Goal: Information Seeking & Learning: Learn about a topic

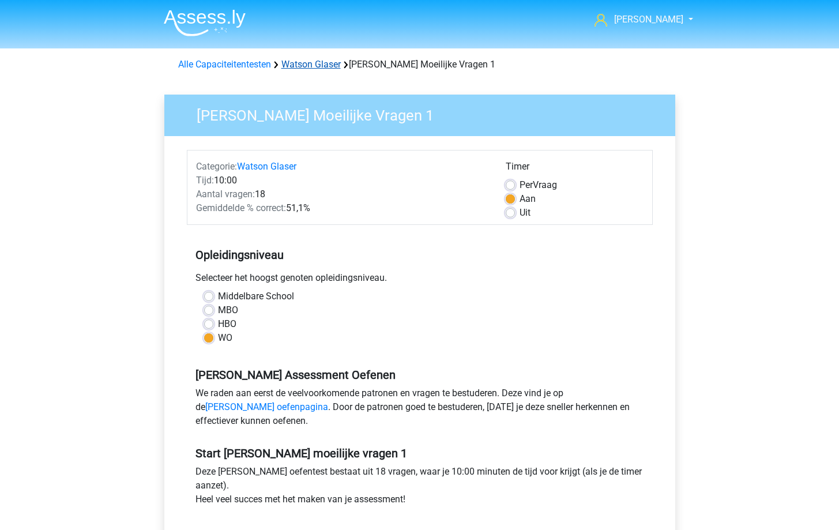
click at [310, 69] on link "Watson Glaser" at bounding box center [310, 64] width 59 height 11
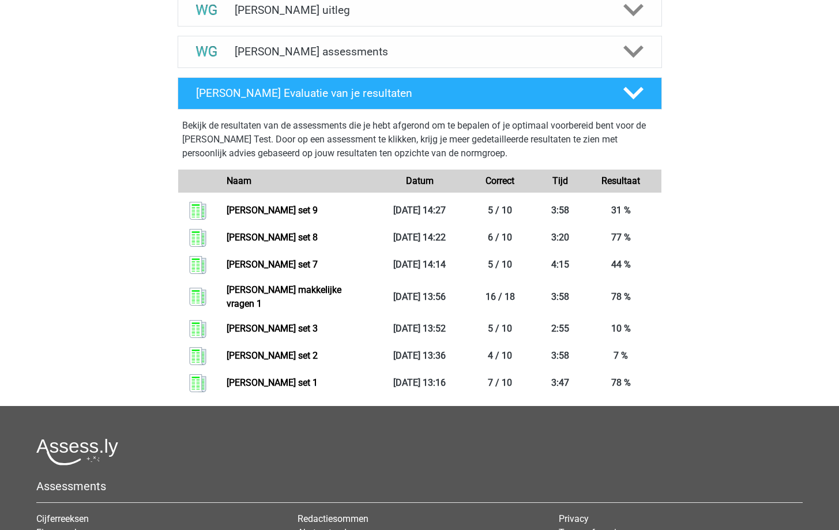
scroll to position [437, 0]
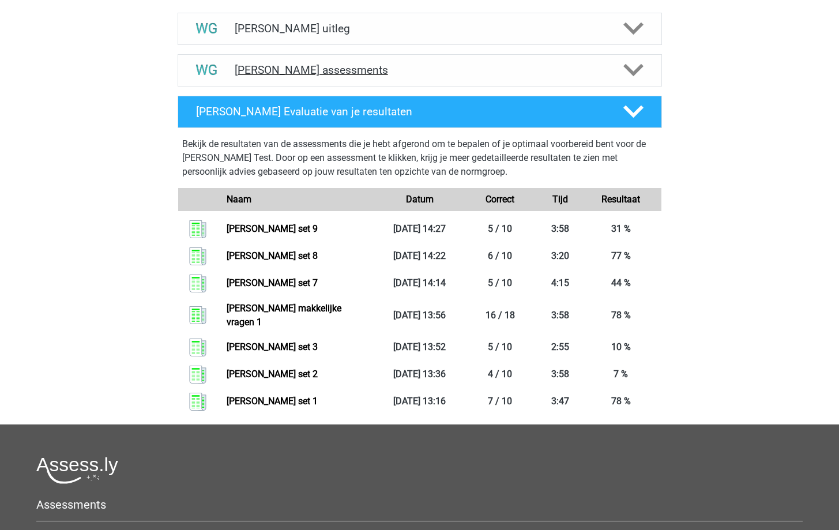
click at [655, 55] on div "Watson Glaser assessments" at bounding box center [420, 70] width 484 height 32
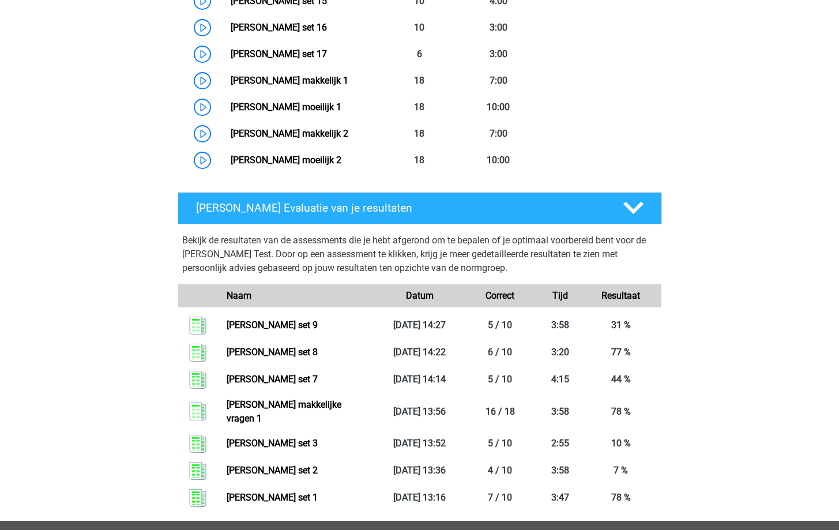
scroll to position [984, 0]
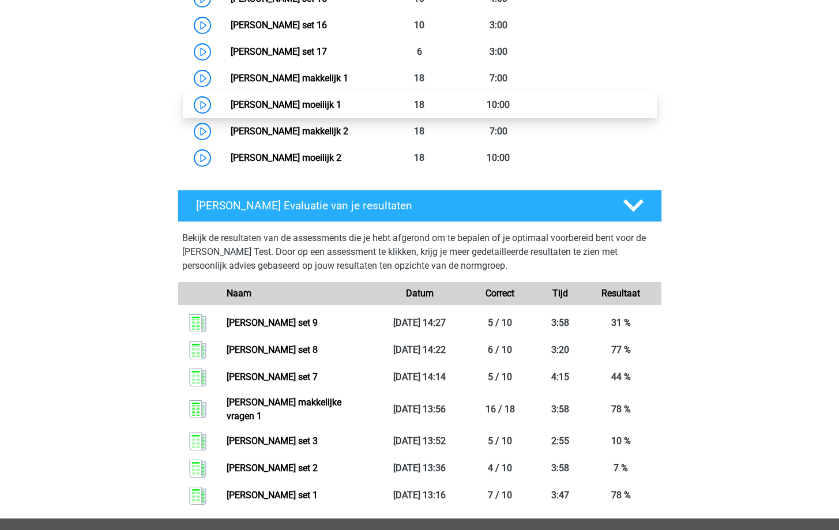
click at [306, 99] on link "Watson Glaser moeilijk 1" at bounding box center [286, 104] width 111 height 11
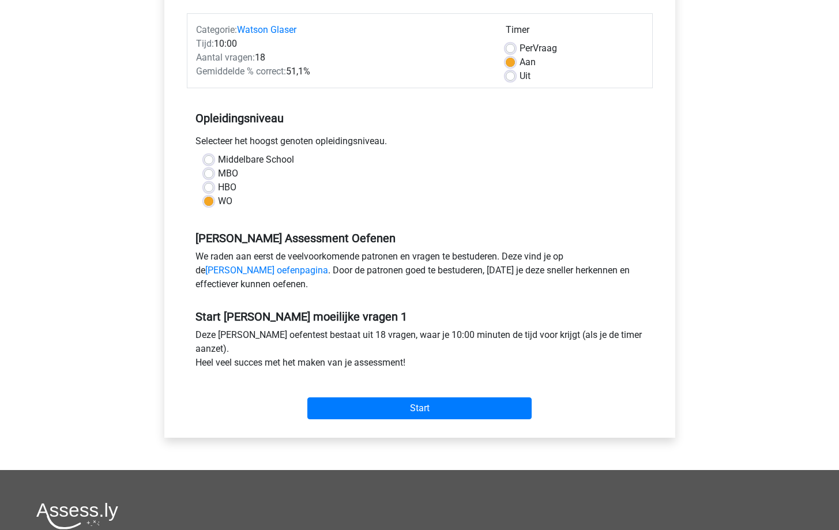
scroll to position [190, 0]
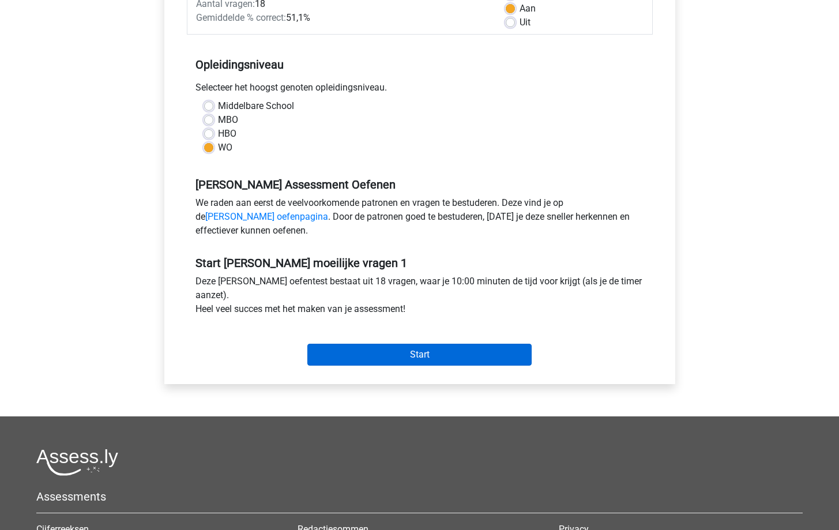
click at [428, 363] on input "Start" at bounding box center [419, 355] width 224 height 22
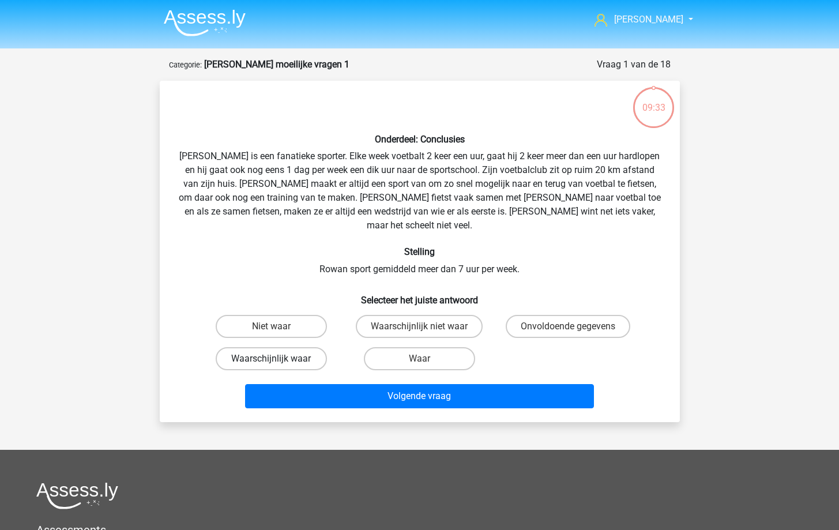
click at [253, 353] on label "Waarschijnlijk waar" at bounding box center [271, 358] width 111 height 23
click at [271, 359] on input "Waarschijnlijk waar" at bounding box center [274, 362] width 7 height 7
radio input "true"
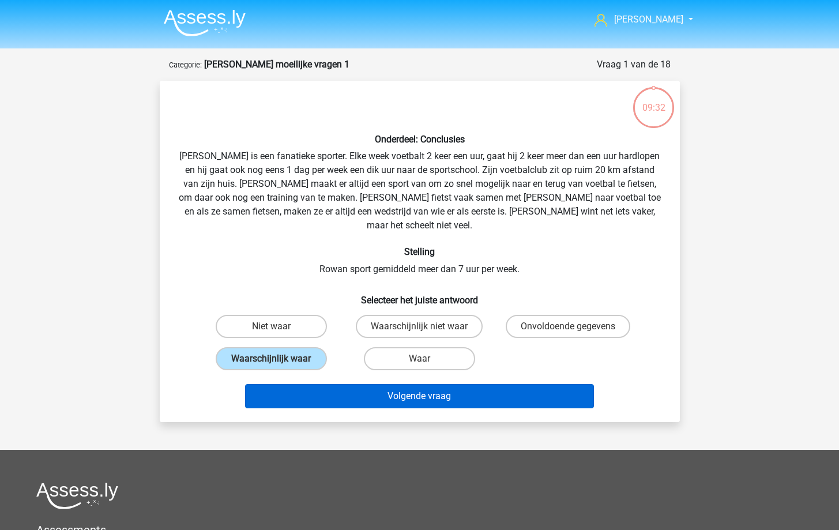
click at [369, 391] on button "Volgende vraag" at bounding box center [419, 396] width 349 height 24
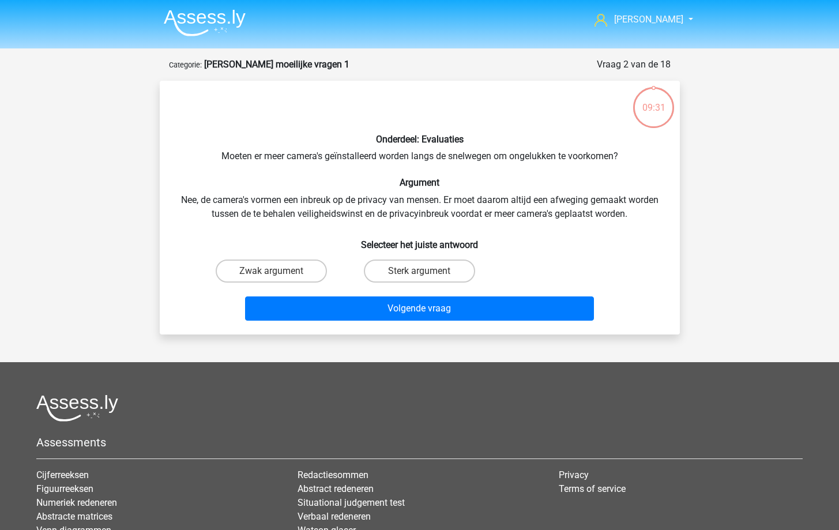
scroll to position [58, 0]
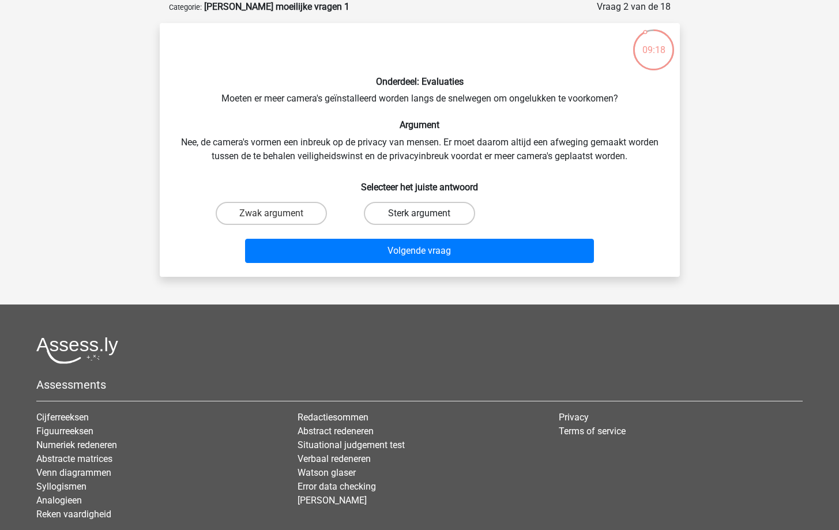
click at [394, 210] on label "Sterk argument" at bounding box center [419, 213] width 111 height 23
click at [419, 213] on input "Sterk argument" at bounding box center [422, 216] width 7 height 7
radio input "true"
click at [289, 213] on label "Zwak argument" at bounding box center [271, 213] width 111 height 23
click at [278, 213] on input "Zwak argument" at bounding box center [274, 216] width 7 height 7
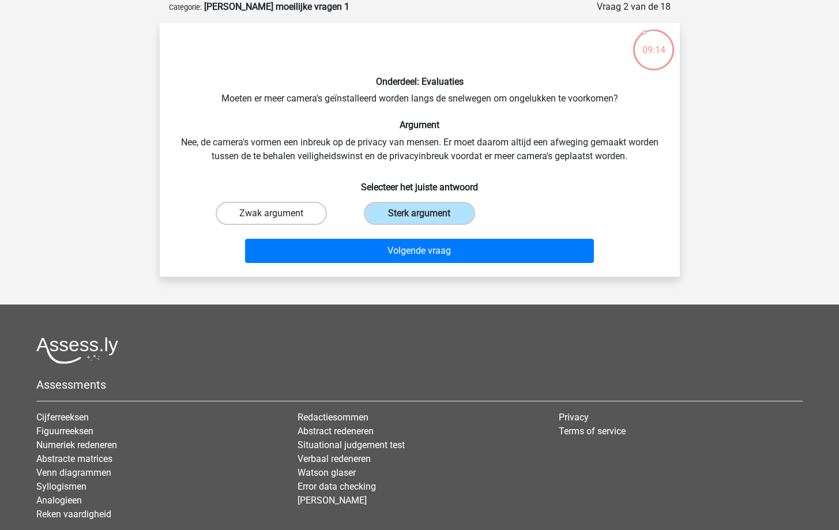
radio input "true"
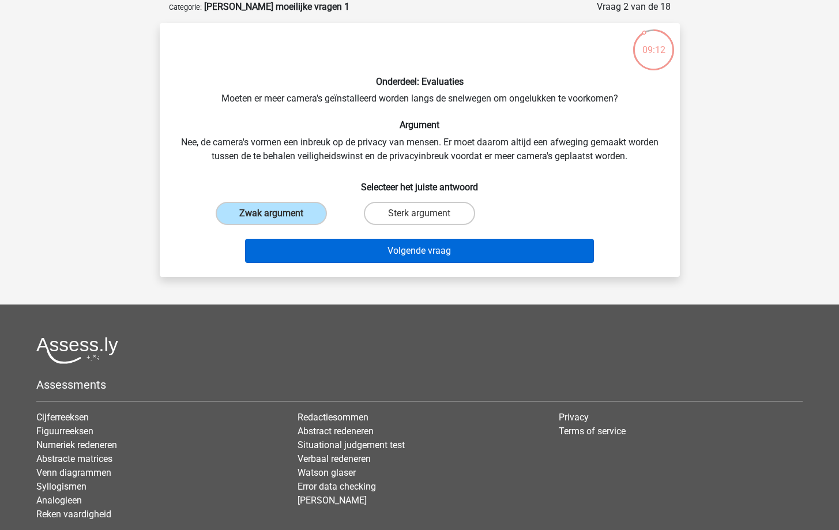
click at [362, 247] on button "Volgende vraag" at bounding box center [419, 251] width 349 height 24
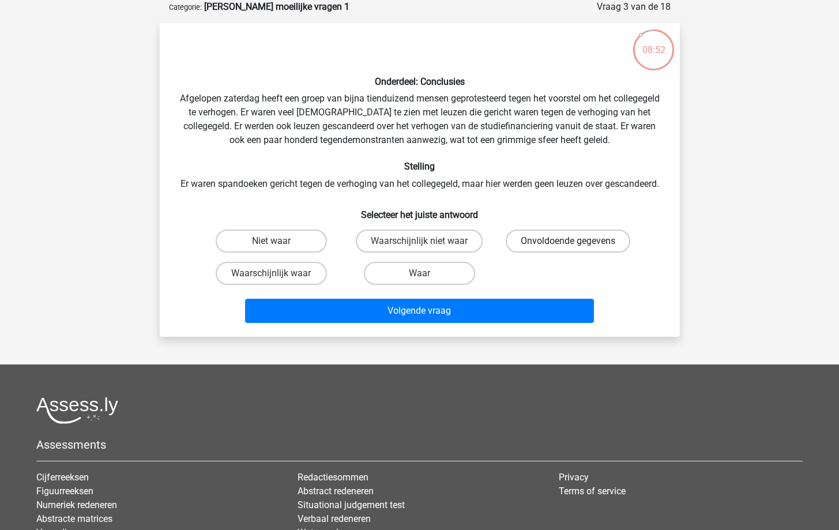
click at [558, 253] on label "Onvoldoende gegevens" at bounding box center [568, 240] width 125 height 23
click at [568, 249] on input "Onvoldoende gegevens" at bounding box center [571, 244] width 7 height 7
radio input "true"
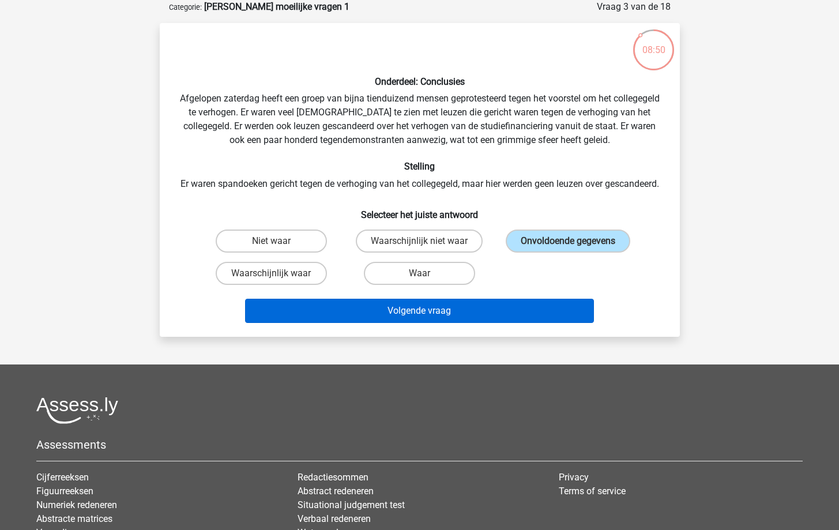
click at [463, 323] on button "Volgende vraag" at bounding box center [419, 311] width 349 height 24
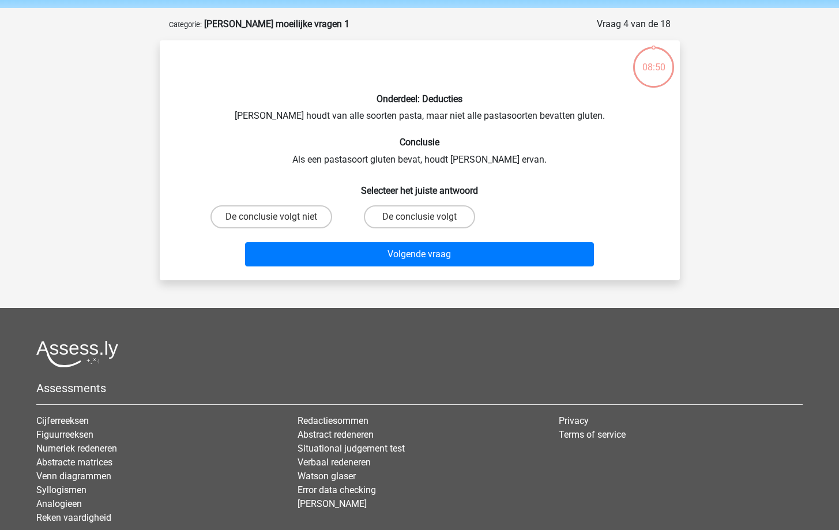
scroll to position [36, 0]
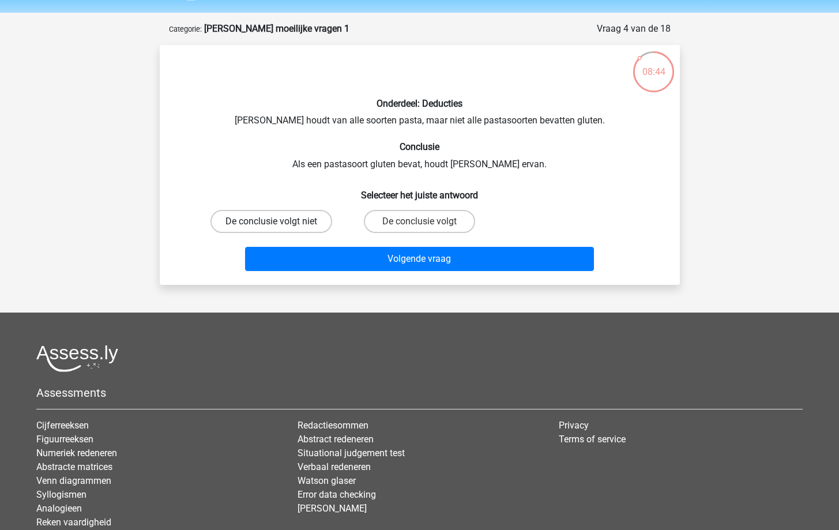
click at [292, 216] on label "De conclusie volgt niet" at bounding box center [271, 221] width 122 height 23
click at [278, 221] on input "De conclusie volgt niet" at bounding box center [274, 224] width 7 height 7
radio input "true"
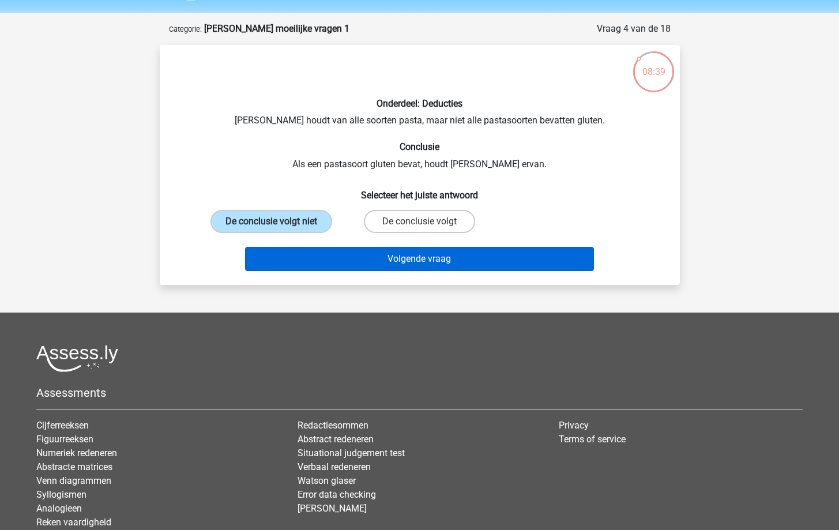
click at [427, 267] on button "Volgende vraag" at bounding box center [419, 259] width 349 height 24
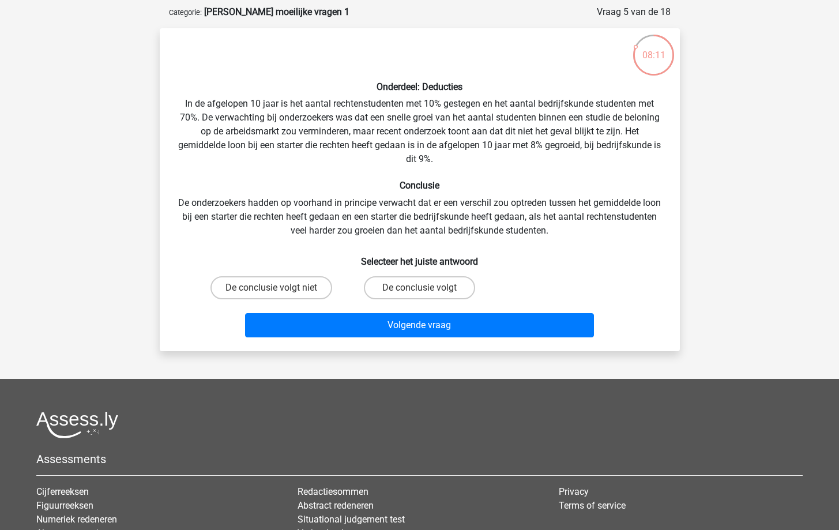
scroll to position [52, 0]
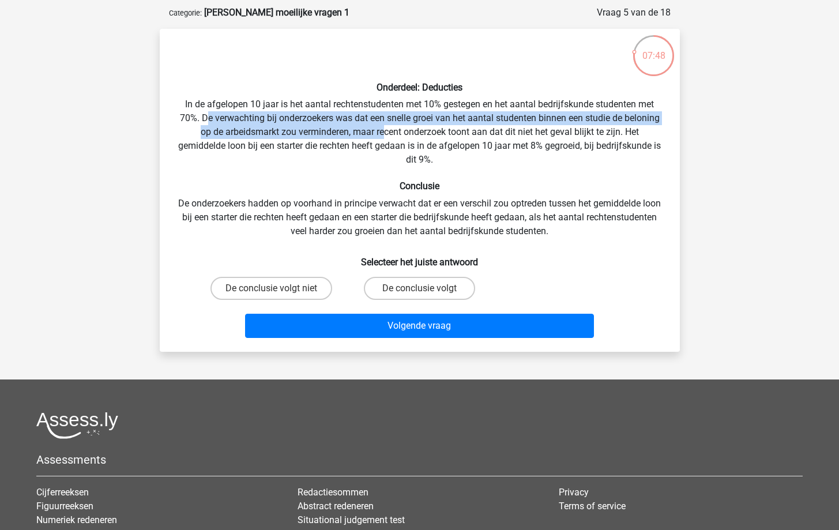
drag, startPoint x: 226, startPoint y: 119, endPoint x: 400, endPoint y: 129, distance: 174.4
click at [400, 129] on div "Onderdeel: Deducties In de afgelopen 10 jaar is het aantal rechtenstudenten met…" at bounding box center [419, 190] width 511 height 304
click at [299, 287] on label "De conclusie volgt niet" at bounding box center [271, 288] width 122 height 23
click at [278, 288] on input "De conclusie volgt niet" at bounding box center [274, 291] width 7 height 7
radio input "true"
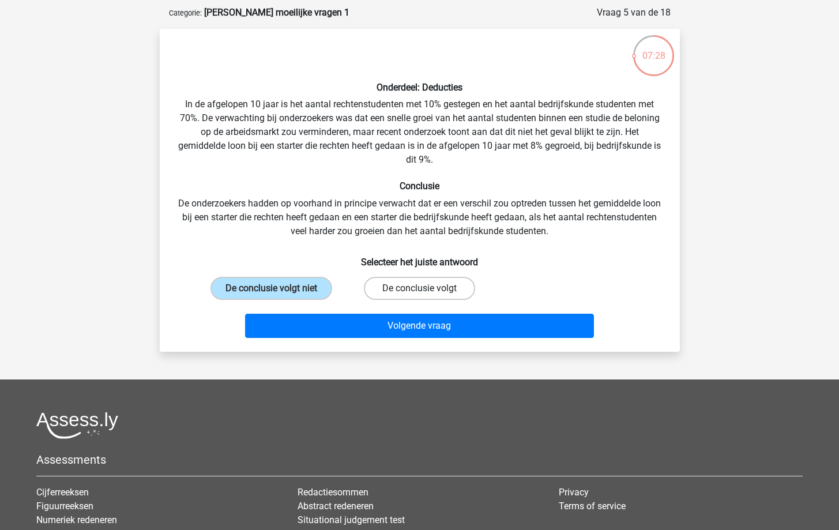
click at [432, 285] on label "De conclusie volgt" at bounding box center [419, 288] width 111 height 23
click at [427, 288] on input "De conclusie volgt" at bounding box center [422, 291] width 7 height 7
radio input "true"
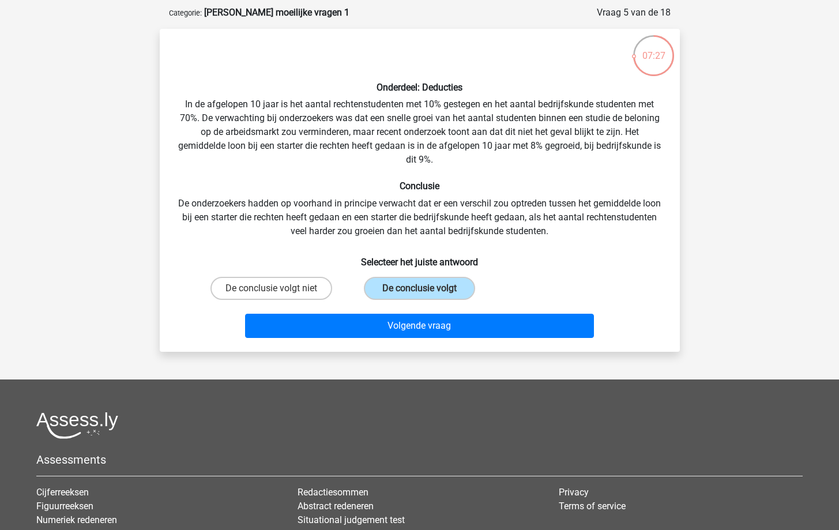
click at [426, 313] on div "Volgende vraag" at bounding box center [419, 323] width 483 height 38
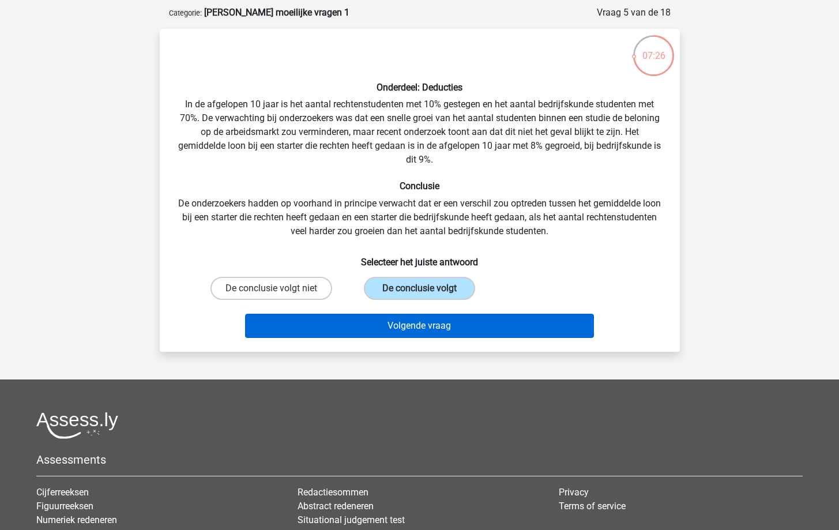
click at [424, 323] on button "Volgende vraag" at bounding box center [419, 326] width 349 height 24
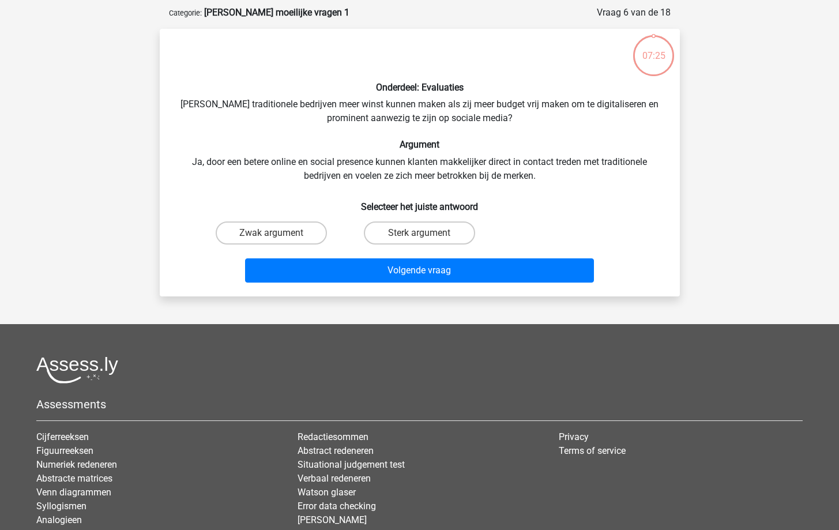
scroll to position [58, 0]
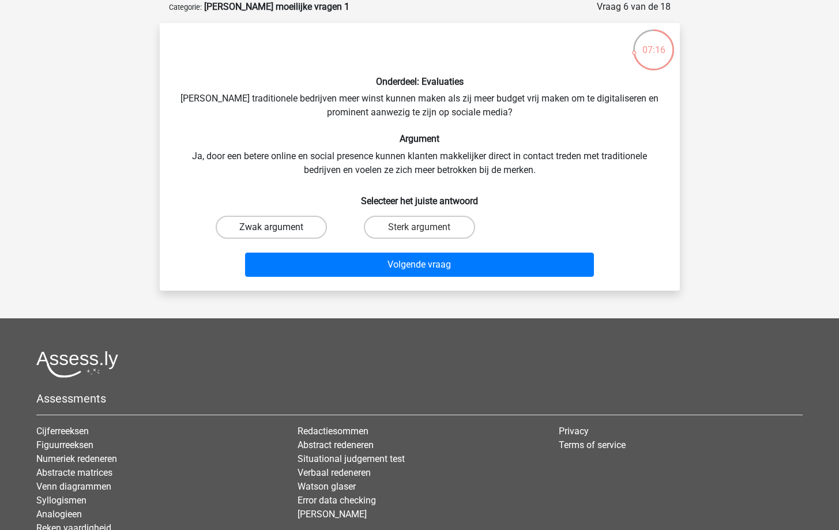
click at [282, 220] on label "Zwak argument" at bounding box center [271, 227] width 111 height 23
click at [278, 227] on input "Zwak argument" at bounding box center [274, 230] width 7 height 7
radio input "true"
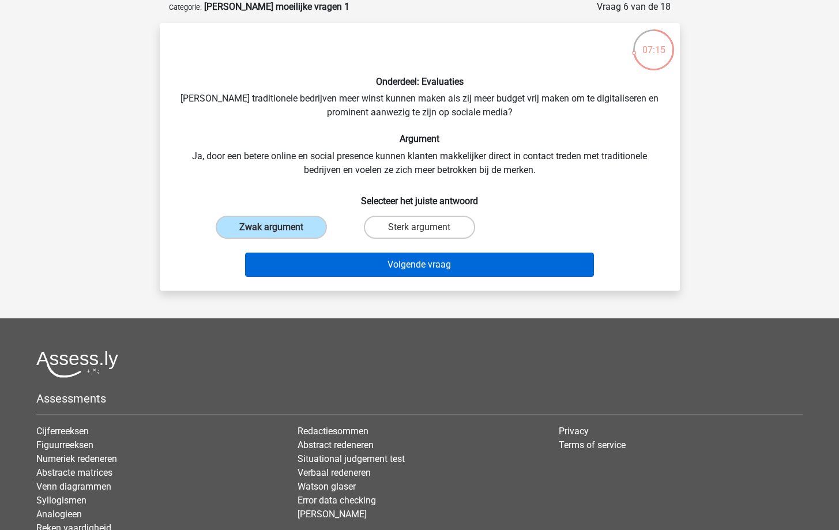
click at [312, 254] on button "Volgende vraag" at bounding box center [419, 265] width 349 height 24
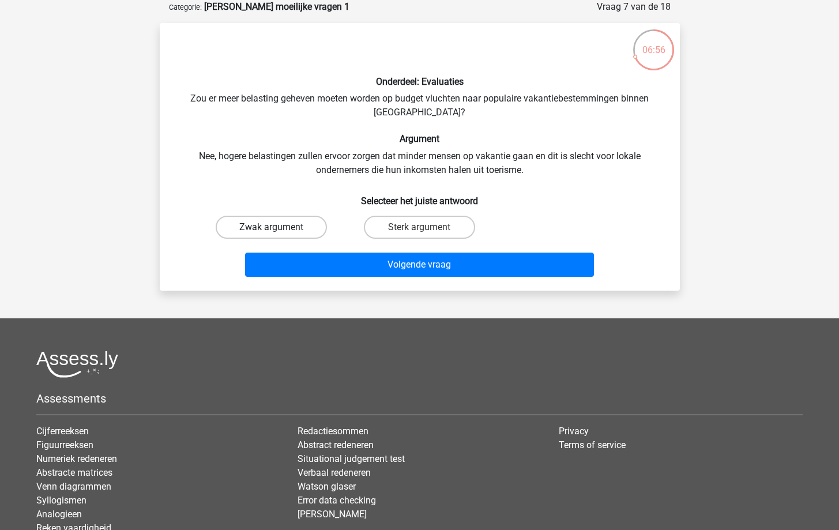
click at [284, 222] on label "Zwak argument" at bounding box center [271, 227] width 111 height 23
click at [278, 227] on input "Zwak argument" at bounding box center [274, 230] width 7 height 7
radio input "true"
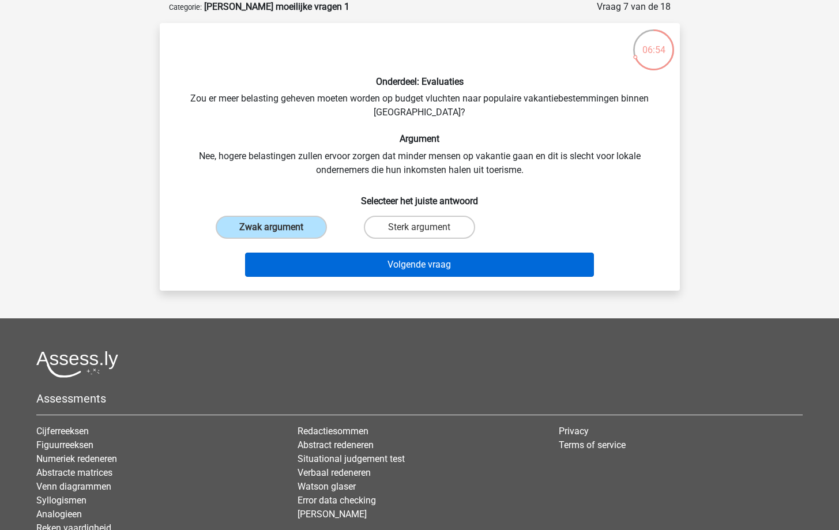
click at [396, 272] on button "Volgende vraag" at bounding box center [419, 265] width 349 height 24
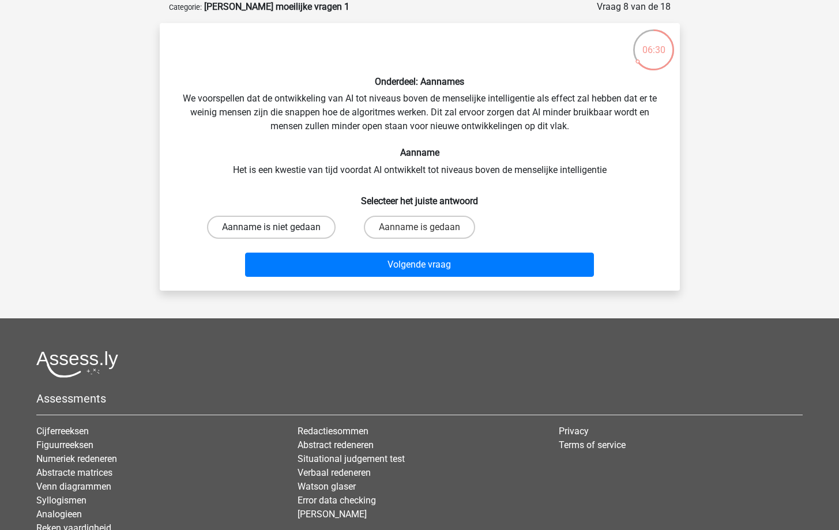
click at [264, 220] on label "Aanname is niet gedaan" at bounding box center [271, 227] width 129 height 23
click at [271, 227] on input "Aanname is niet gedaan" at bounding box center [274, 230] width 7 height 7
radio input "true"
click at [438, 229] on label "Aanname is gedaan" at bounding box center [419, 227] width 111 height 23
click at [427, 229] on input "Aanname is gedaan" at bounding box center [422, 230] width 7 height 7
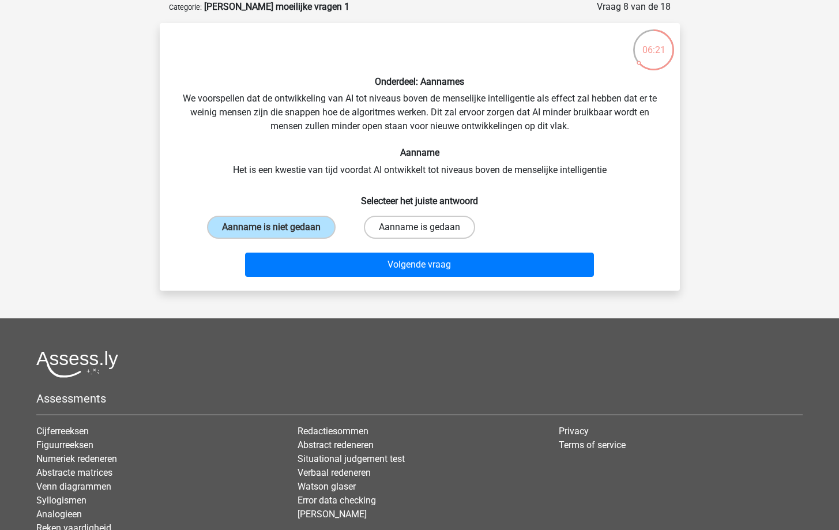
radio input "true"
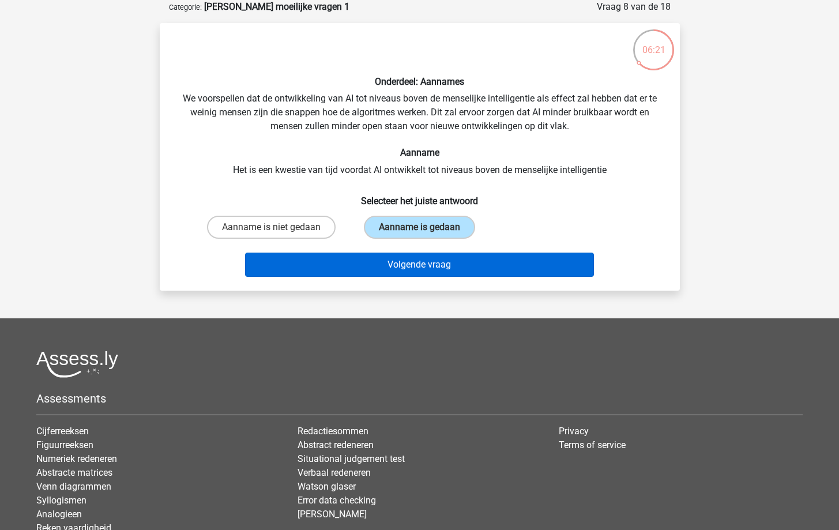
click at [432, 268] on button "Volgende vraag" at bounding box center [419, 265] width 349 height 24
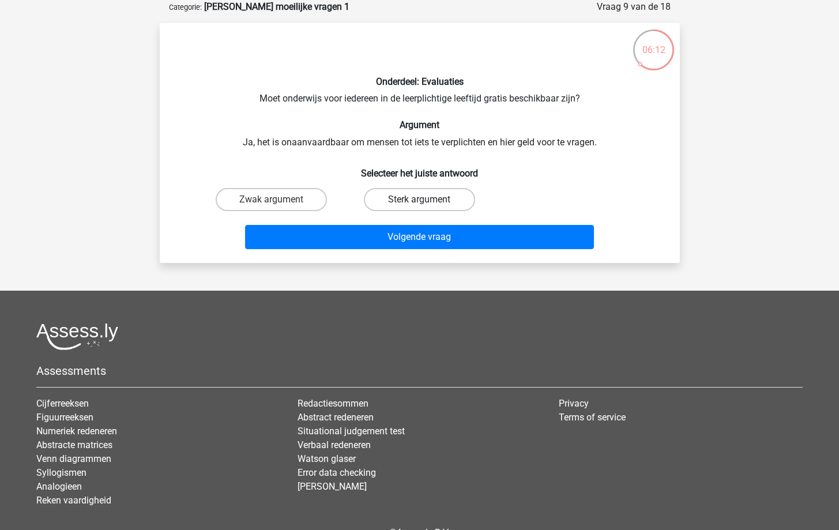
click at [416, 200] on label "Sterk argument" at bounding box center [419, 199] width 111 height 23
click at [419, 200] on input "Sterk argument" at bounding box center [422, 202] width 7 height 7
radio input "true"
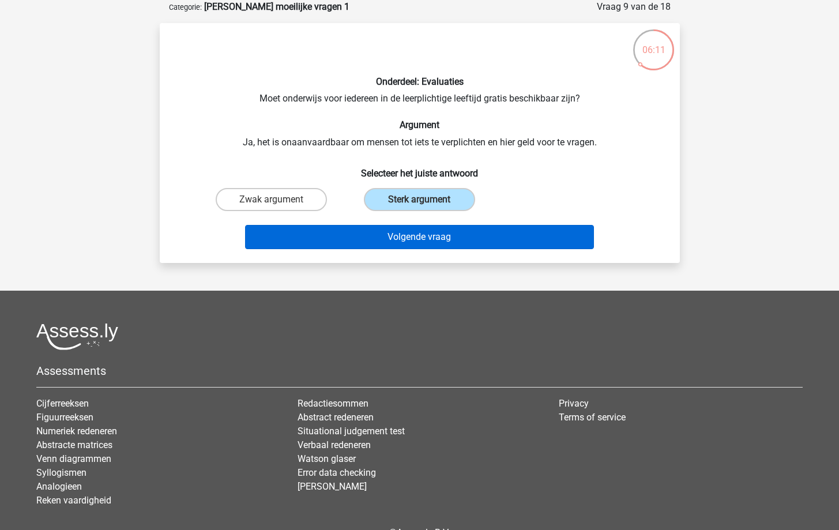
click at [416, 240] on button "Volgende vraag" at bounding box center [419, 237] width 349 height 24
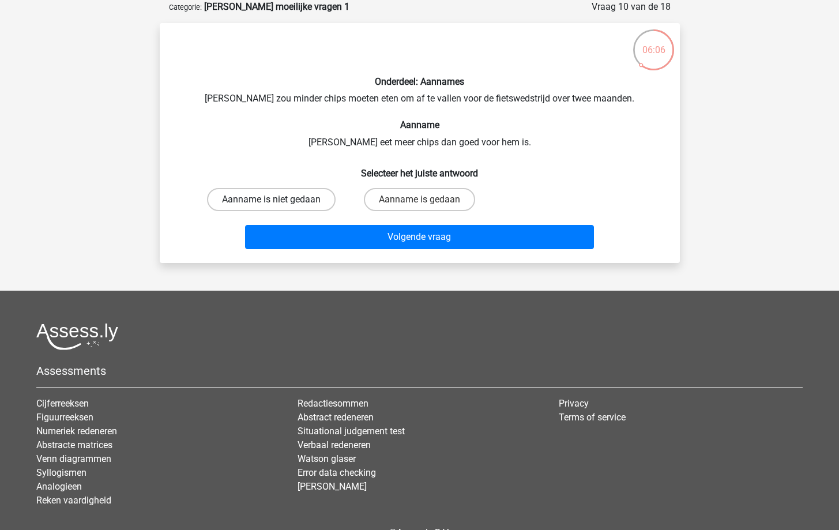
click at [268, 191] on label "Aanname is niet gedaan" at bounding box center [271, 199] width 129 height 23
click at [271, 199] on input "Aanname is niet gedaan" at bounding box center [274, 202] width 7 height 7
radio input "true"
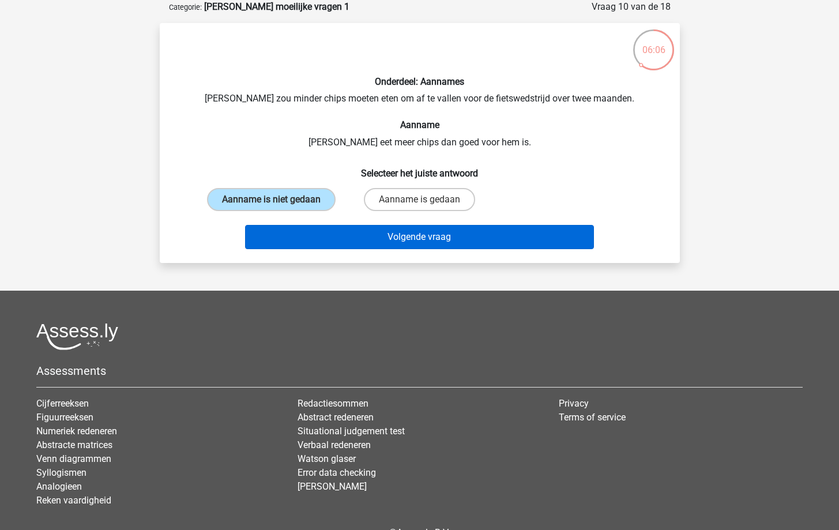
click at [329, 232] on button "Volgende vraag" at bounding box center [419, 237] width 349 height 24
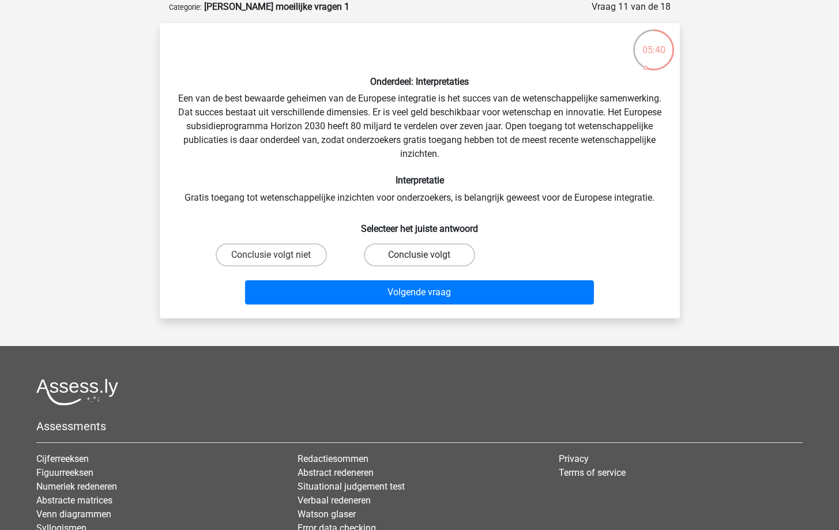
click at [433, 255] on label "Conclusie volgt" at bounding box center [419, 254] width 111 height 23
click at [427, 255] on input "Conclusie volgt" at bounding box center [422, 258] width 7 height 7
radio input "true"
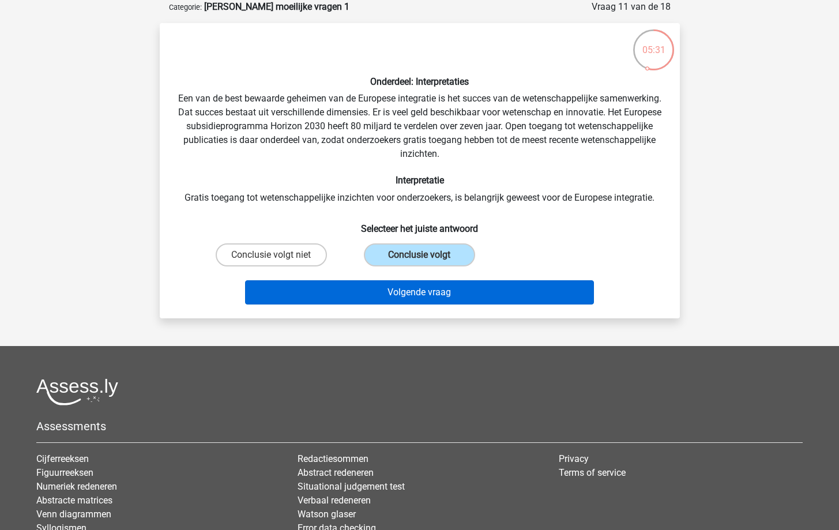
click at [447, 298] on button "Volgende vraag" at bounding box center [419, 292] width 349 height 24
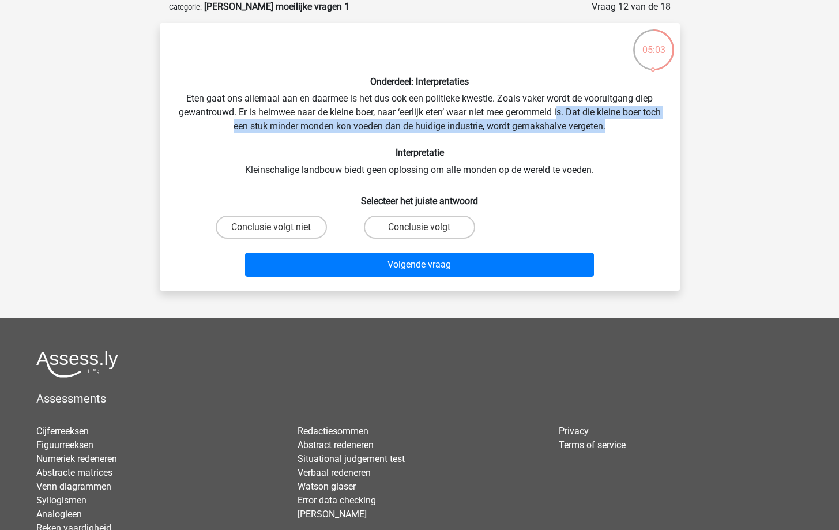
drag, startPoint x: 569, startPoint y: 111, endPoint x: 624, endPoint y: 127, distance: 57.8
click at [624, 127] on div "Onderdeel: Interpretaties Eten gaat ons allemaal aan en daarmee is het dus ook …" at bounding box center [419, 156] width 511 height 249
click at [448, 223] on label "Conclusie volgt" at bounding box center [419, 227] width 111 height 23
click at [427, 227] on input "Conclusie volgt" at bounding box center [422, 230] width 7 height 7
radio input "true"
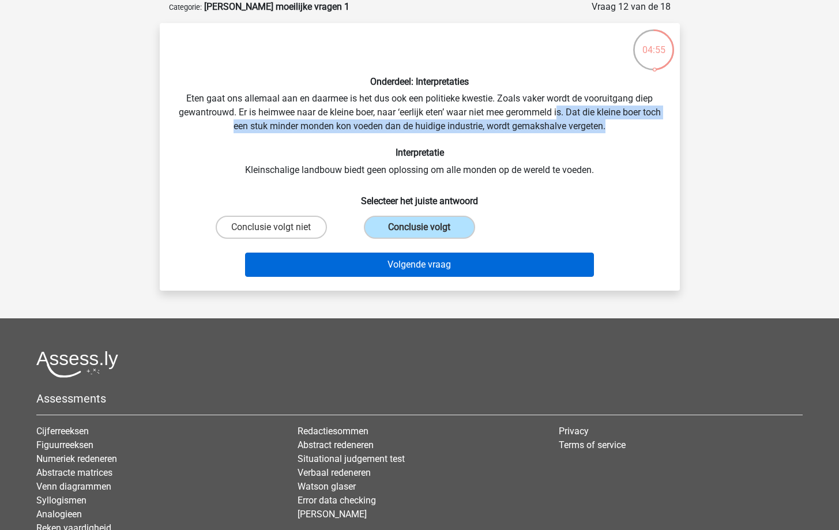
click at [456, 268] on button "Volgende vraag" at bounding box center [419, 265] width 349 height 24
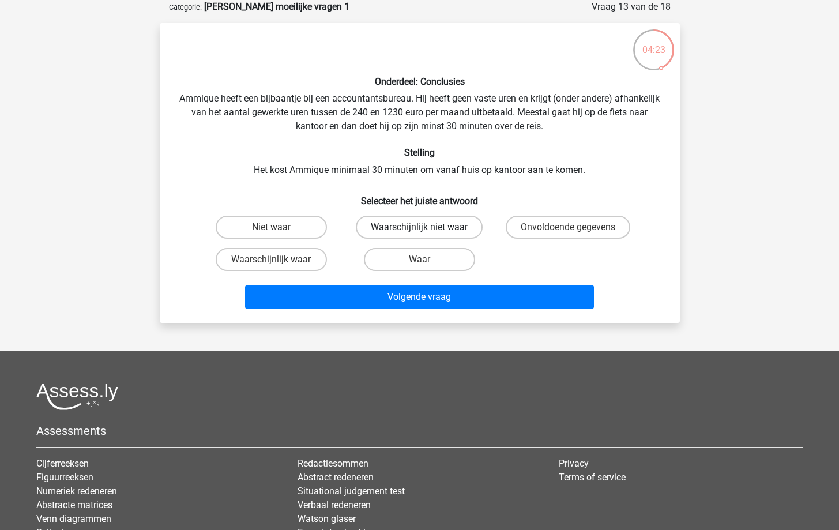
click at [402, 221] on label "Waarschijnlijk niet waar" at bounding box center [419, 227] width 127 height 23
click at [419, 227] on input "Waarschijnlijk niet waar" at bounding box center [422, 230] width 7 height 7
radio input "true"
click at [272, 259] on input "Waarschijnlijk waar" at bounding box center [274, 262] width 7 height 7
radio input "true"
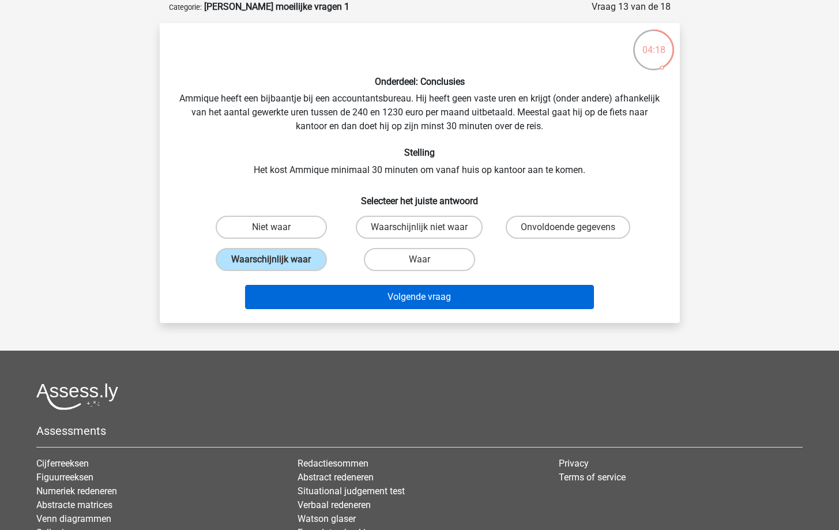
click at [380, 299] on button "Volgende vraag" at bounding box center [419, 297] width 349 height 24
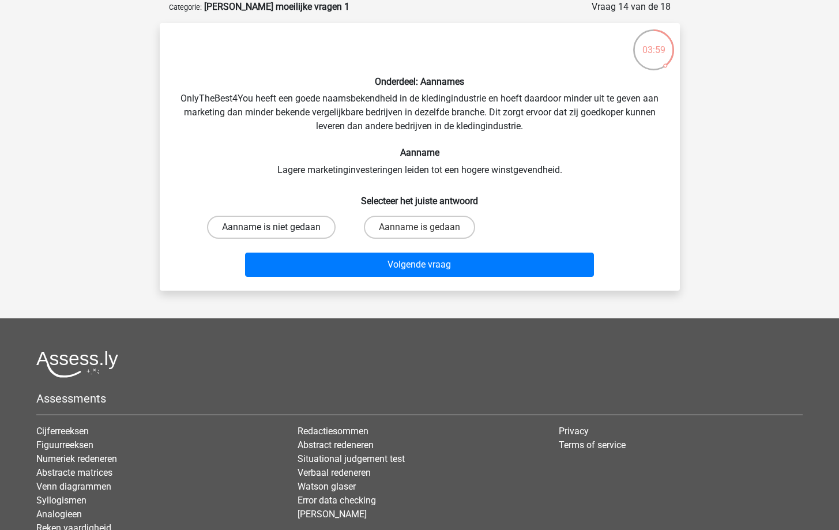
click at [259, 226] on label "Aanname is niet gedaan" at bounding box center [271, 227] width 129 height 23
click at [271, 227] on input "Aanname is niet gedaan" at bounding box center [274, 230] width 7 height 7
radio input "true"
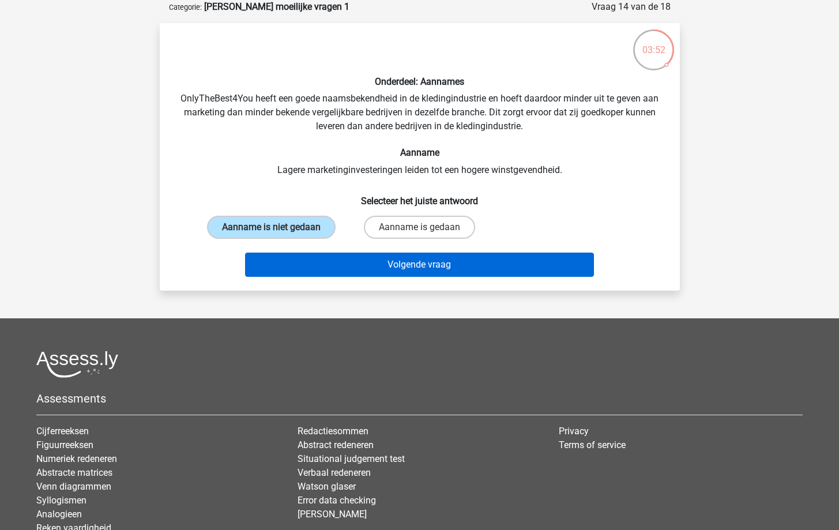
click at [365, 259] on button "Volgende vraag" at bounding box center [419, 265] width 349 height 24
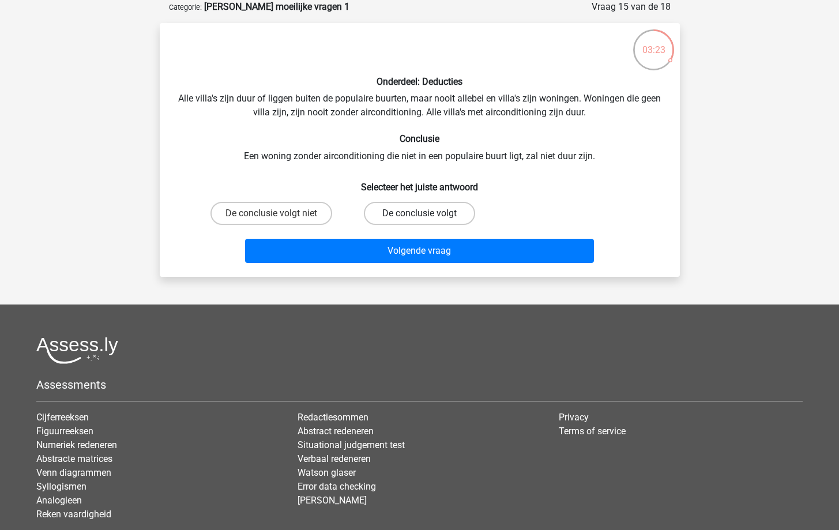
click at [442, 209] on label "De conclusie volgt" at bounding box center [419, 213] width 111 height 23
click at [427, 213] on input "De conclusie volgt" at bounding box center [422, 216] width 7 height 7
radio input "true"
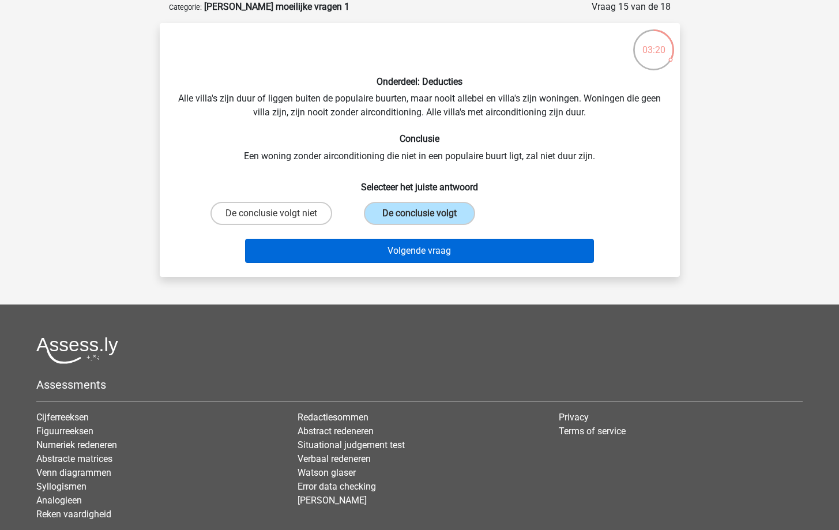
click at [442, 256] on button "Volgende vraag" at bounding box center [419, 251] width 349 height 24
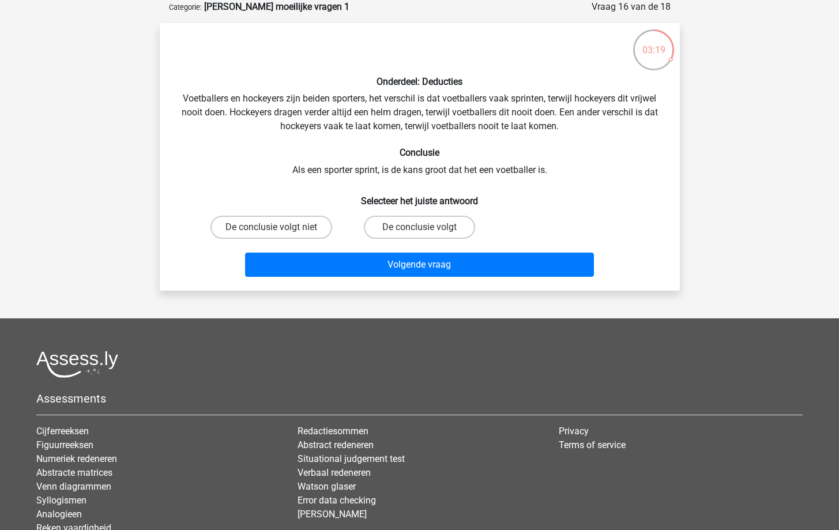
scroll to position [56, 0]
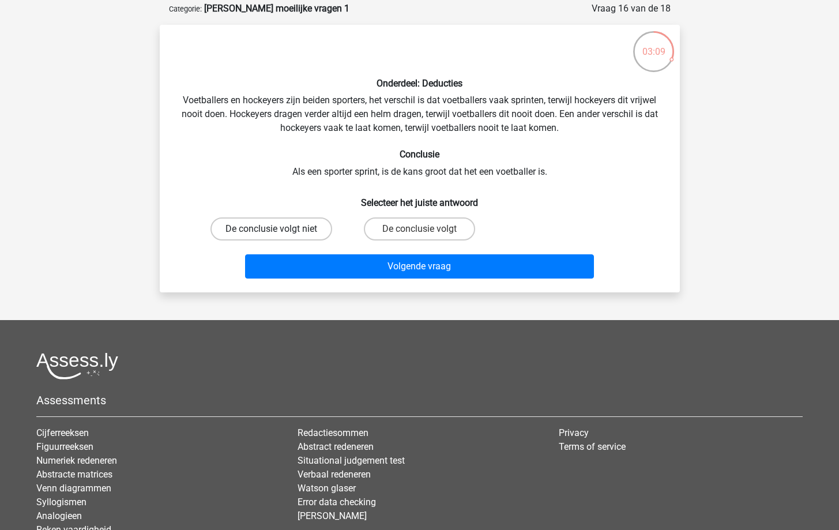
click at [301, 228] on label "De conclusie volgt niet" at bounding box center [271, 228] width 122 height 23
click at [278, 229] on input "De conclusie volgt niet" at bounding box center [274, 232] width 7 height 7
radio input "true"
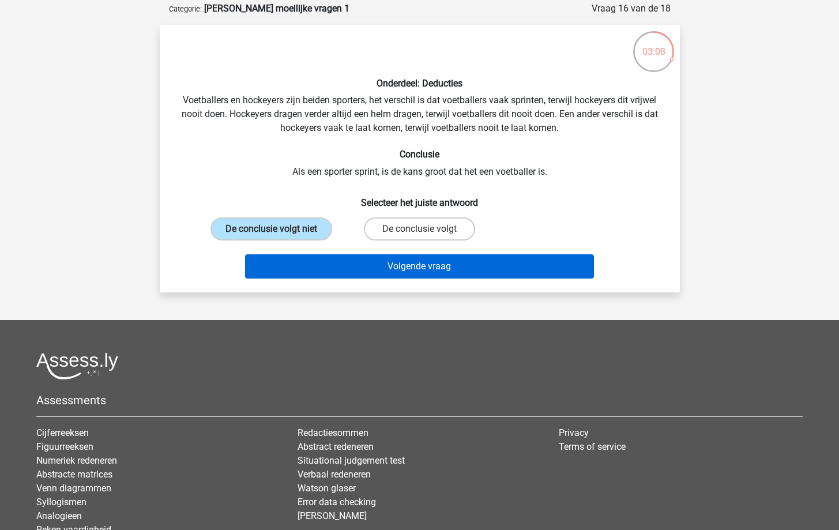
click at [334, 267] on button "Volgende vraag" at bounding box center [419, 266] width 349 height 24
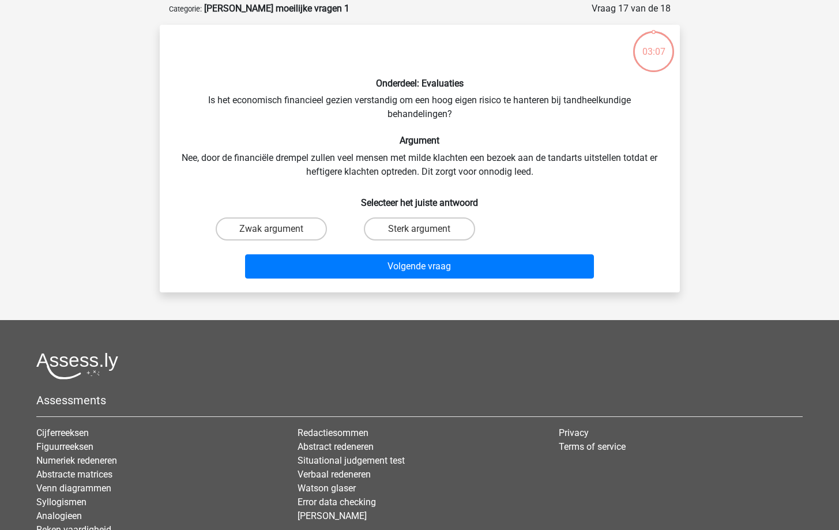
scroll to position [58, 0]
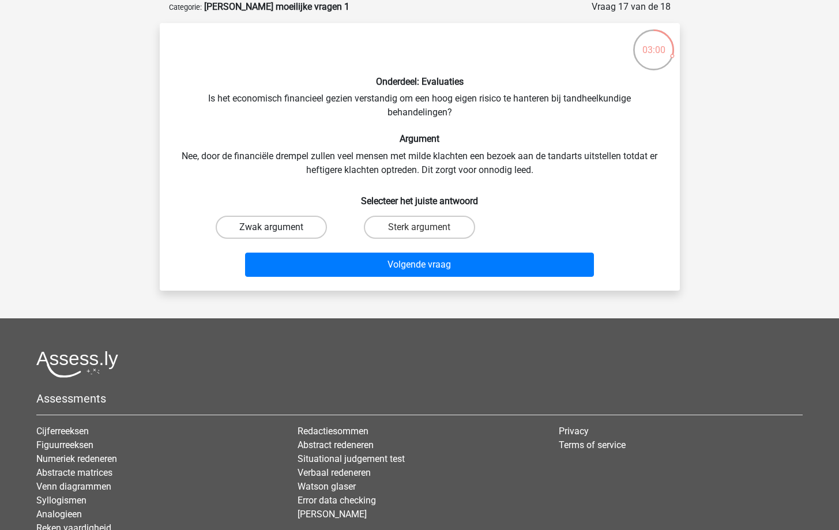
click at [273, 219] on label "Zwak argument" at bounding box center [271, 227] width 111 height 23
click at [273, 227] on input "Zwak argument" at bounding box center [274, 230] width 7 height 7
radio input "true"
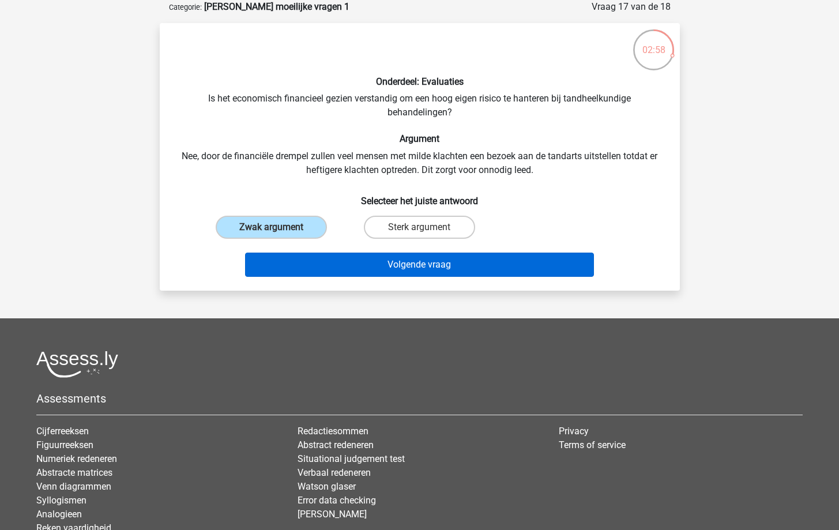
click at [430, 259] on button "Volgende vraag" at bounding box center [419, 265] width 349 height 24
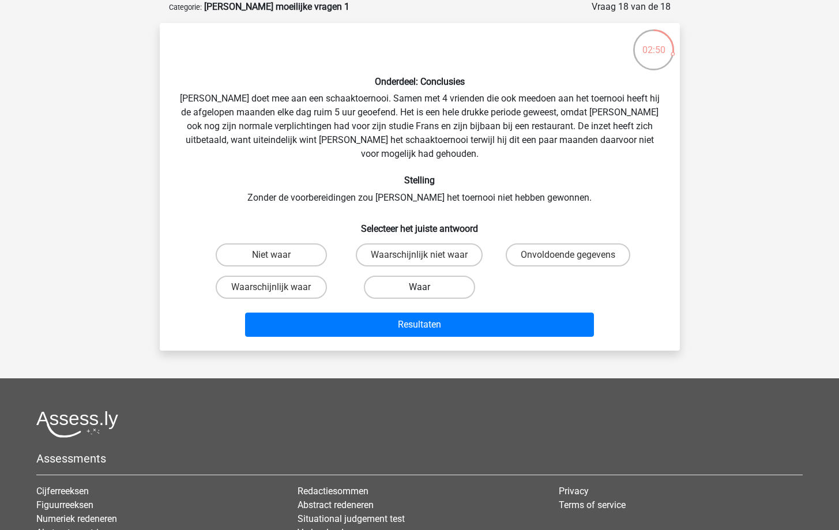
click at [409, 278] on label "Waar" at bounding box center [419, 287] width 111 height 23
click at [419, 287] on input "Waar" at bounding box center [422, 290] width 7 height 7
radio input "true"
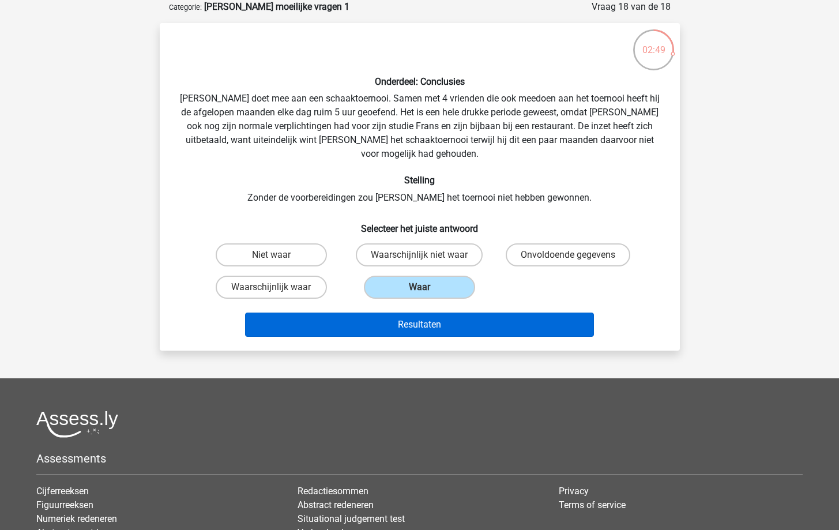
click at [416, 318] on button "Resultaten" at bounding box center [419, 325] width 349 height 24
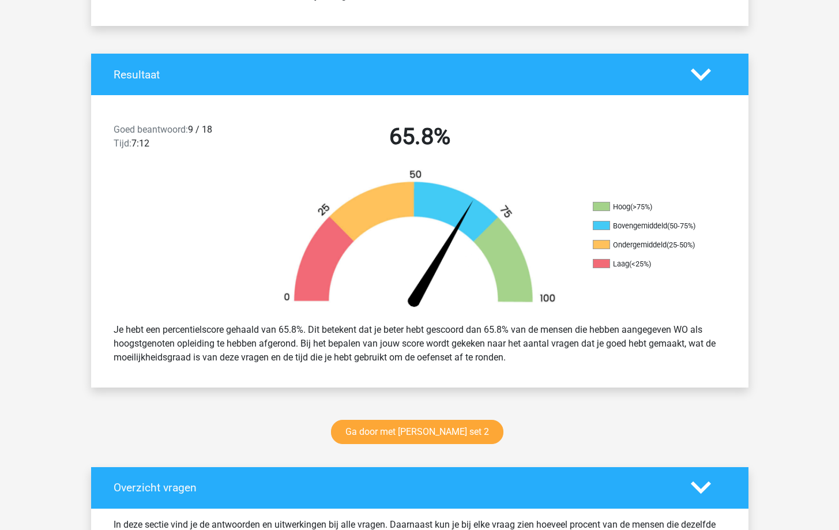
scroll to position [569, 0]
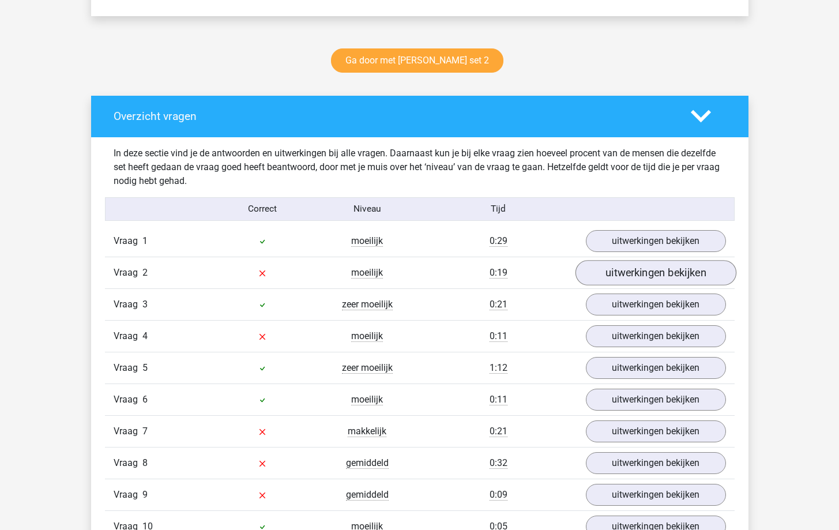
click at [643, 276] on link "uitwerkingen bekijken" at bounding box center [655, 272] width 161 height 25
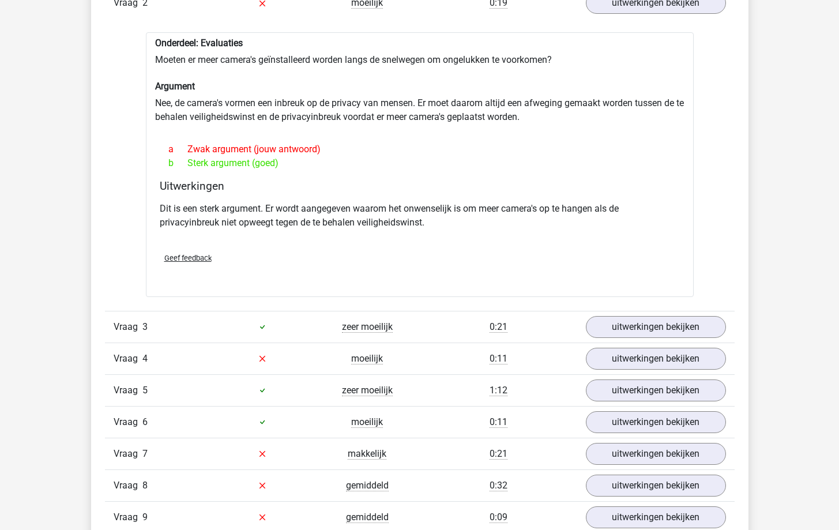
scroll to position [840, 0]
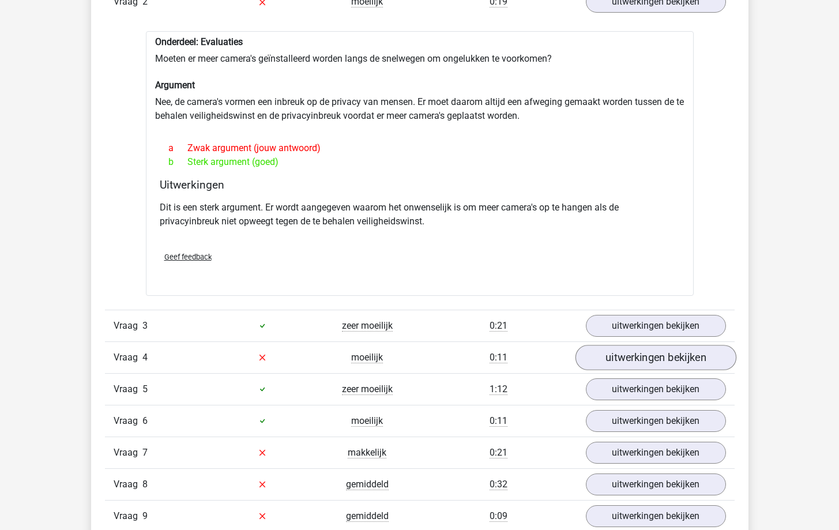
click at [659, 364] on link "uitwerkingen bekijken" at bounding box center [655, 357] width 161 height 25
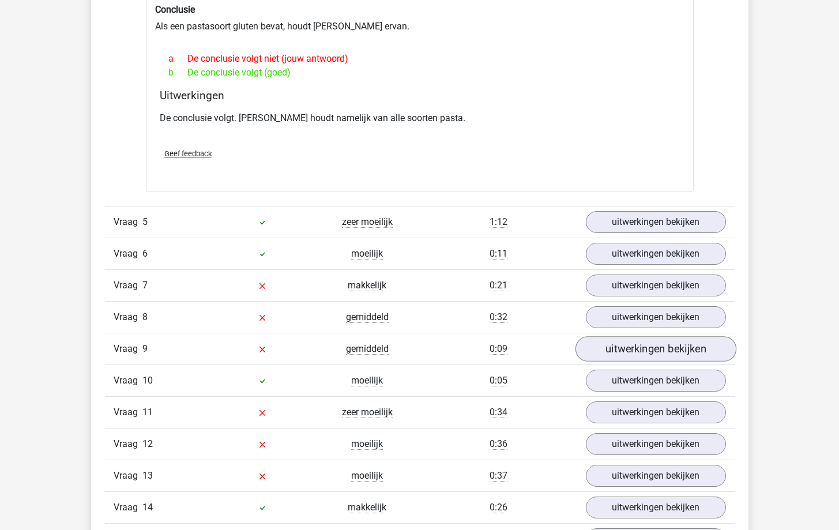
scroll to position [1281, 0]
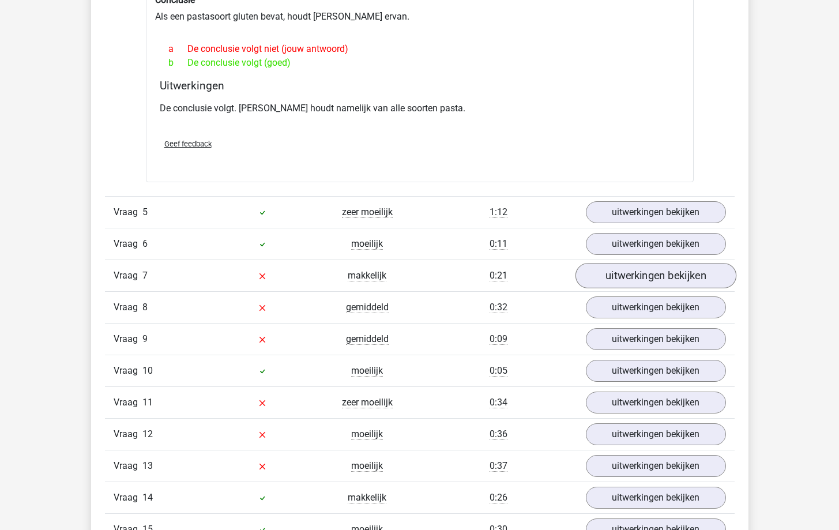
click at [656, 273] on link "uitwerkingen bekijken" at bounding box center [655, 275] width 161 height 25
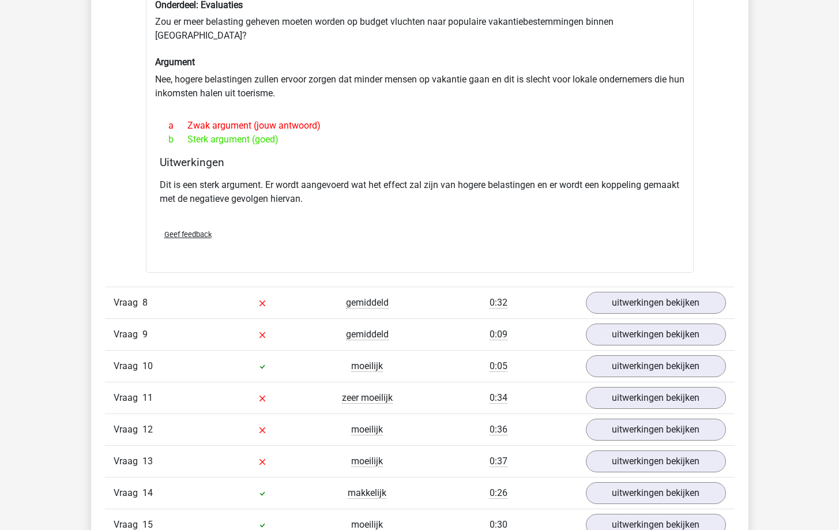
scroll to position [1607, 0]
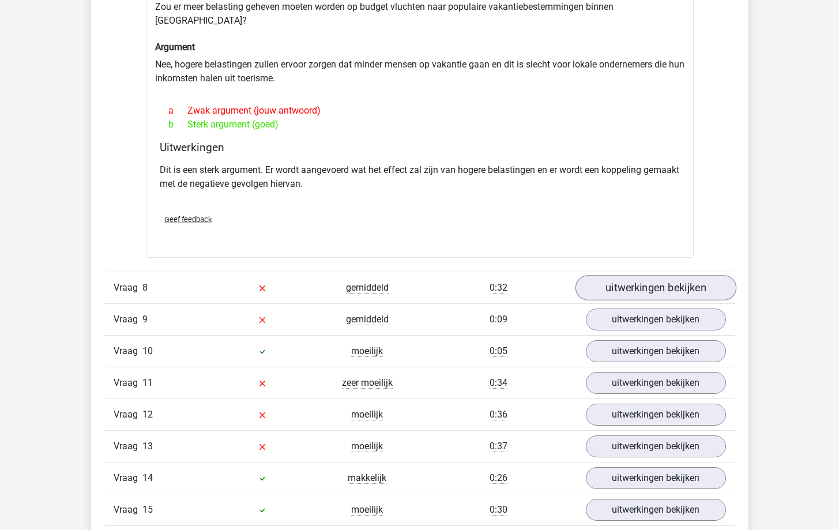
click at [653, 275] on link "uitwerkingen bekijken" at bounding box center [655, 287] width 161 height 25
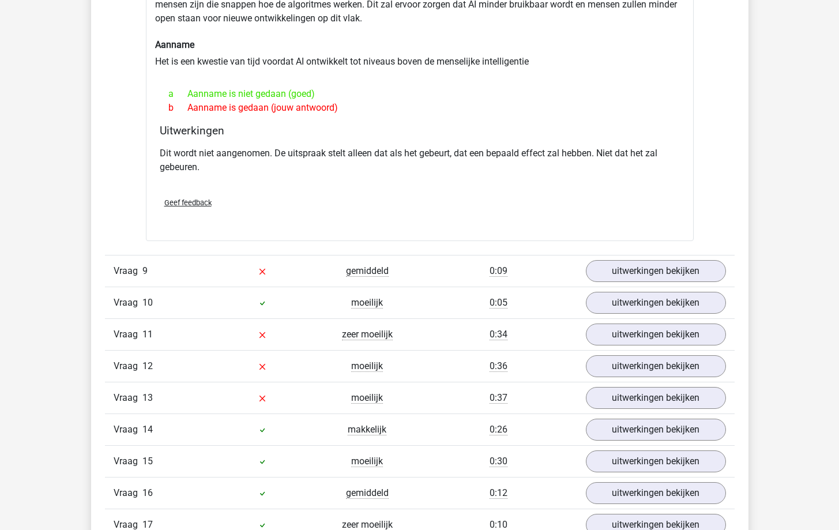
scroll to position [1985, 0]
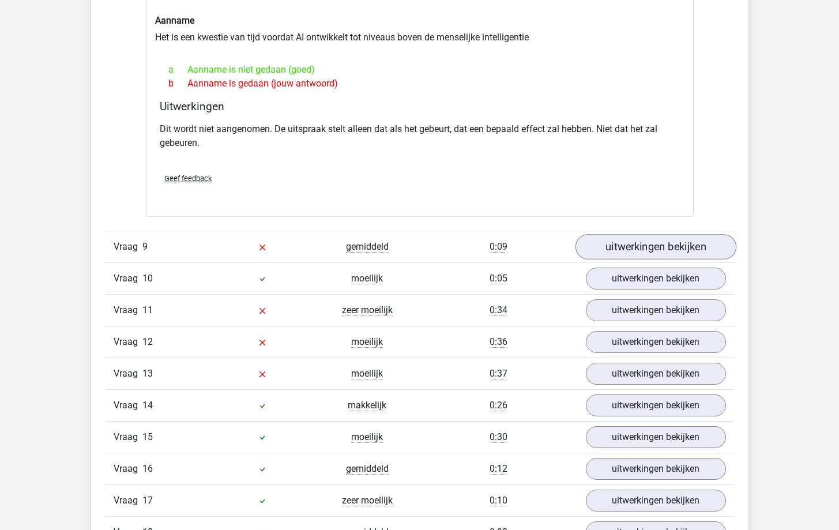
click at [657, 235] on link "uitwerkingen bekijken" at bounding box center [655, 247] width 161 height 25
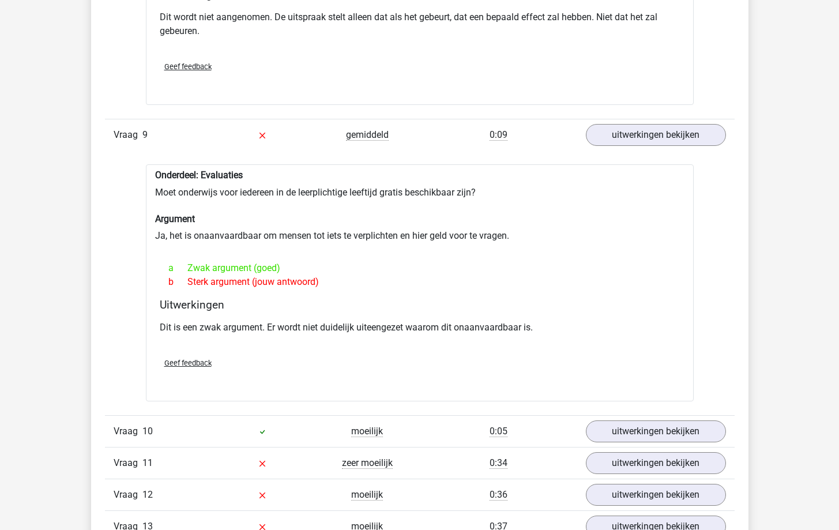
scroll to position [2331, 0]
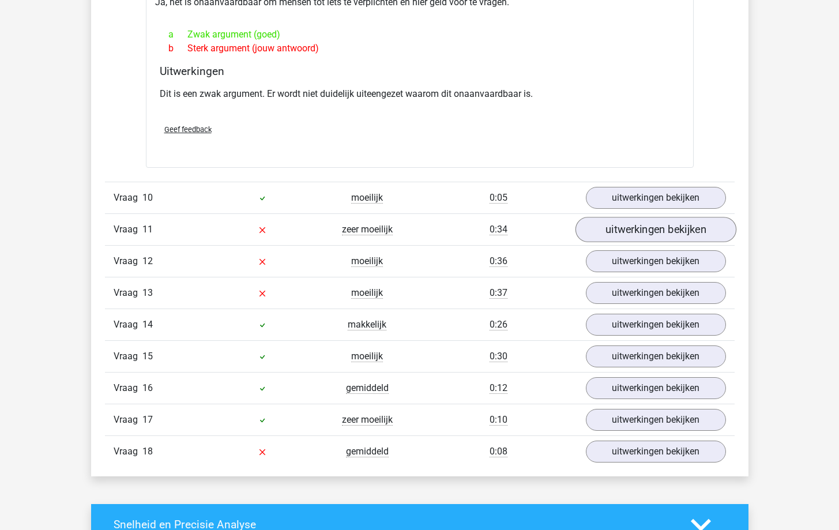
click at [641, 219] on link "uitwerkingen bekijken" at bounding box center [655, 229] width 161 height 25
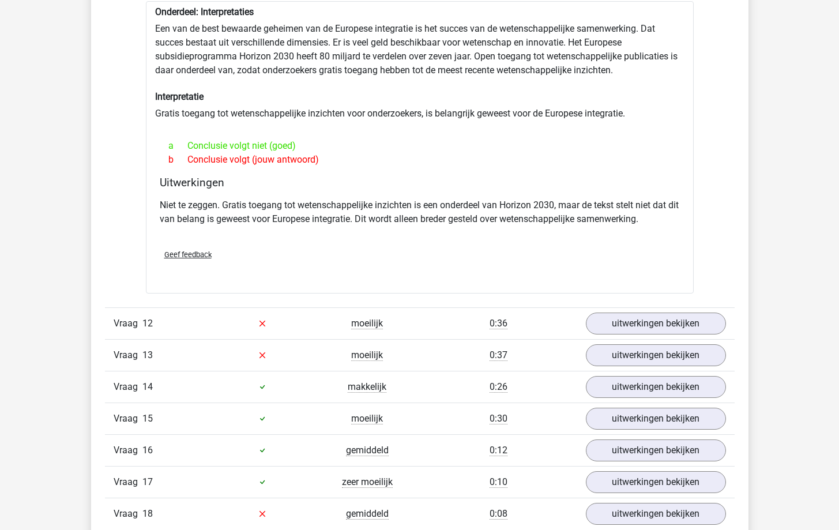
scroll to position [2608, 0]
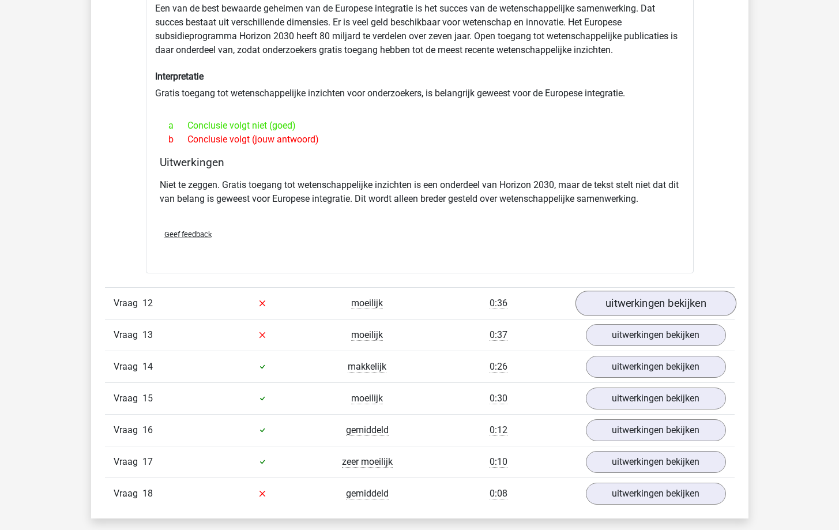
click at [655, 293] on link "uitwerkingen bekijken" at bounding box center [655, 303] width 161 height 25
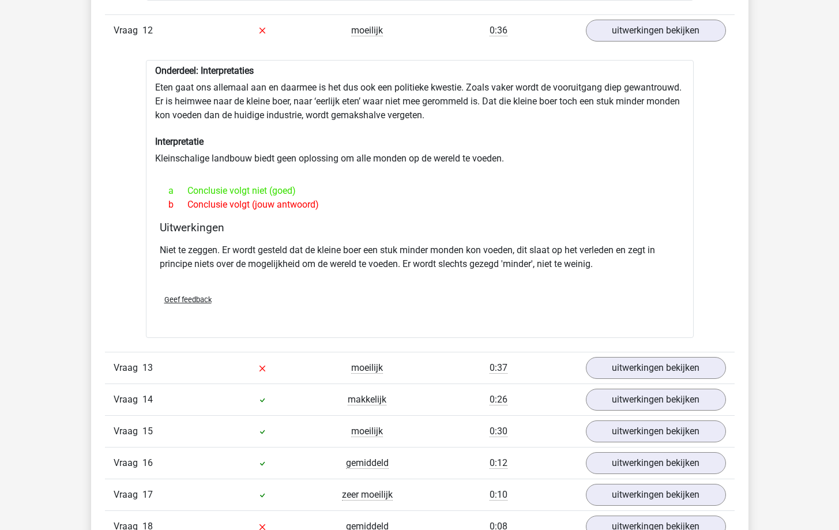
scroll to position [2882, 0]
click at [626, 357] on link "uitwerkingen bekijken" at bounding box center [655, 366] width 161 height 25
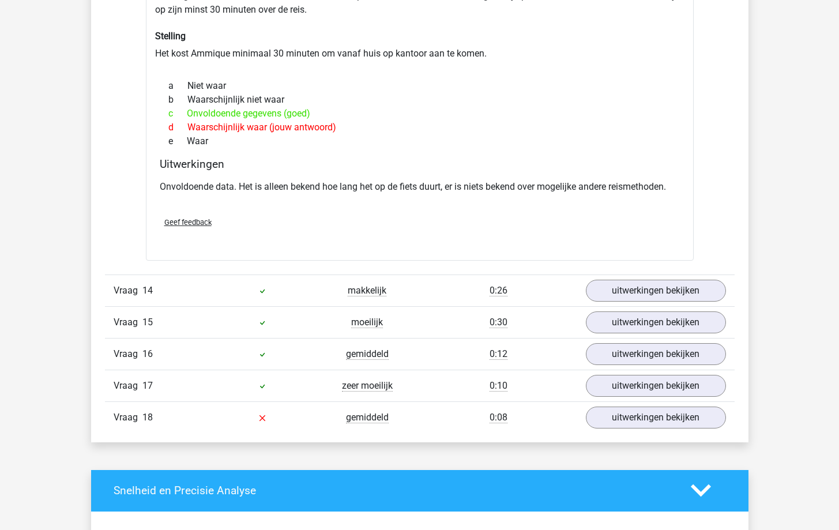
scroll to position [3323, 0]
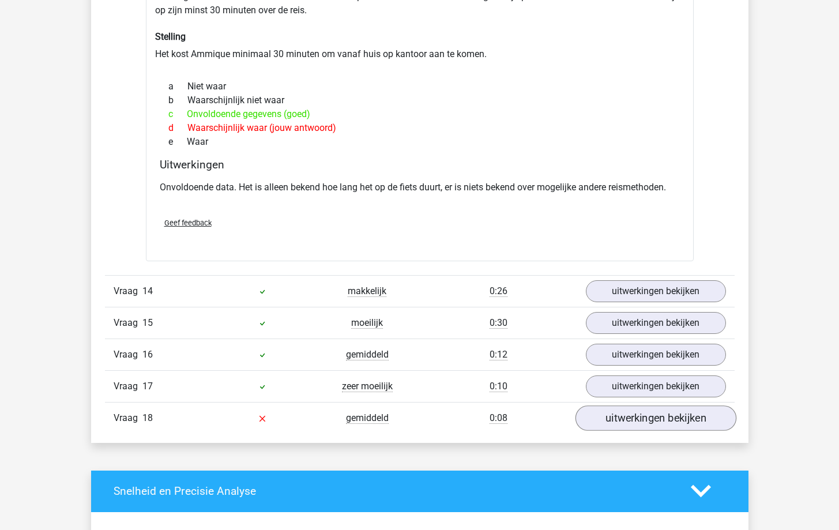
click at [613, 405] on link "uitwerkingen bekijken" at bounding box center [655, 417] width 161 height 25
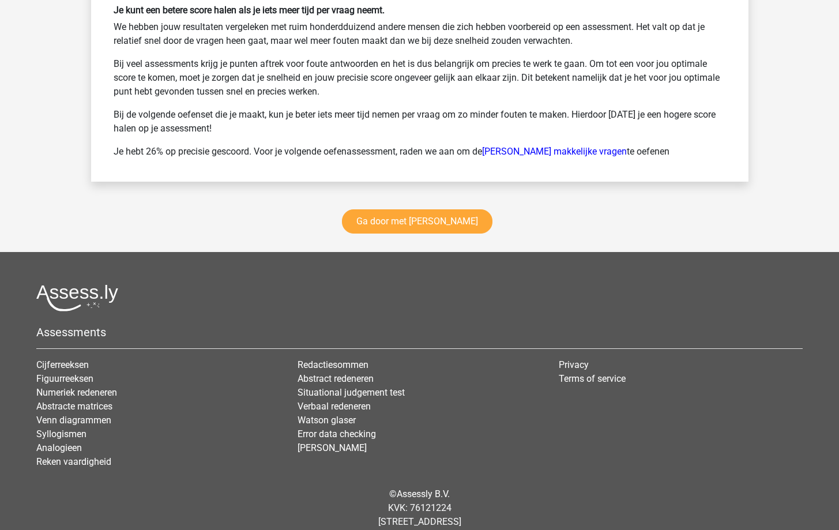
scroll to position [4592, 0]
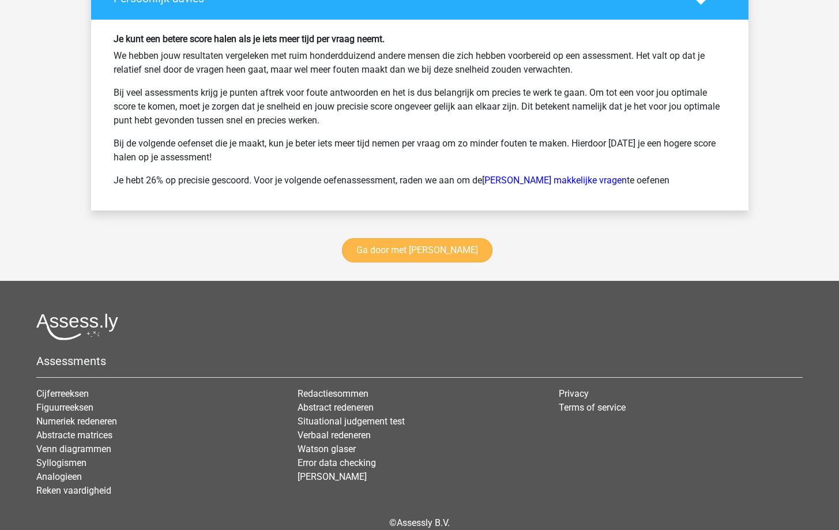
click at [419, 238] on link "Ga door met [PERSON_NAME]" at bounding box center [417, 250] width 150 height 24
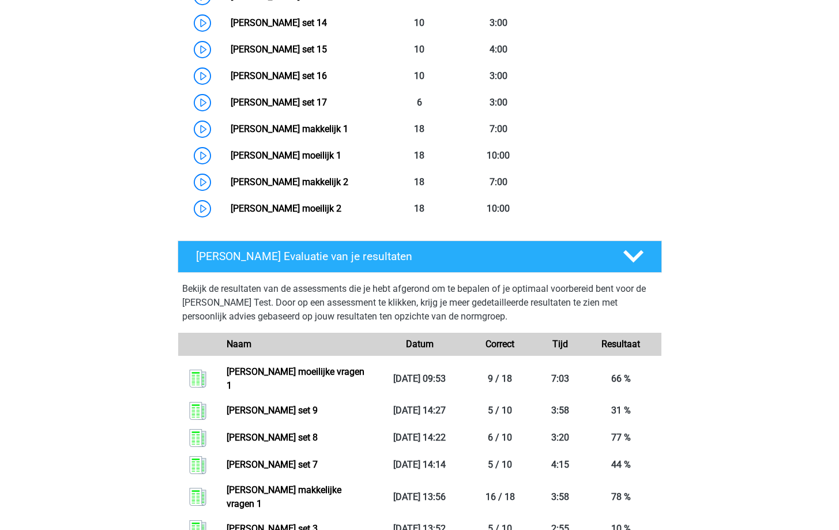
scroll to position [933, 0]
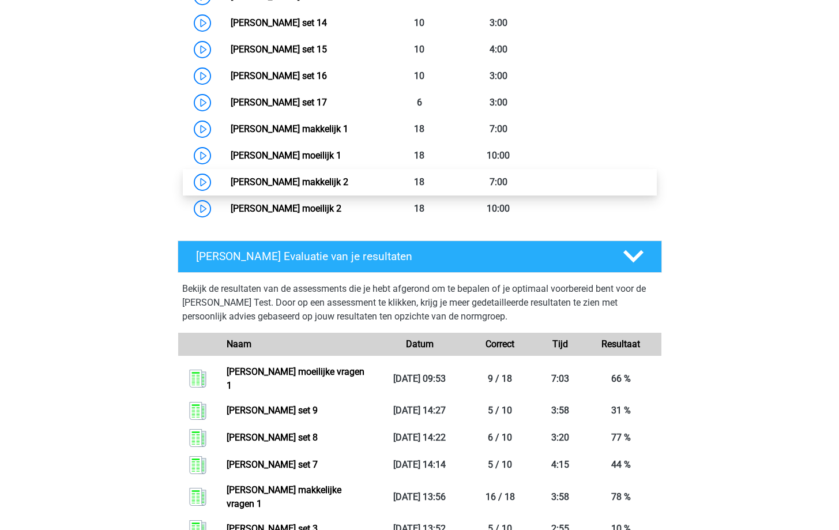
click at [231, 176] on link "[PERSON_NAME] makkelijk 2" at bounding box center [290, 181] width 118 height 11
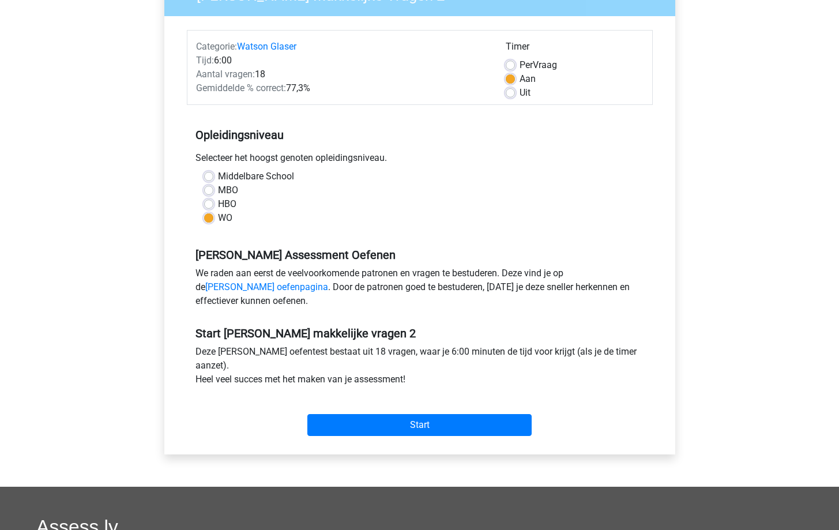
scroll to position [122, 0]
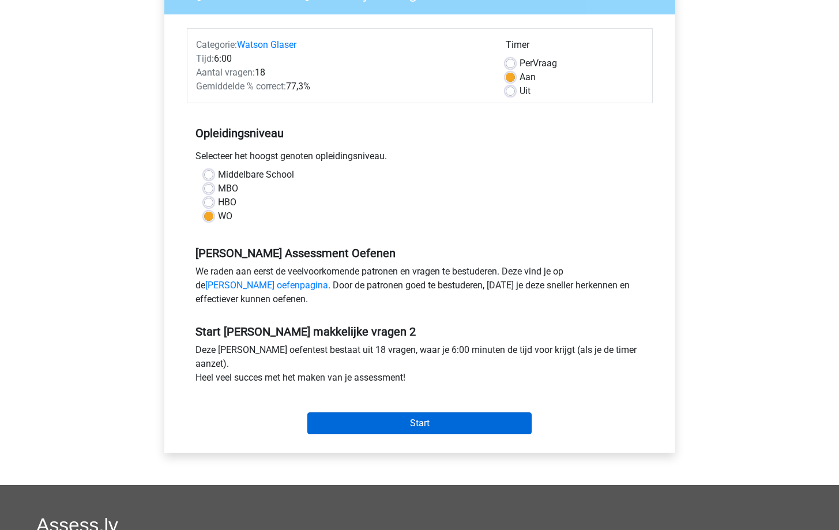
click at [411, 427] on input "Start" at bounding box center [419, 423] width 224 height 22
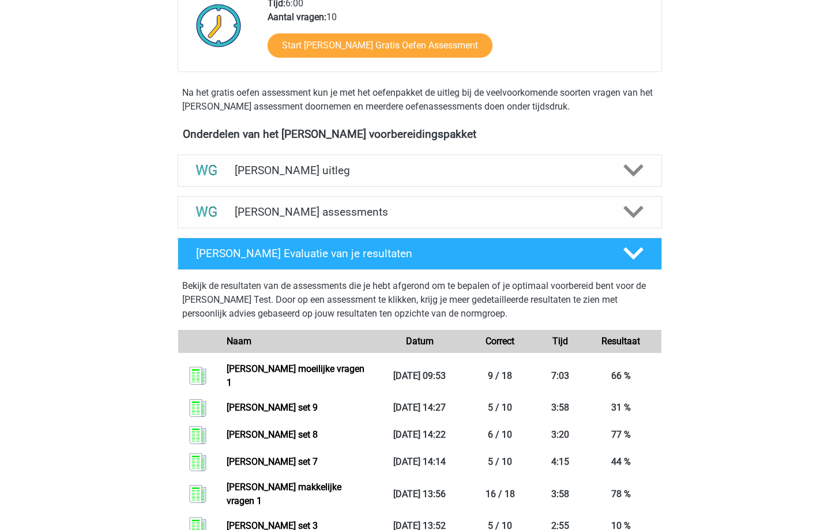
scroll to position [295, 0]
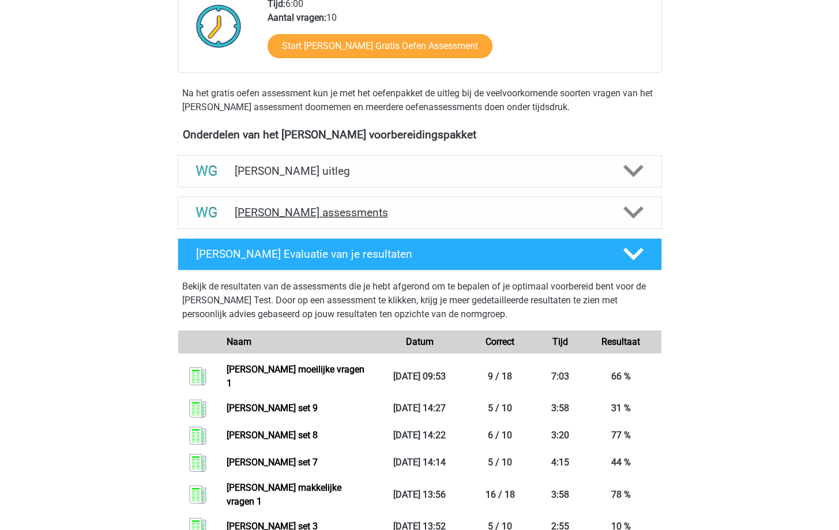
click at [545, 214] on h4 "[PERSON_NAME] assessments" at bounding box center [420, 212] width 370 height 13
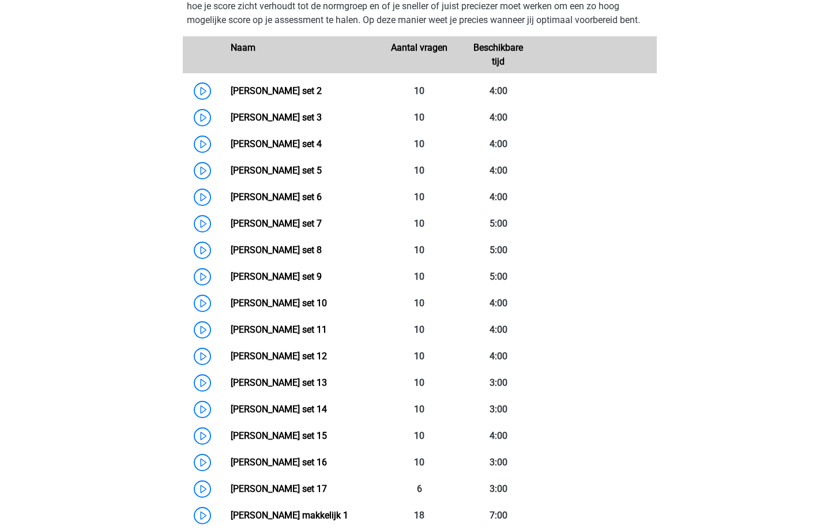
scroll to position [516, 0]
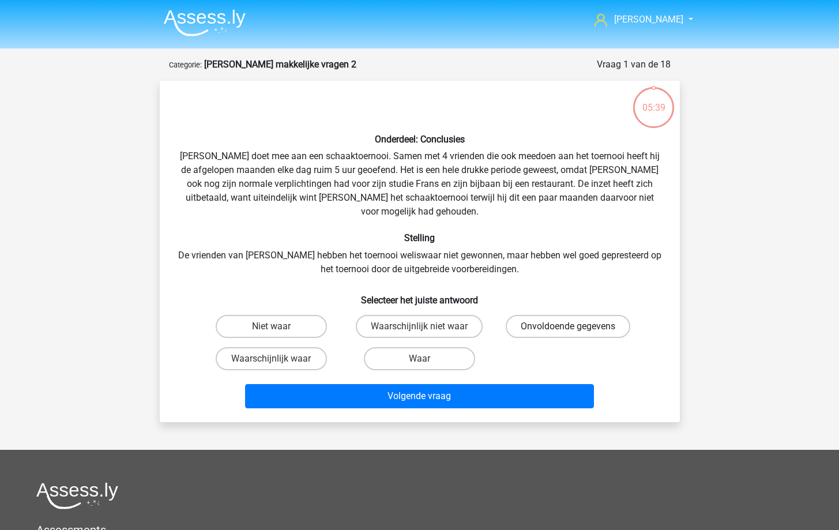
click at [592, 317] on label "Onvoldoende gegevens" at bounding box center [568, 326] width 125 height 23
click at [575, 326] on input "Onvoldoende gegevens" at bounding box center [571, 329] width 7 height 7
radio input "true"
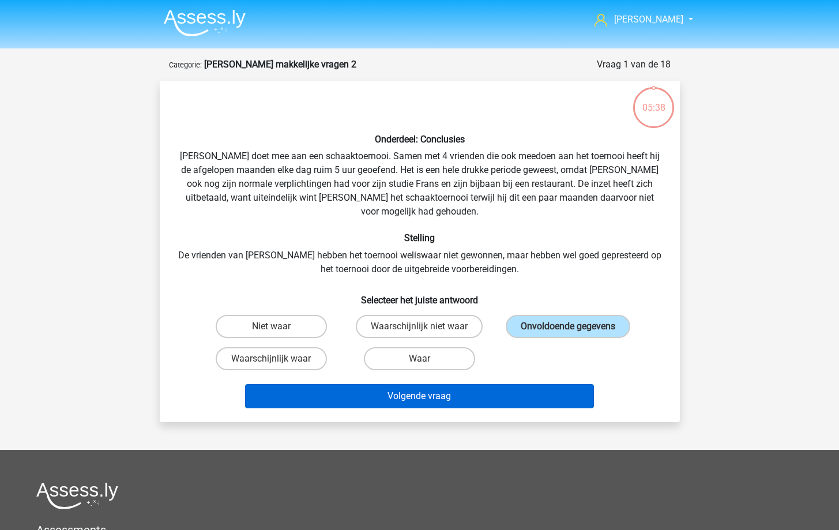
click at [473, 386] on button "Volgende vraag" at bounding box center [419, 396] width 349 height 24
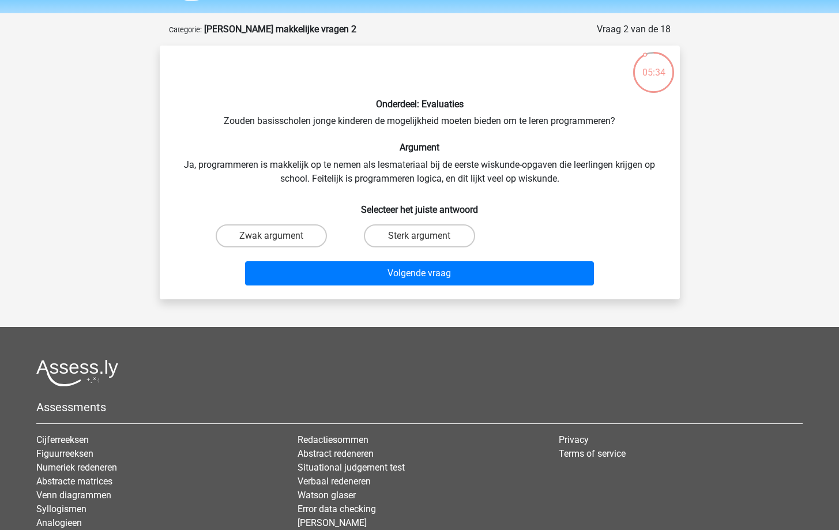
scroll to position [27, 0]
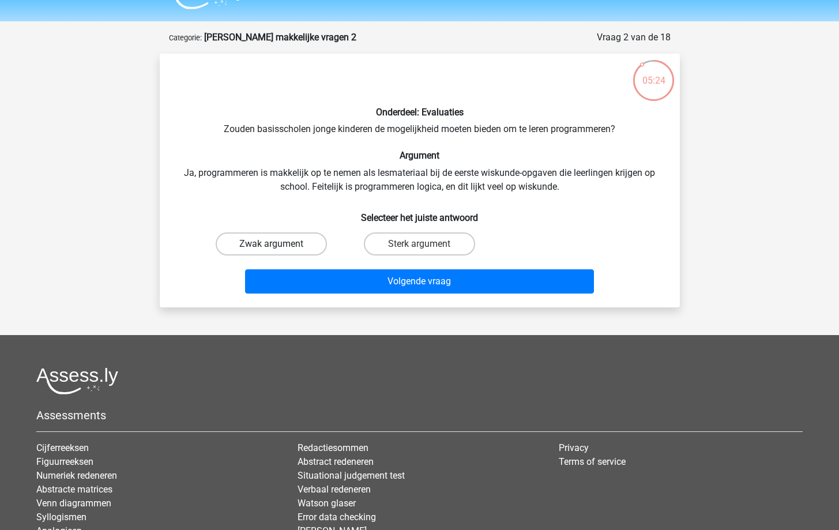
click at [298, 244] on label "Zwak argument" at bounding box center [271, 243] width 111 height 23
click at [278, 244] on input "Zwak argument" at bounding box center [274, 247] width 7 height 7
radio input "true"
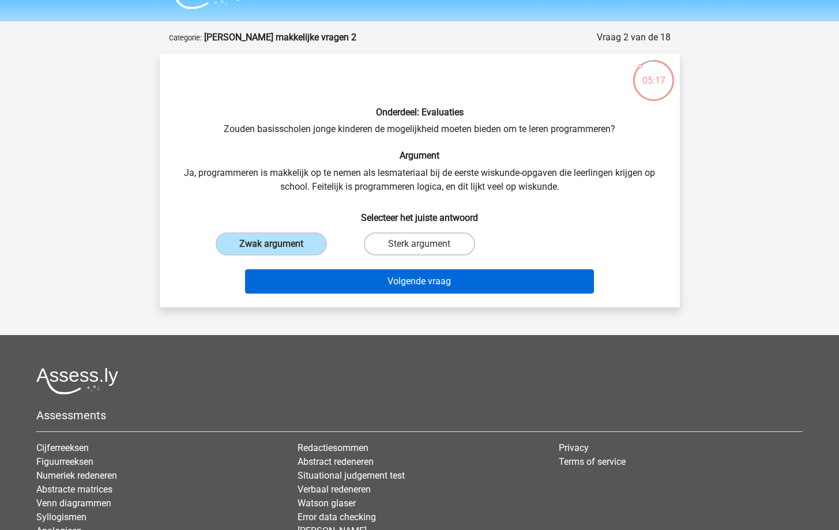
click at [385, 291] on button "Volgende vraag" at bounding box center [419, 281] width 349 height 24
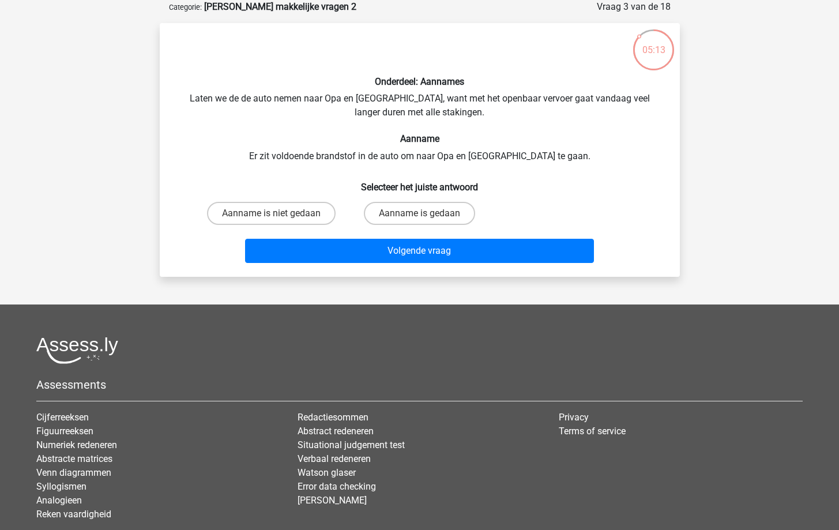
scroll to position [53, 0]
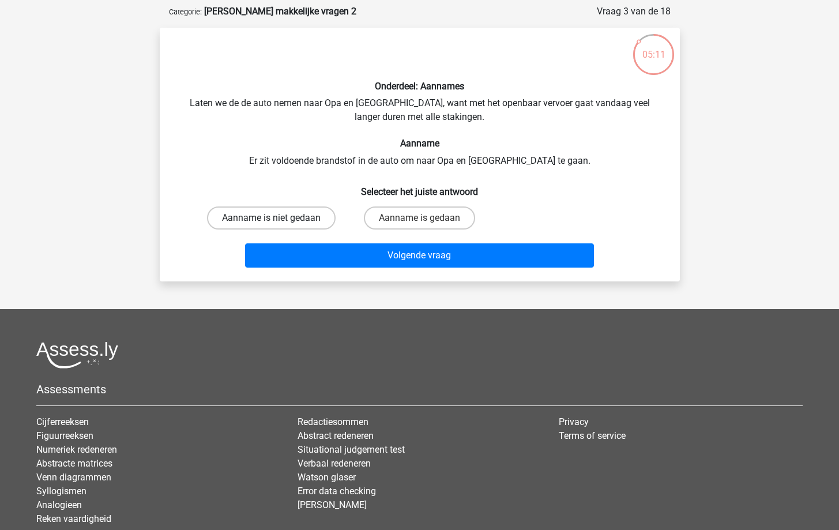
click at [308, 216] on label "Aanname is niet gedaan" at bounding box center [271, 217] width 129 height 23
click at [278, 218] on input "Aanname is niet gedaan" at bounding box center [274, 221] width 7 height 7
radio input "true"
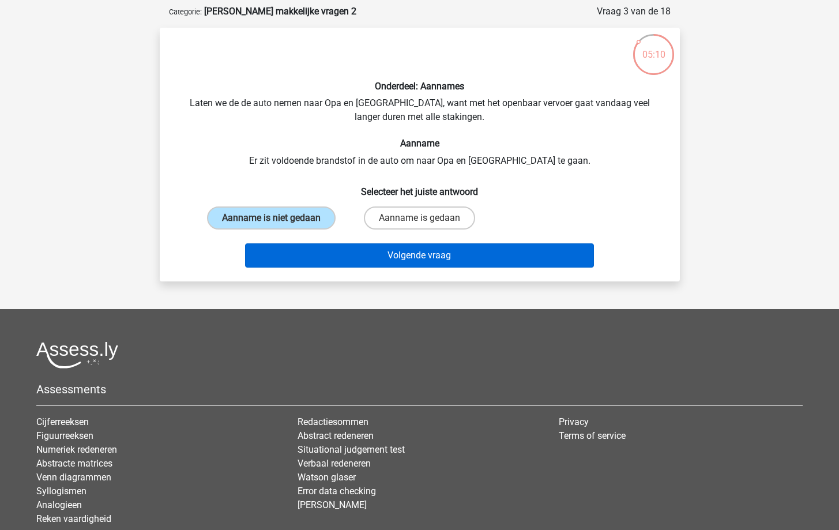
click at [366, 258] on button "Volgende vraag" at bounding box center [419, 255] width 349 height 24
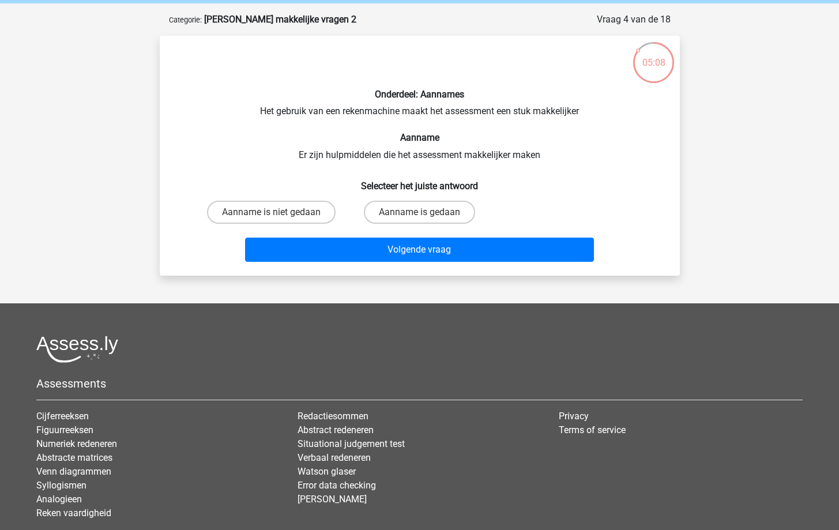
scroll to position [41, 0]
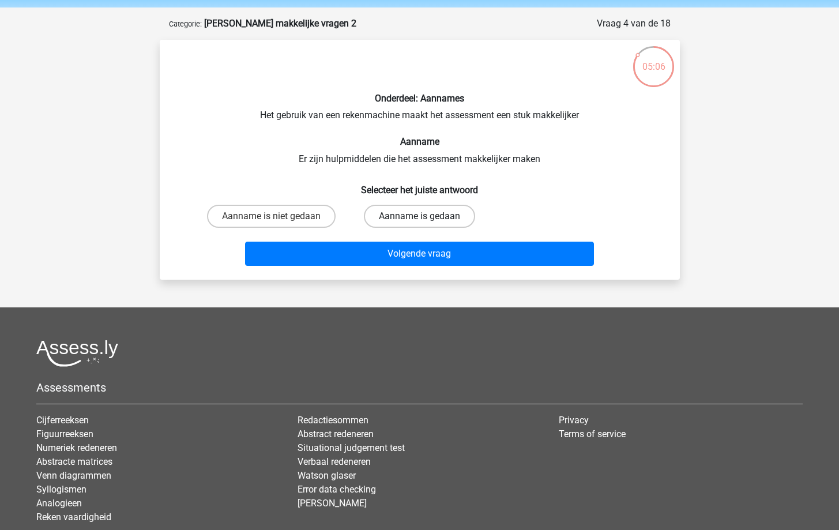
click at [427, 216] on label "Aanname is gedaan" at bounding box center [419, 216] width 111 height 23
click at [427, 216] on input "Aanname is gedaan" at bounding box center [422, 219] width 7 height 7
radio input "true"
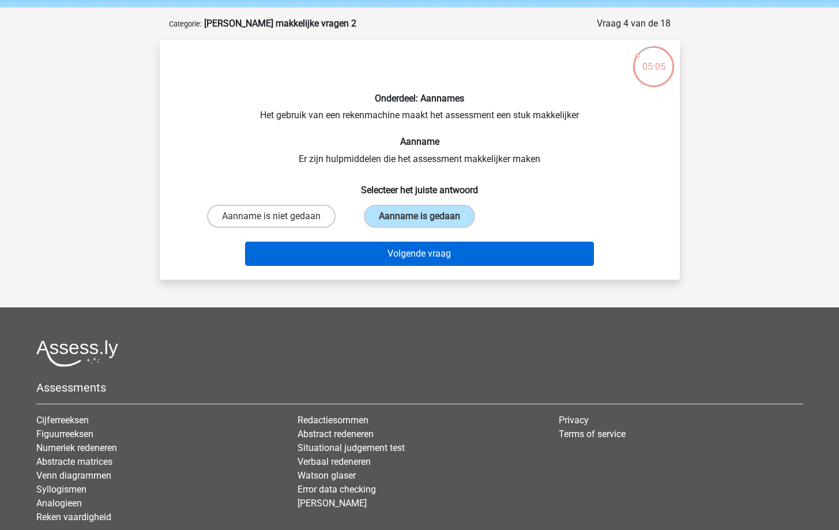
click at [429, 257] on button "Volgende vraag" at bounding box center [419, 254] width 349 height 24
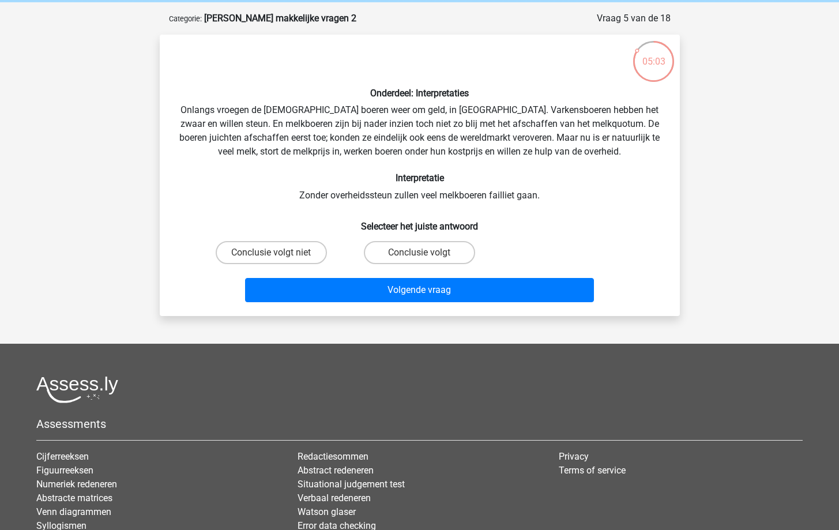
scroll to position [46, 0]
click at [234, 255] on label "Conclusie volgt niet" at bounding box center [271, 253] width 111 height 23
click at [271, 255] on input "Conclusie volgt niet" at bounding box center [274, 256] width 7 height 7
radio input "true"
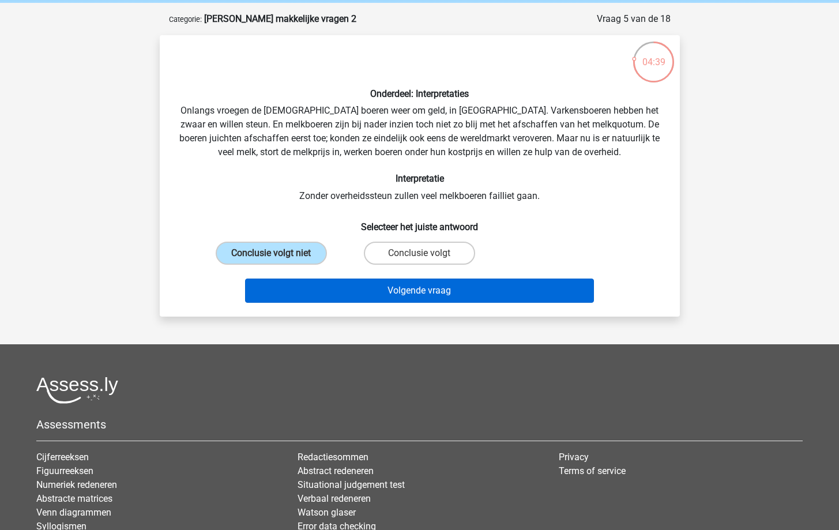
click at [301, 300] on button "Volgende vraag" at bounding box center [419, 290] width 349 height 24
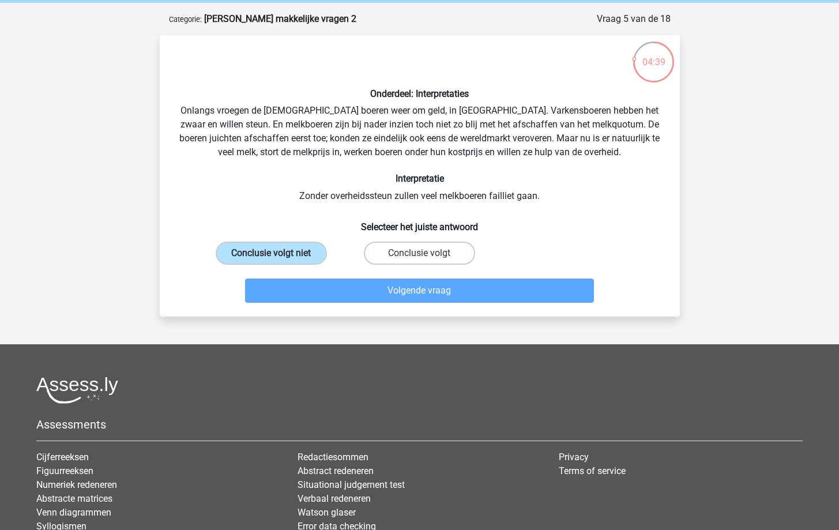
scroll to position [58, 0]
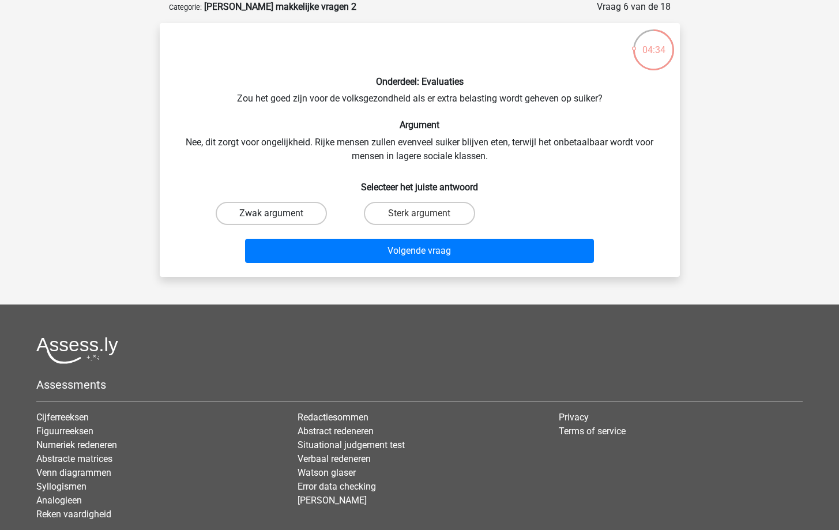
click at [284, 216] on label "Zwak argument" at bounding box center [271, 213] width 111 height 23
click at [278, 216] on input "Zwak argument" at bounding box center [274, 216] width 7 height 7
radio input "true"
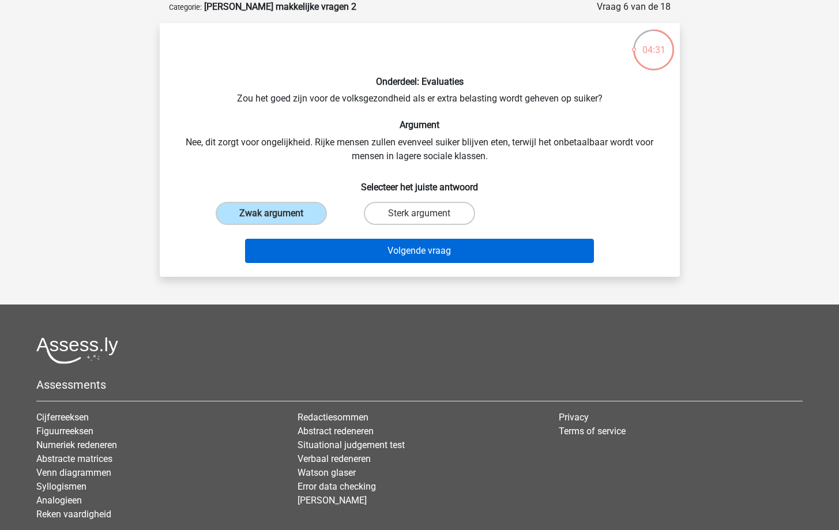
click at [366, 246] on button "Volgende vraag" at bounding box center [419, 251] width 349 height 24
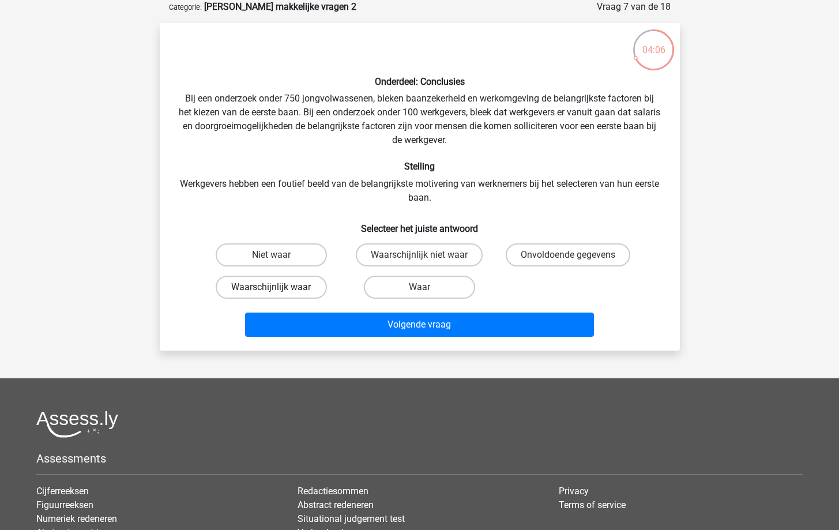
click at [270, 291] on label "Waarschijnlijk waar" at bounding box center [271, 287] width 111 height 23
click at [271, 291] on input "Waarschijnlijk waar" at bounding box center [274, 290] width 7 height 7
radio input "true"
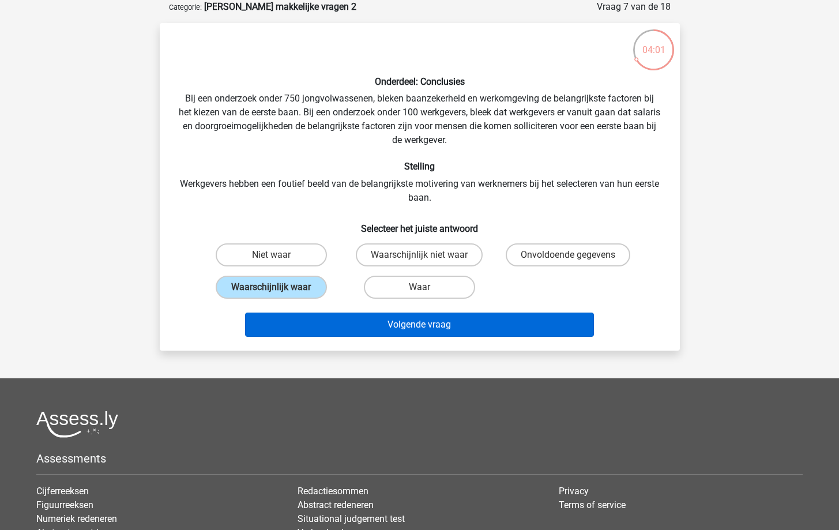
click at [368, 332] on button "Volgende vraag" at bounding box center [419, 325] width 349 height 24
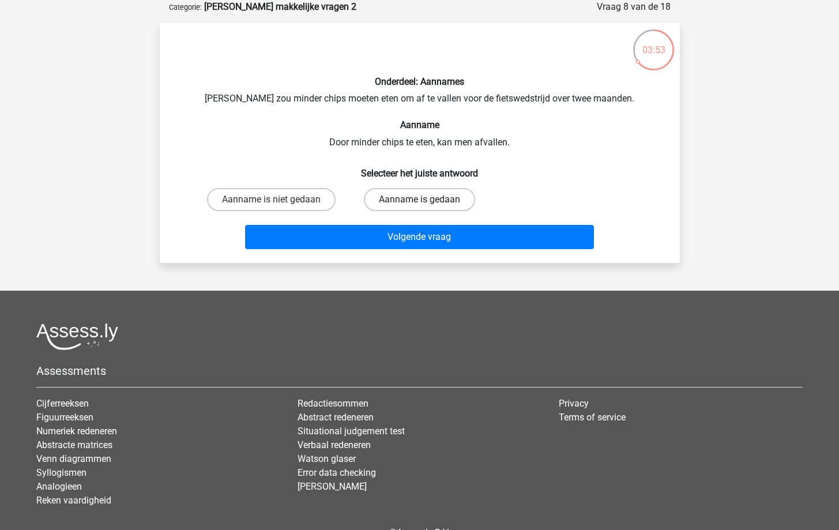
click at [438, 204] on label "Aanname is gedaan" at bounding box center [419, 199] width 111 height 23
click at [427, 204] on input "Aanname is gedaan" at bounding box center [422, 202] width 7 height 7
radio input "true"
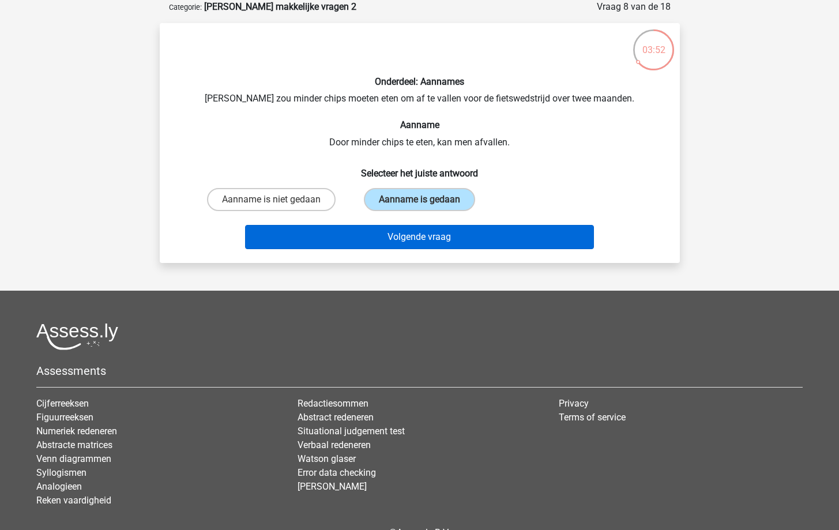
click at [438, 243] on button "Volgende vraag" at bounding box center [419, 237] width 349 height 24
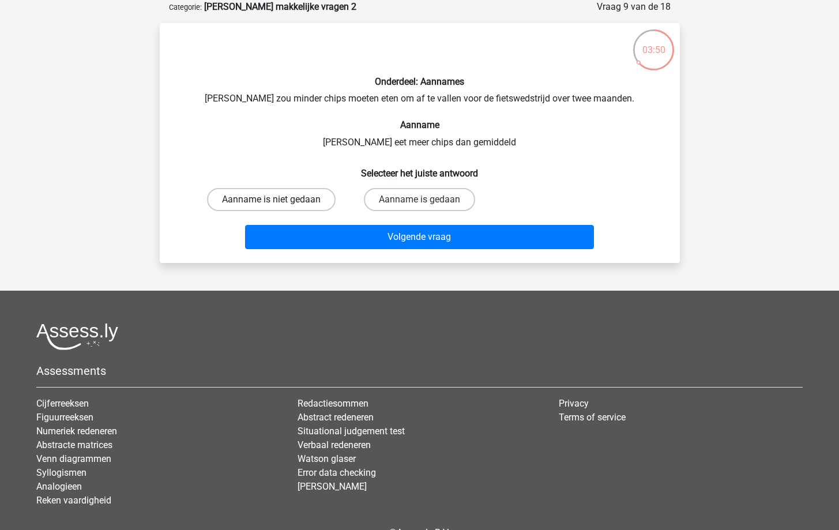
click at [281, 197] on label "Aanname is niet gedaan" at bounding box center [271, 199] width 129 height 23
click at [278, 199] on input "Aanname is niet gedaan" at bounding box center [274, 202] width 7 height 7
radio input "true"
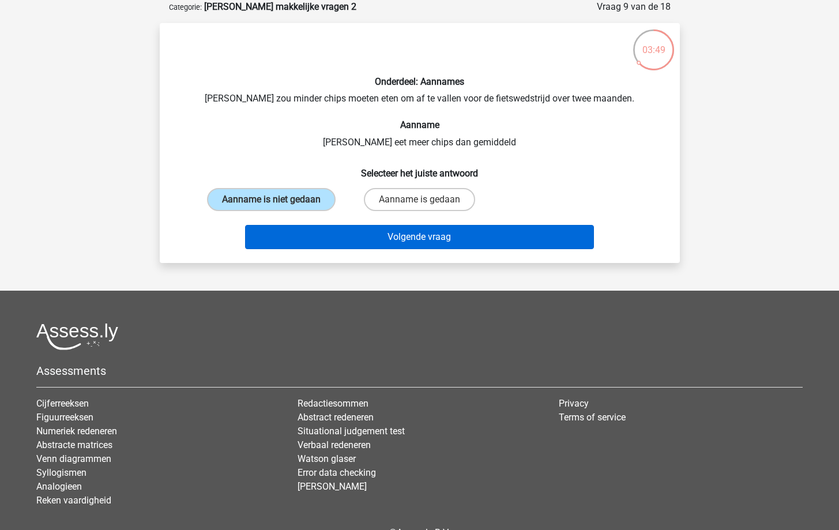
click at [299, 231] on button "Volgende vraag" at bounding box center [419, 237] width 349 height 24
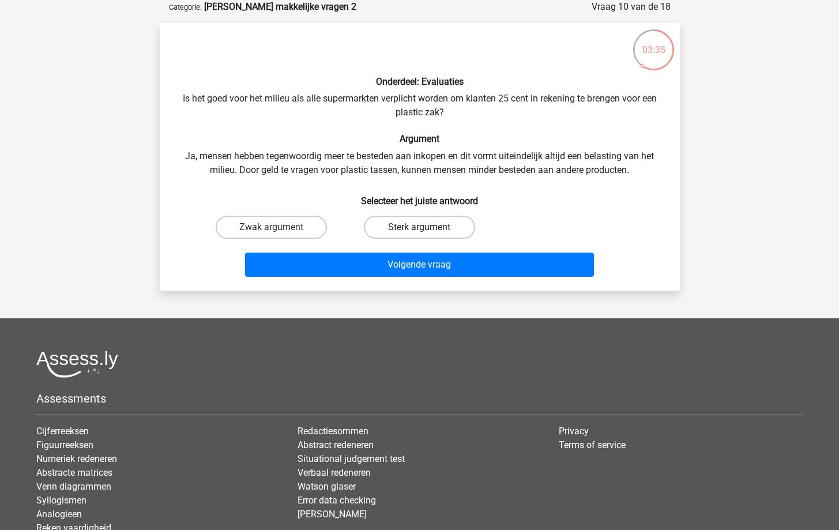
click at [425, 225] on label "Sterk argument" at bounding box center [419, 227] width 111 height 23
click at [425, 227] on input "Sterk argument" at bounding box center [422, 230] width 7 height 7
radio input "true"
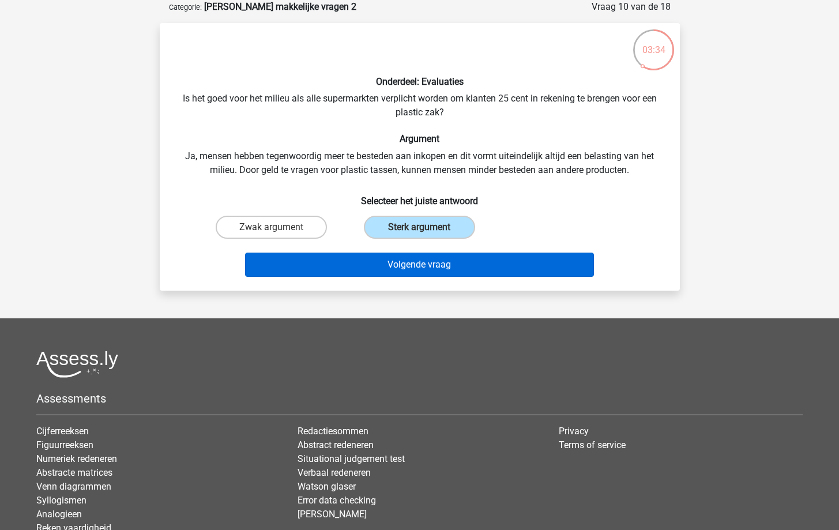
click at [429, 261] on button "Volgende vraag" at bounding box center [419, 265] width 349 height 24
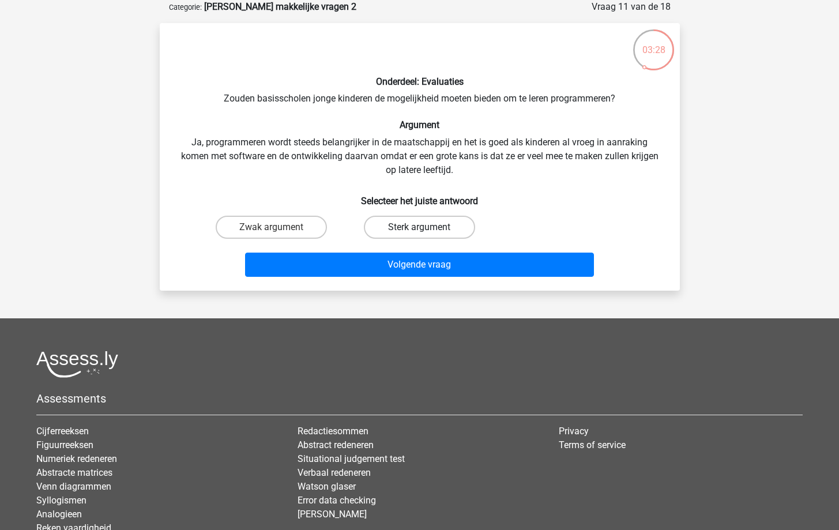
click at [398, 231] on label "Sterk argument" at bounding box center [419, 227] width 111 height 23
click at [419, 231] on input "Sterk argument" at bounding box center [422, 230] width 7 height 7
radio input "true"
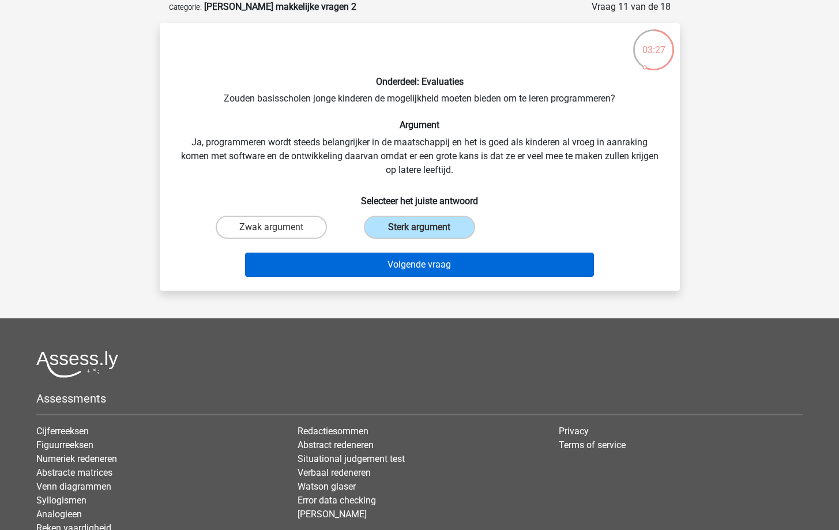
click at [442, 267] on button "Volgende vraag" at bounding box center [419, 265] width 349 height 24
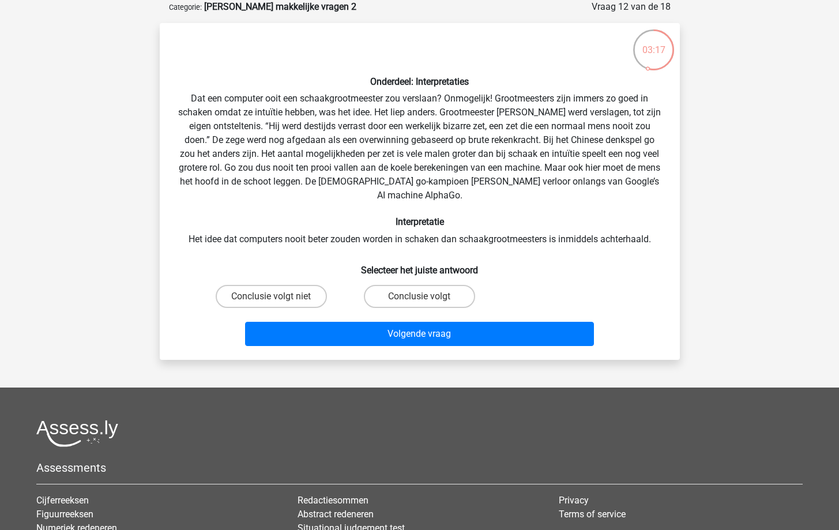
scroll to position [67, 0]
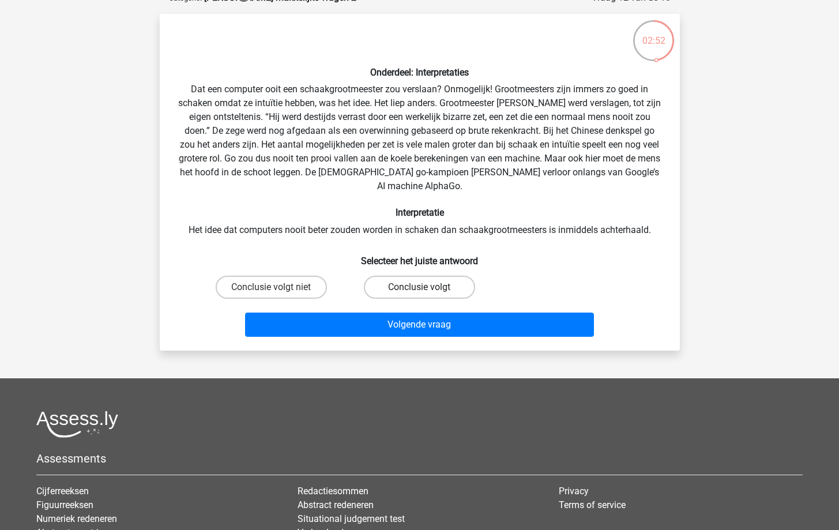
click at [400, 276] on label "Conclusie volgt" at bounding box center [419, 287] width 111 height 23
click at [419, 287] on input "Conclusie volgt" at bounding box center [422, 290] width 7 height 7
radio input "true"
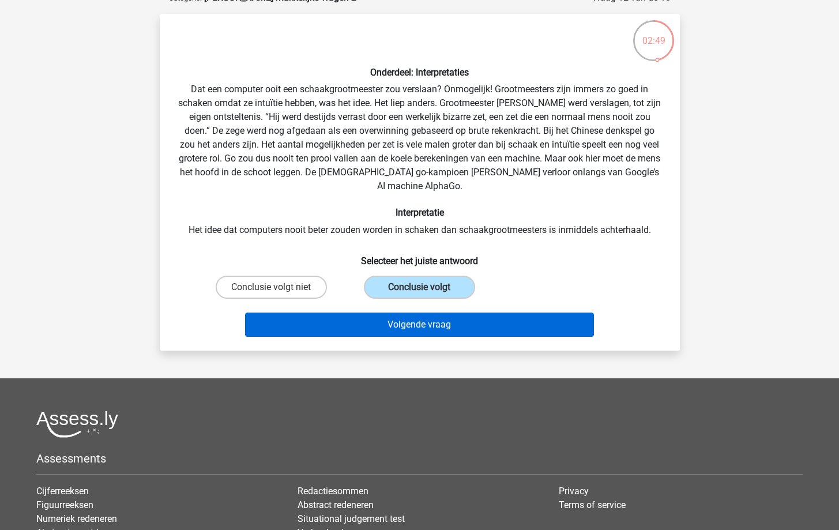
click at [442, 313] on button "Volgende vraag" at bounding box center [419, 325] width 349 height 24
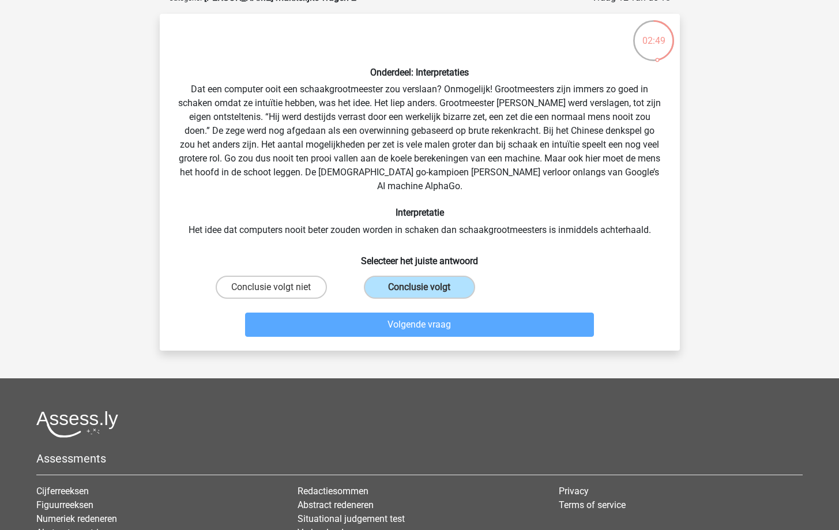
scroll to position [58, 0]
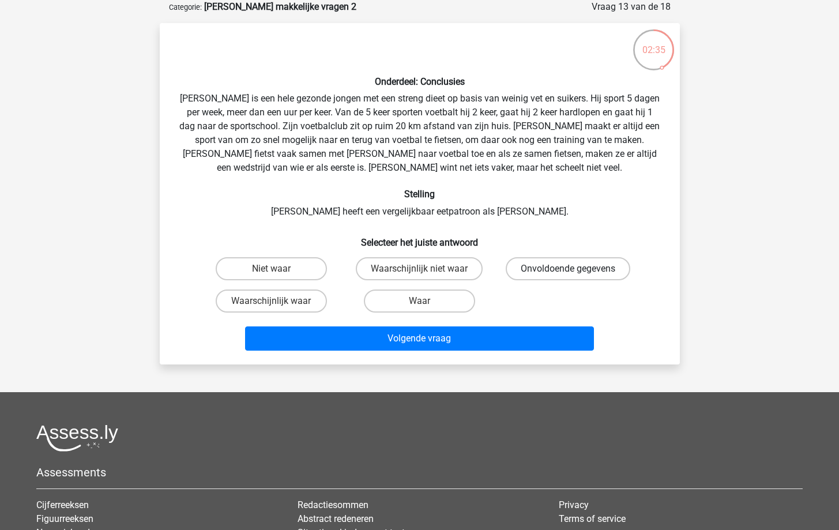
click at [587, 261] on label "Onvoldoende gegevens" at bounding box center [568, 268] width 125 height 23
click at [575, 269] on input "Onvoldoende gegevens" at bounding box center [571, 272] width 7 height 7
radio input "true"
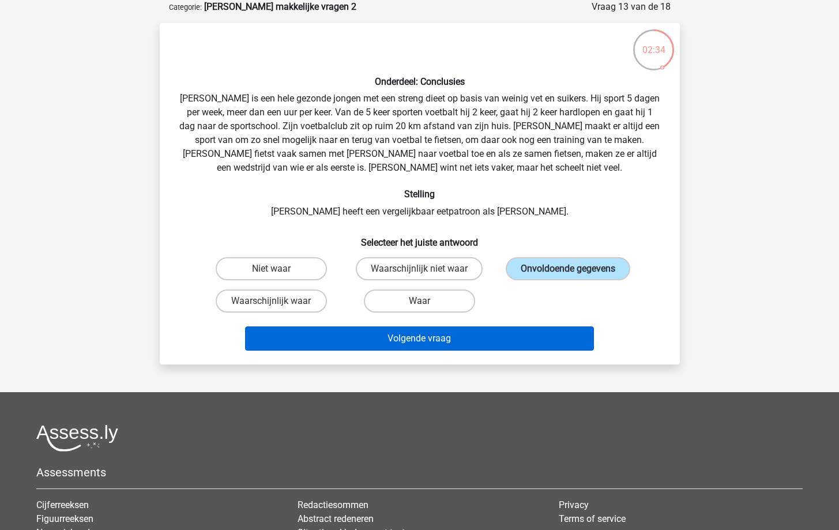
click at [466, 333] on button "Volgende vraag" at bounding box center [419, 338] width 349 height 24
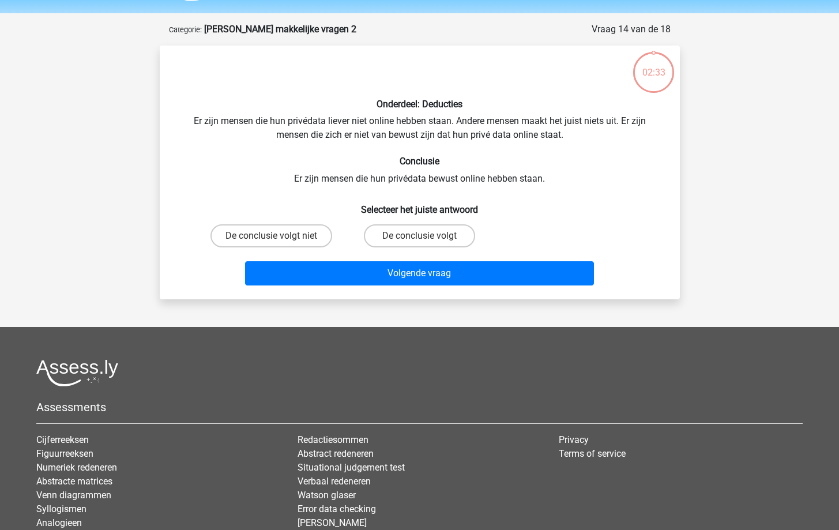
scroll to position [35, 0]
click at [296, 236] on label "De conclusie volgt niet" at bounding box center [271, 236] width 122 height 23
click at [278, 236] on input "De conclusie volgt niet" at bounding box center [274, 239] width 7 height 7
radio input "true"
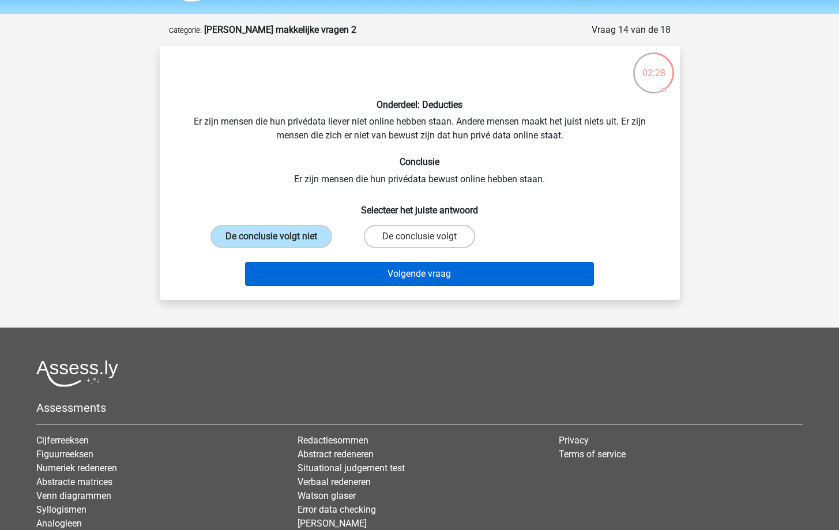
click at [327, 274] on button "Volgende vraag" at bounding box center [419, 274] width 349 height 24
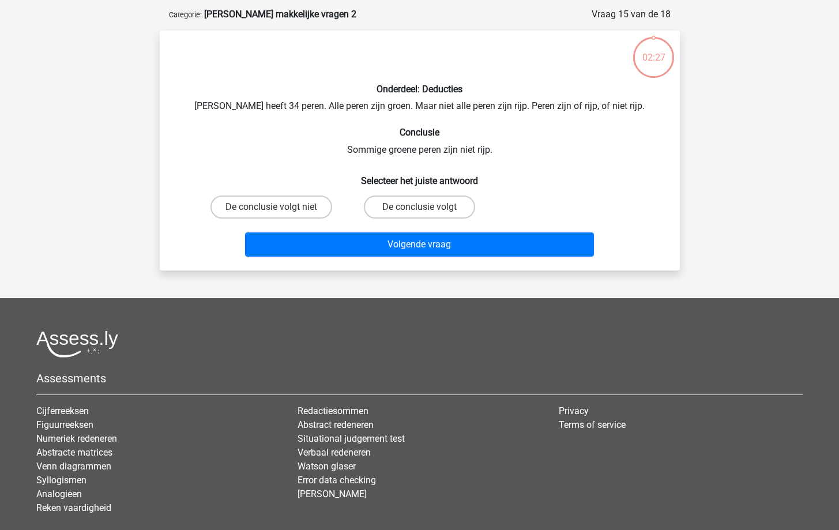
scroll to position [46, 0]
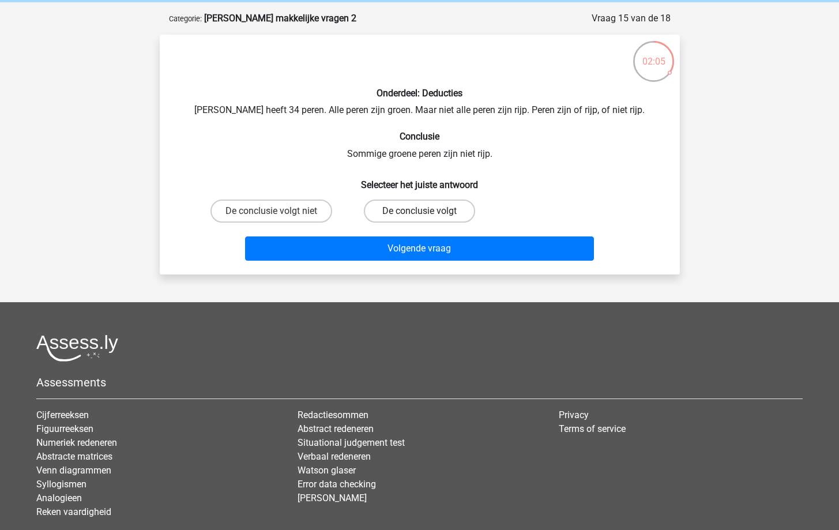
click at [431, 208] on label "De conclusie volgt" at bounding box center [419, 210] width 111 height 23
click at [427, 211] on input "De conclusie volgt" at bounding box center [422, 214] width 7 height 7
radio input "true"
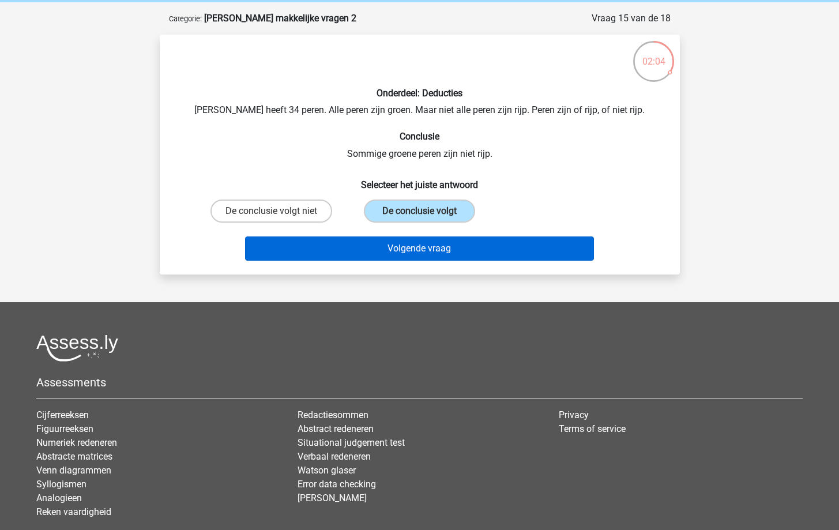
click at [430, 244] on button "Volgende vraag" at bounding box center [419, 248] width 349 height 24
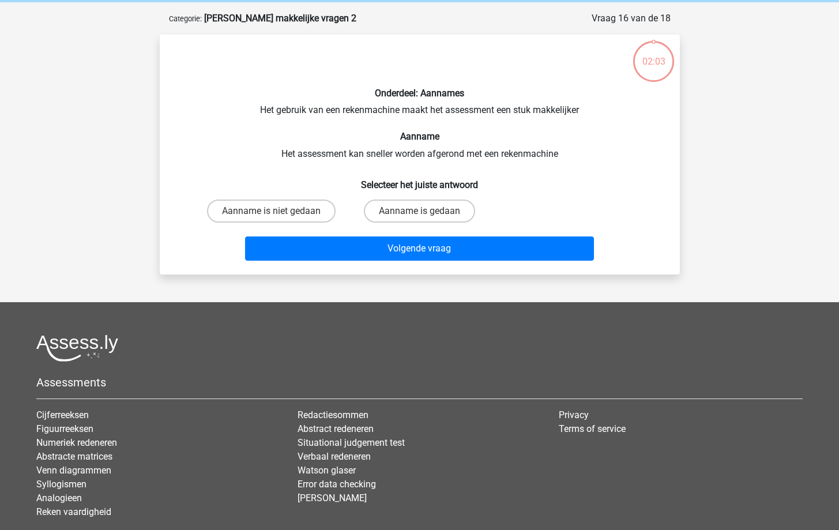
scroll to position [58, 0]
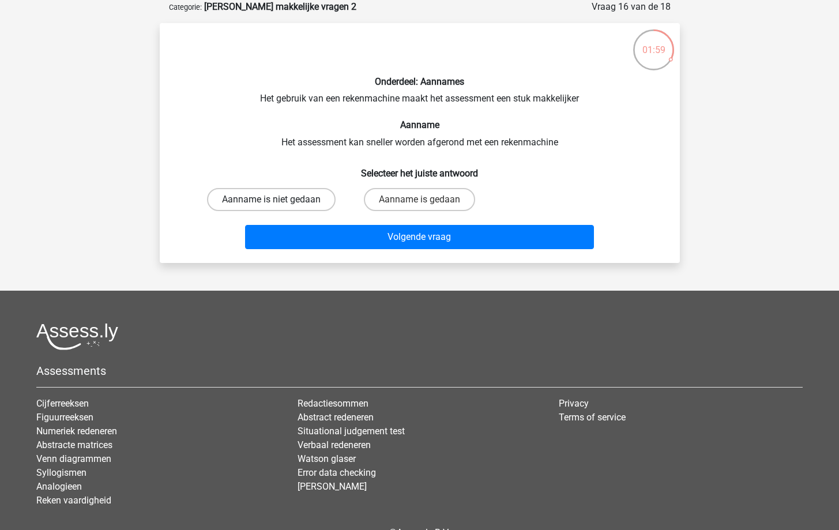
click at [289, 193] on label "Aanname is niet gedaan" at bounding box center [271, 199] width 129 height 23
click at [278, 199] on input "Aanname is niet gedaan" at bounding box center [274, 202] width 7 height 7
radio input "true"
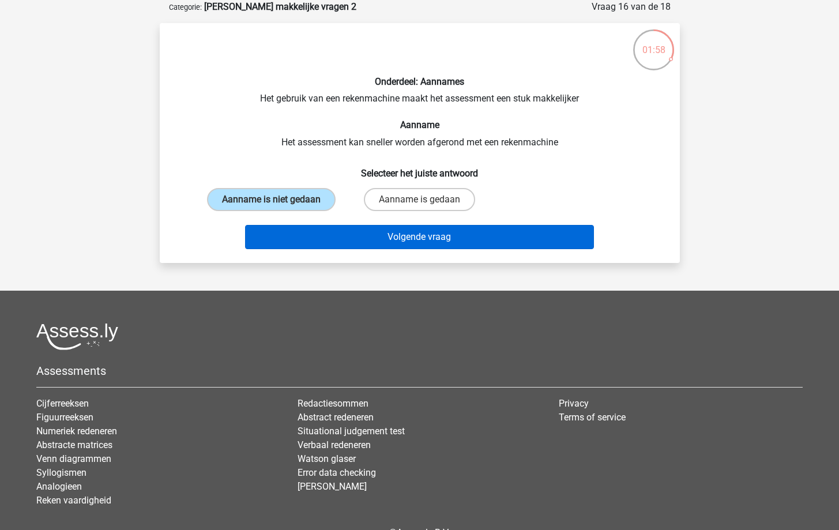
click at [333, 232] on button "Volgende vraag" at bounding box center [419, 237] width 349 height 24
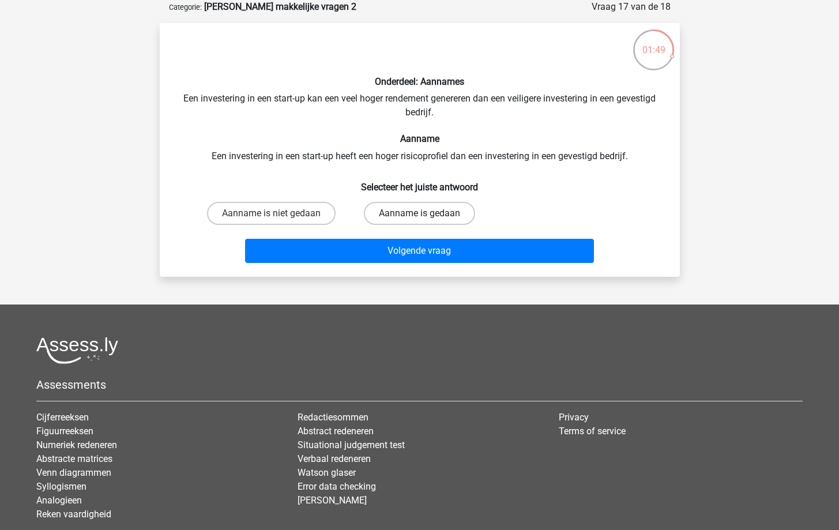
click at [441, 202] on label "Aanname is gedaan" at bounding box center [419, 213] width 111 height 23
click at [427, 213] on input "Aanname is gedaan" at bounding box center [422, 216] width 7 height 7
radio input "true"
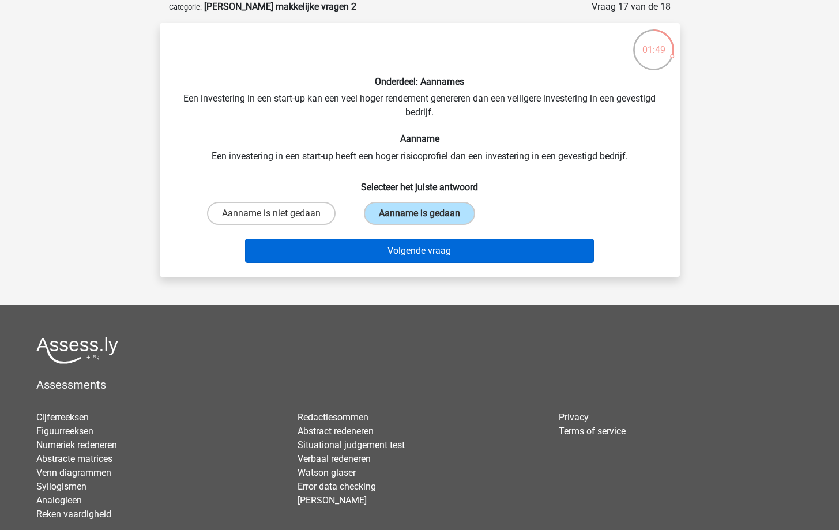
click at [458, 257] on button "Volgende vraag" at bounding box center [419, 251] width 349 height 24
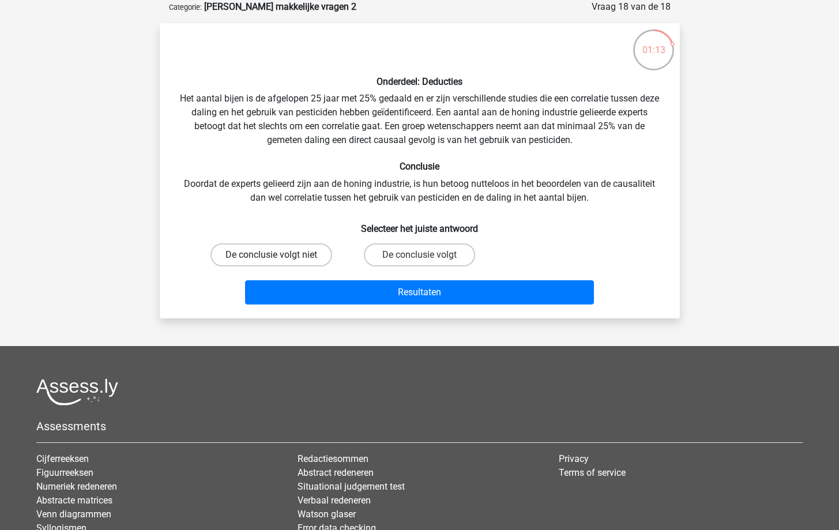
click at [315, 258] on label "De conclusie volgt niet" at bounding box center [271, 254] width 122 height 23
click at [278, 258] on input "De conclusie volgt niet" at bounding box center [274, 258] width 7 height 7
radio input "true"
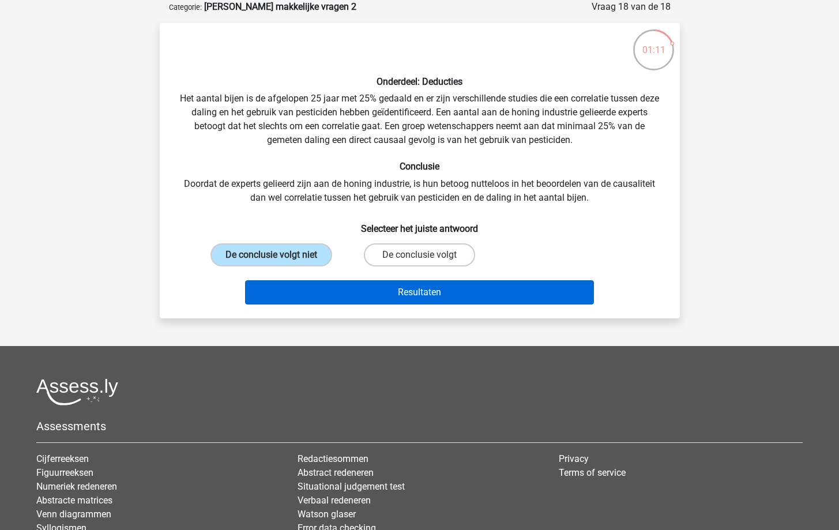
click at [356, 296] on button "Resultaten" at bounding box center [419, 292] width 349 height 24
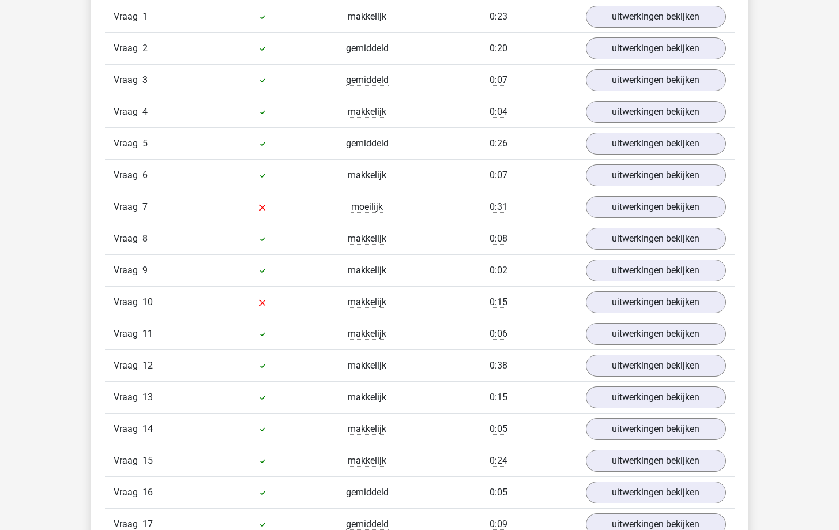
scroll to position [825, 0]
click at [697, 174] on link "uitwerkingen bekijken" at bounding box center [655, 175] width 161 height 25
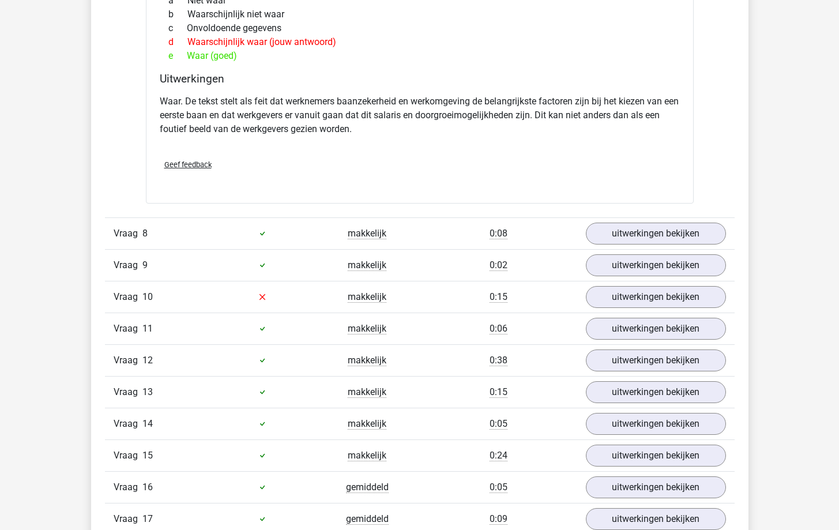
scroll to position [1161, 0]
click at [630, 298] on link "uitwerkingen bekijken" at bounding box center [655, 296] width 161 height 25
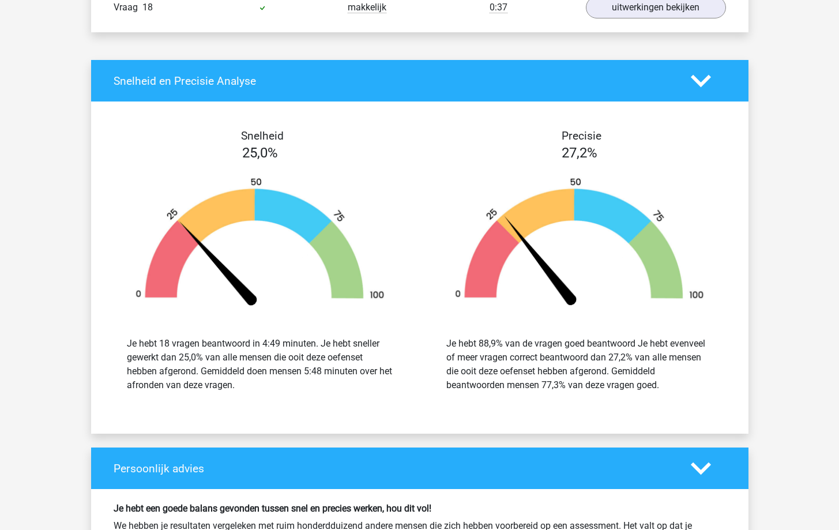
scroll to position [2365, 0]
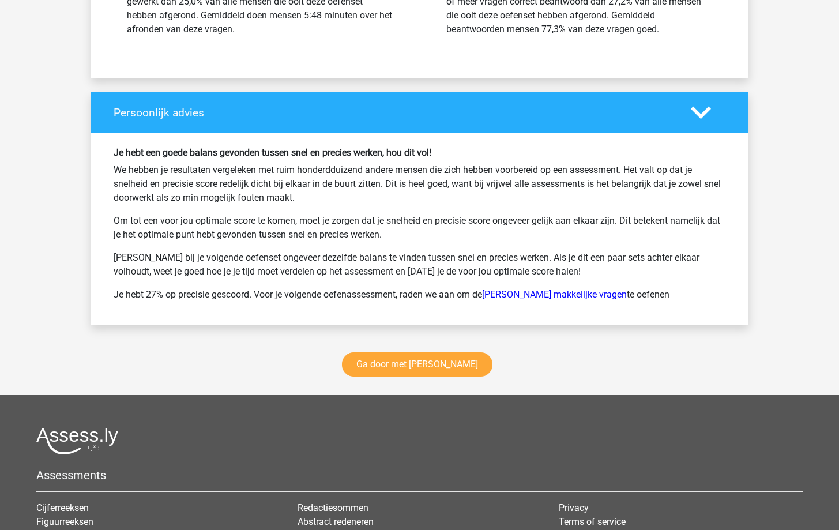
click at [455, 389] on div "Ga door met [PERSON_NAME]" at bounding box center [419, 366] width 657 height 57
click at [432, 370] on link "Ga door met [PERSON_NAME]" at bounding box center [417, 364] width 150 height 24
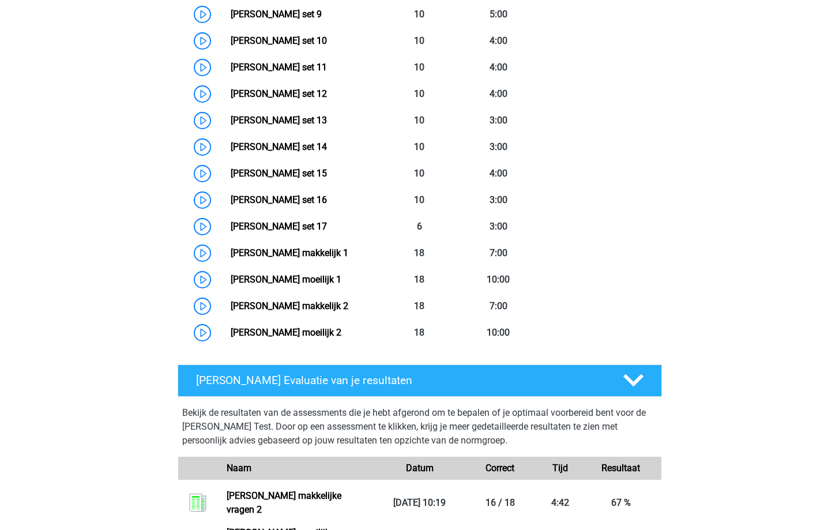
scroll to position [791, 0]
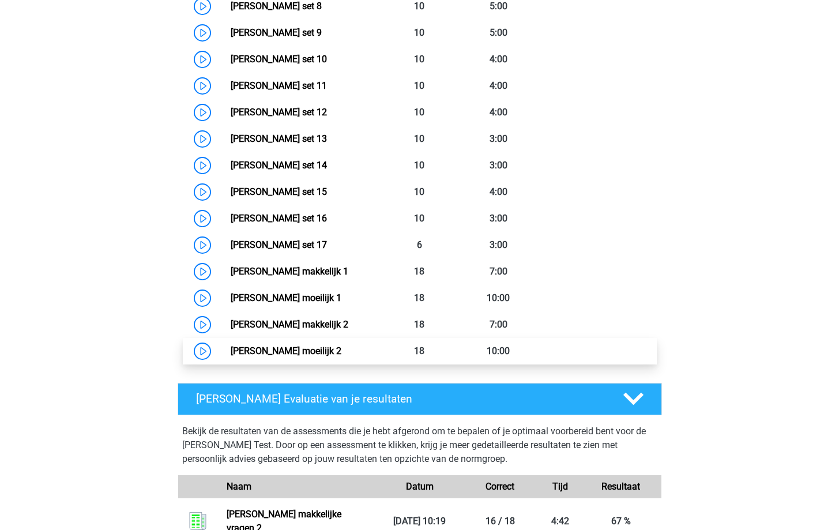
click at [281, 346] on link "Watson Glaser moeilijk 2" at bounding box center [286, 350] width 111 height 11
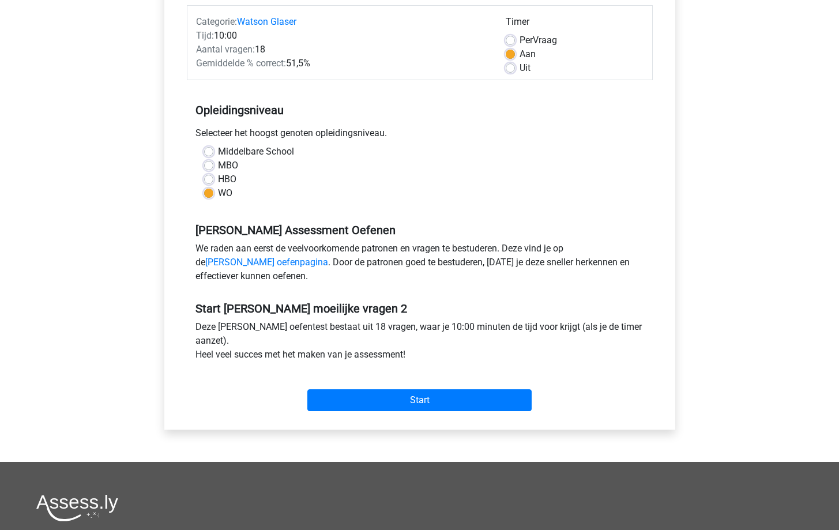
scroll to position [175, 0]
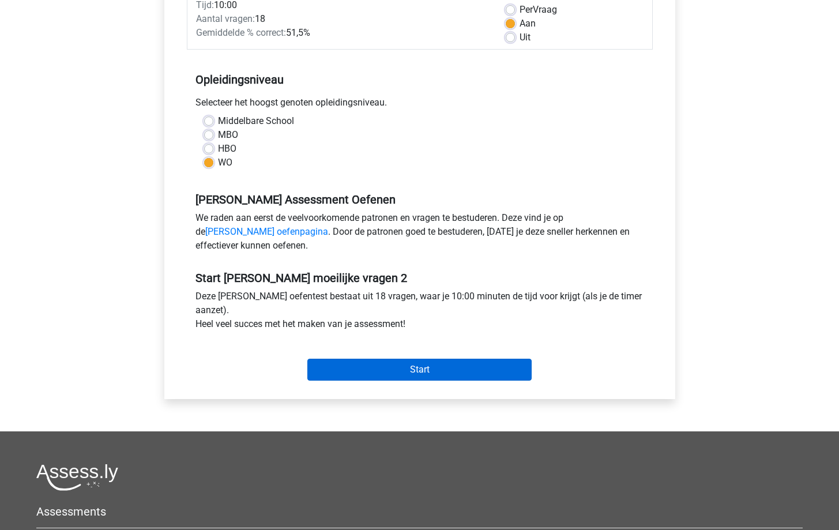
click at [349, 371] on input "Start" at bounding box center [419, 370] width 224 height 22
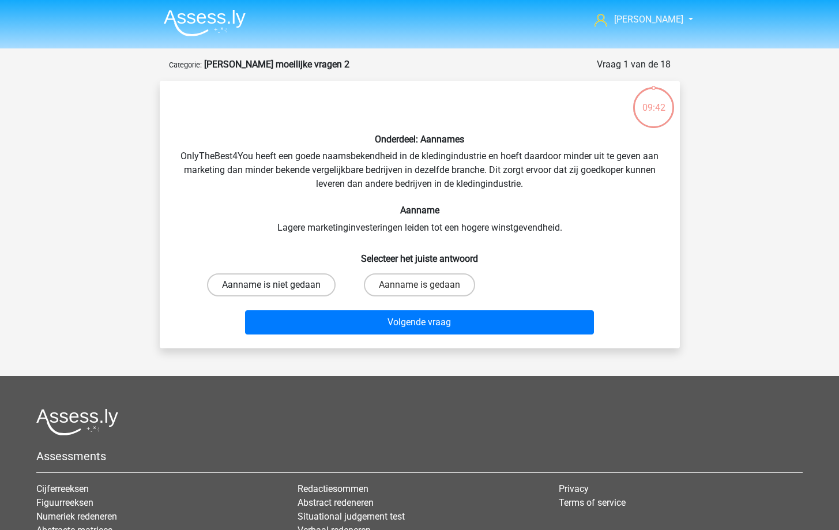
click at [242, 287] on label "Aanname is niet gedaan" at bounding box center [271, 284] width 129 height 23
click at [271, 287] on input "Aanname is niet gedaan" at bounding box center [274, 288] width 7 height 7
radio input "true"
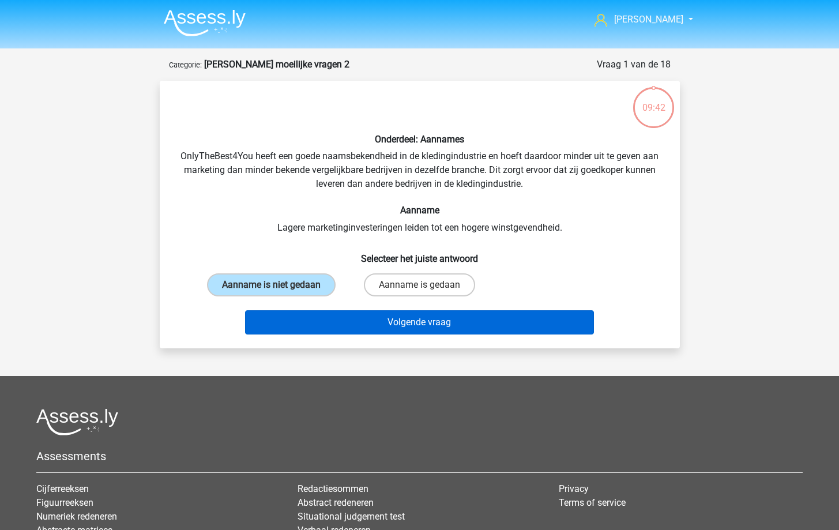
click at [285, 315] on button "Volgende vraag" at bounding box center [419, 322] width 349 height 24
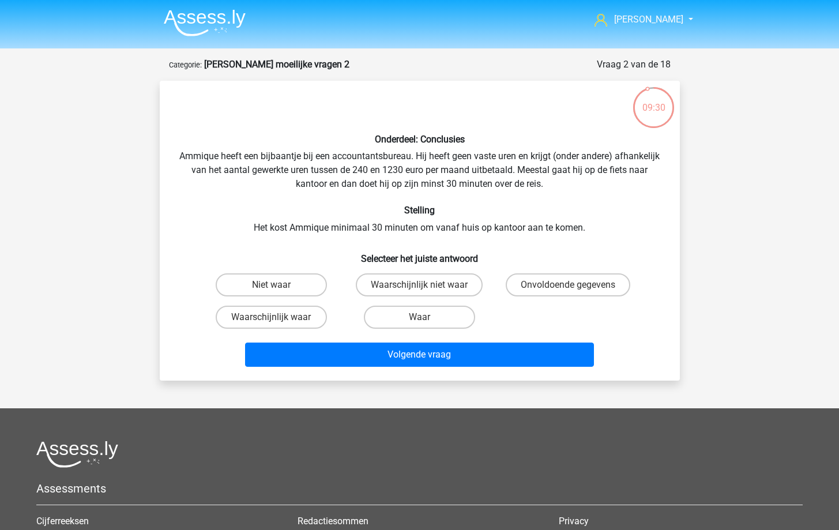
click at [573, 285] on input "Onvoldoende gegevens" at bounding box center [571, 288] width 7 height 7
radio input "true"
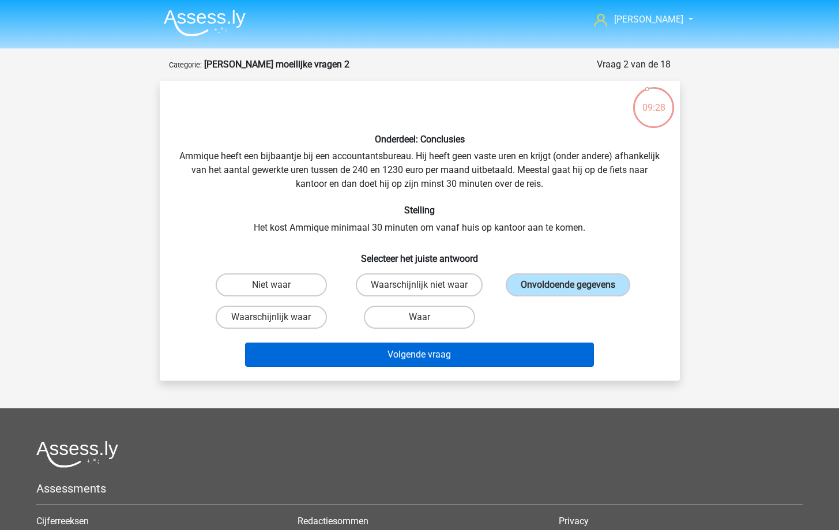
click at [450, 354] on button "Volgende vraag" at bounding box center [419, 354] width 349 height 24
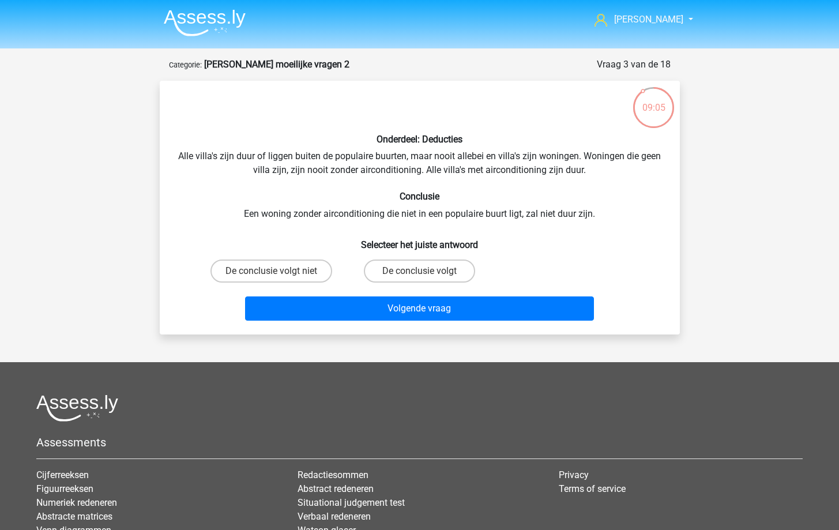
click at [421, 271] on input "De conclusie volgt" at bounding box center [422, 274] width 7 height 7
radio input "true"
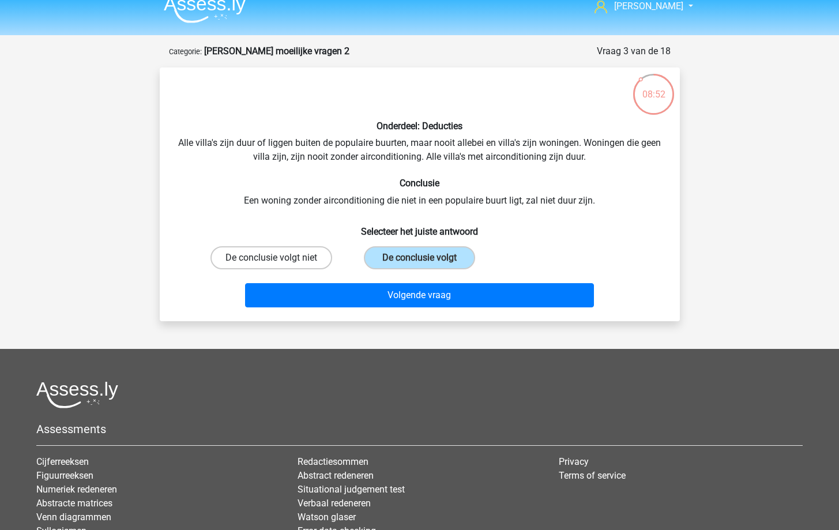
click at [250, 260] on label "De conclusie volgt niet" at bounding box center [271, 257] width 122 height 23
click at [271, 260] on input "De conclusie volgt niet" at bounding box center [274, 261] width 7 height 7
radio input "true"
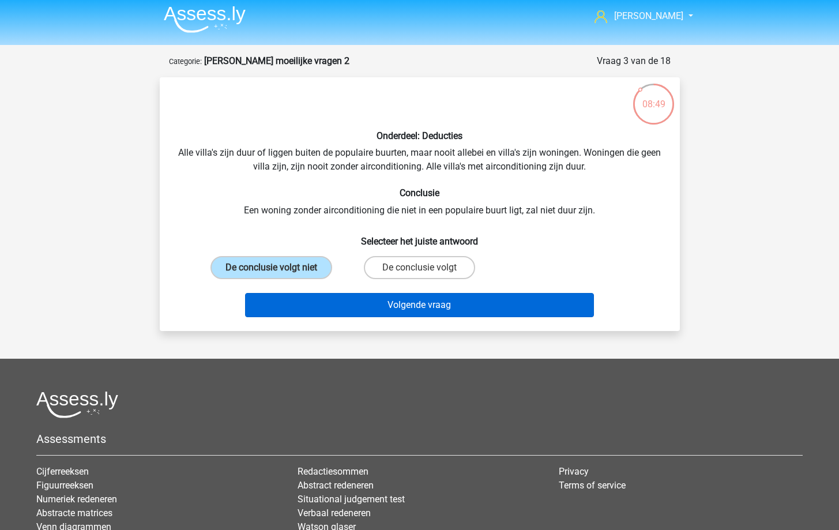
scroll to position [3, 0]
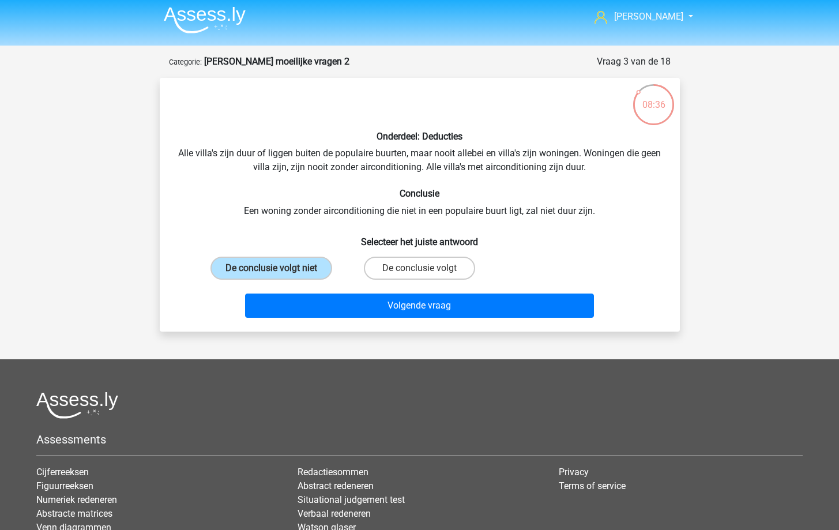
click at [397, 209] on div "Onderdeel: Deducties Alle villa's zijn duur of liggen buiten de populaire buurt…" at bounding box center [419, 204] width 511 height 235
click at [417, 266] on label "De conclusie volgt" at bounding box center [419, 268] width 111 height 23
click at [419, 268] on input "De conclusie volgt" at bounding box center [422, 271] width 7 height 7
radio input "true"
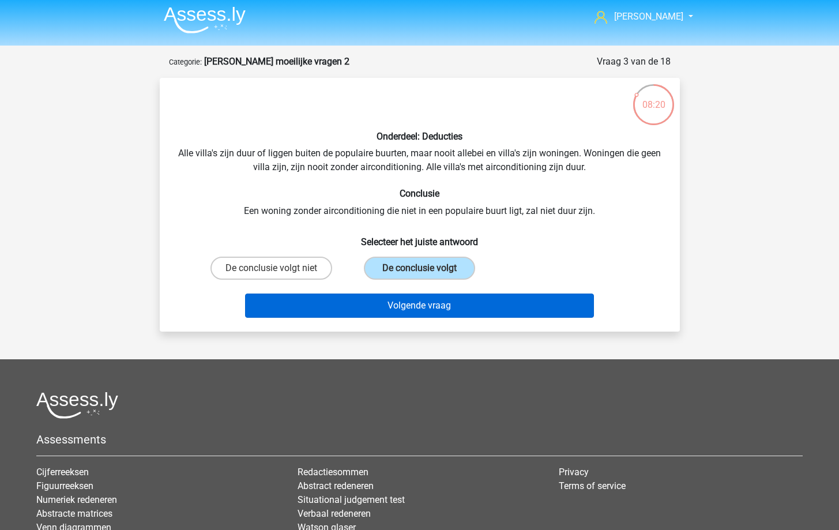
click at [417, 299] on button "Volgende vraag" at bounding box center [419, 305] width 349 height 24
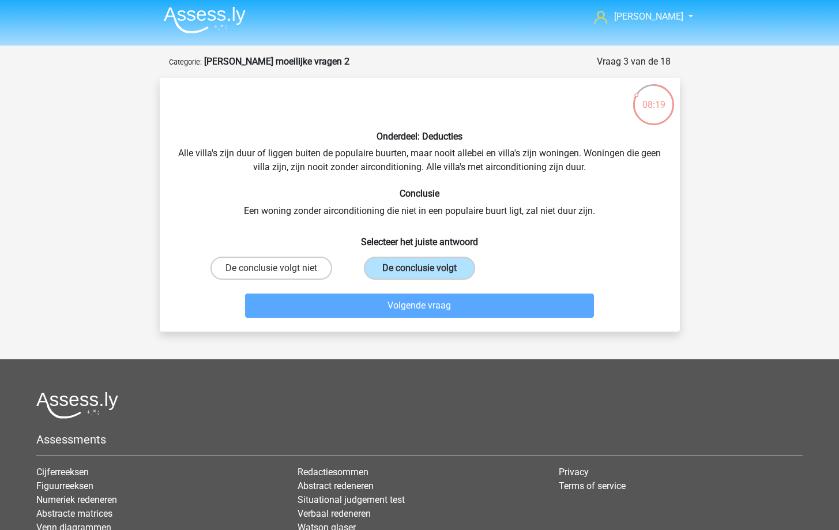
scroll to position [58, 0]
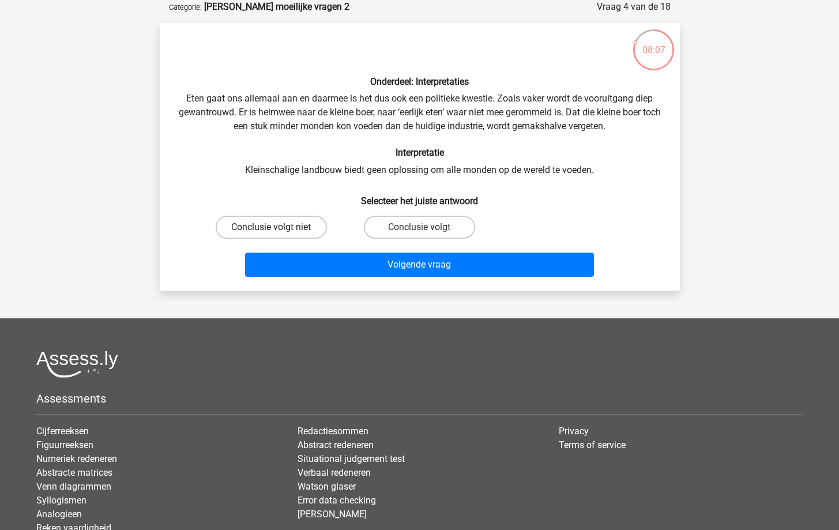
click at [275, 217] on label "Conclusie volgt niet" at bounding box center [271, 227] width 111 height 23
click at [275, 227] on input "Conclusie volgt niet" at bounding box center [274, 230] width 7 height 7
radio input "true"
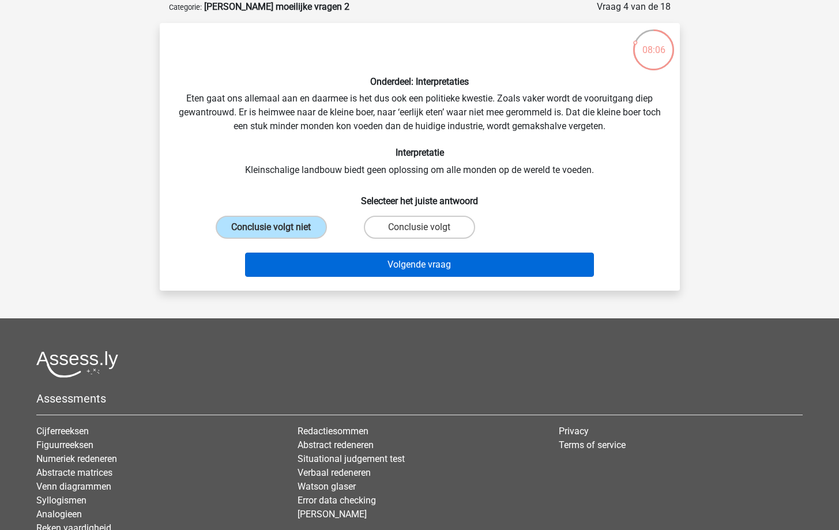
click at [330, 266] on button "Volgende vraag" at bounding box center [419, 265] width 349 height 24
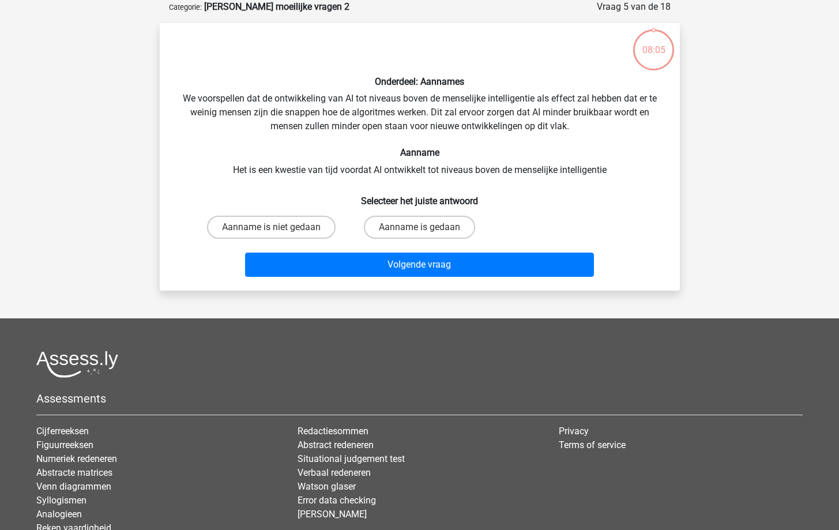
scroll to position [42, 0]
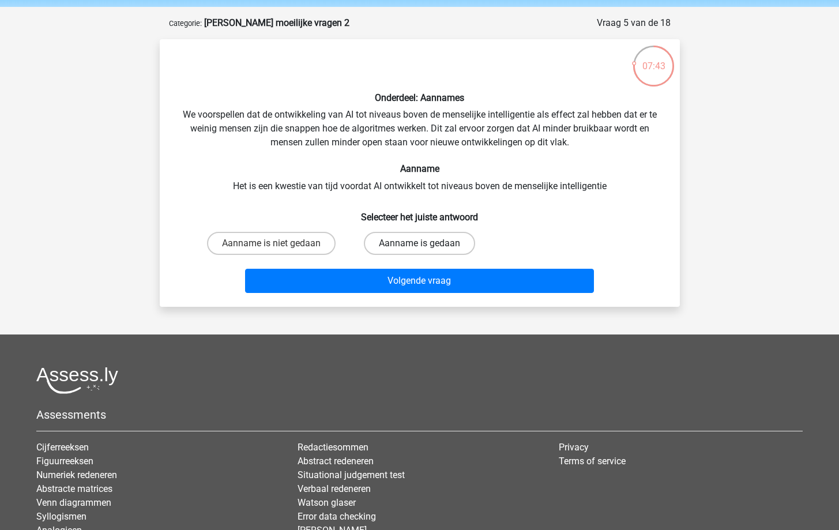
click at [406, 244] on label "Aanname is gedaan" at bounding box center [419, 243] width 111 height 23
click at [419, 244] on input "Aanname is gedaan" at bounding box center [422, 246] width 7 height 7
radio input "true"
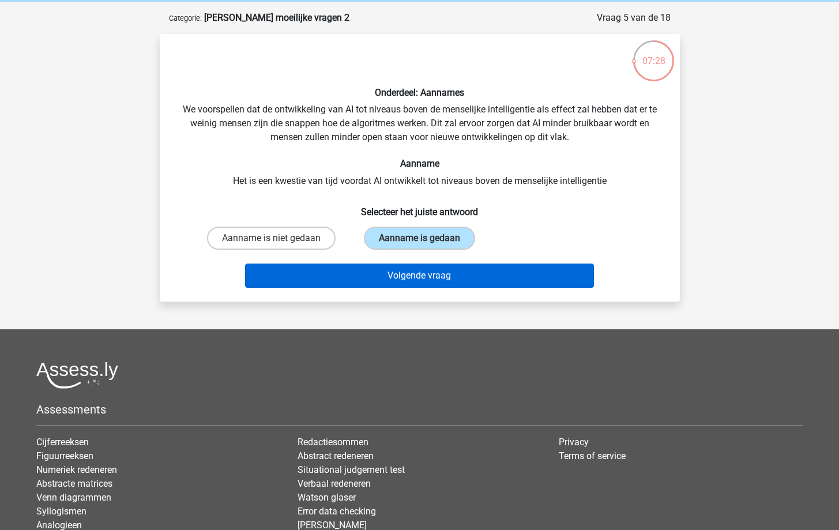
click at [416, 287] on button "Volgende vraag" at bounding box center [419, 275] width 349 height 24
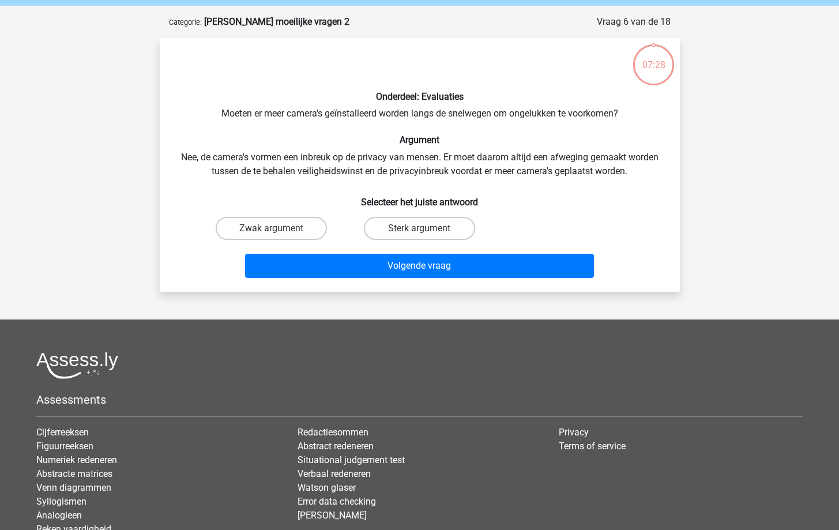
scroll to position [41, 0]
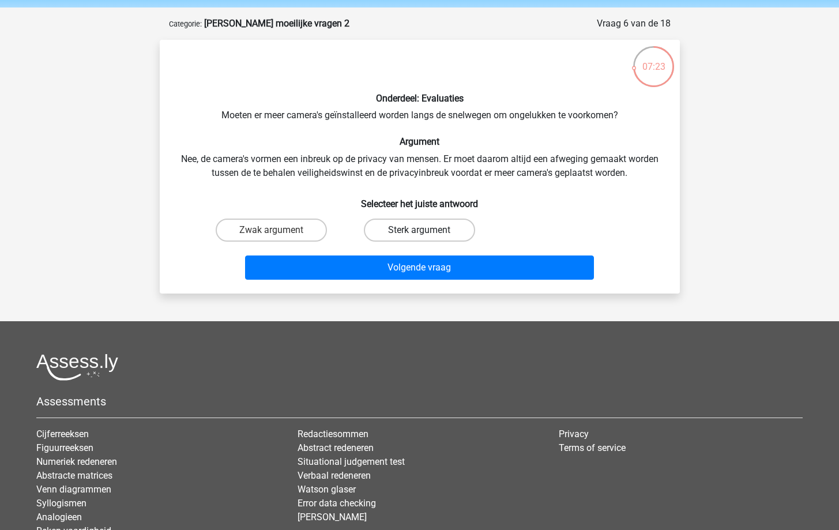
click at [390, 227] on label "Sterk argument" at bounding box center [419, 230] width 111 height 23
click at [419, 230] on input "Sterk argument" at bounding box center [422, 233] width 7 height 7
radio input "true"
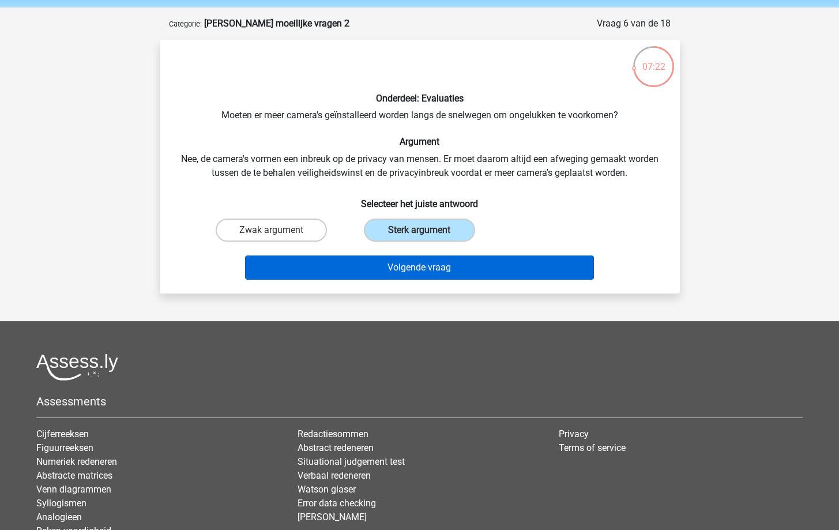
click at [411, 264] on button "Volgende vraag" at bounding box center [419, 267] width 349 height 24
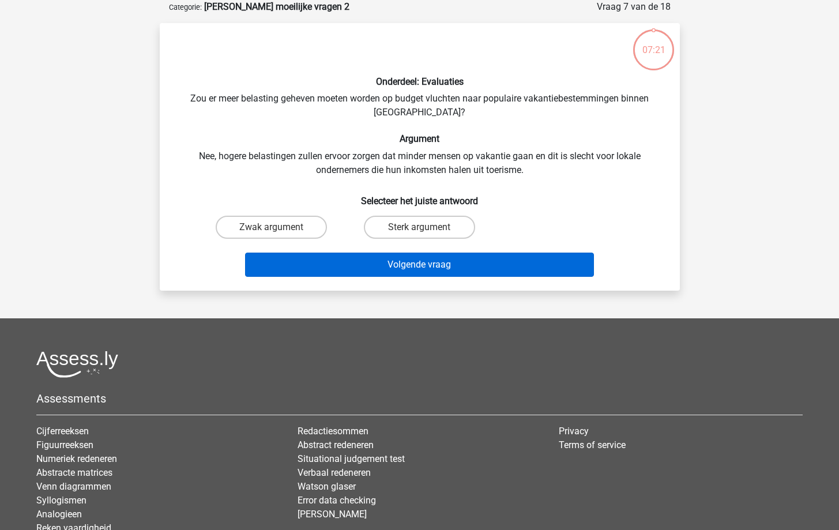
scroll to position [24, 0]
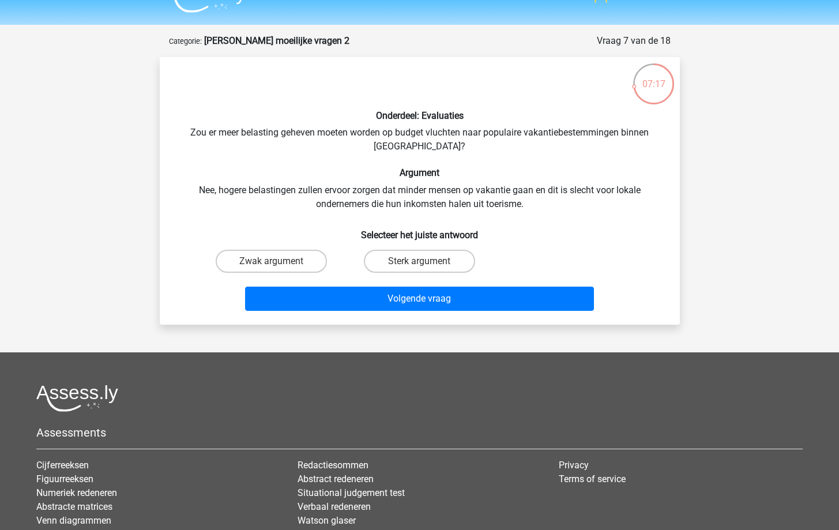
click at [271, 266] on input "Zwak argument" at bounding box center [274, 264] width 7 height 7
radio input "true"
click at [414, 266] on label "Sterk argument" at bounding box center [419, 261] width 111 height 23
click at [419, 266] on input "Sterk argument" at bounding box center [422, 264] width 7 height 7
radio input "true"
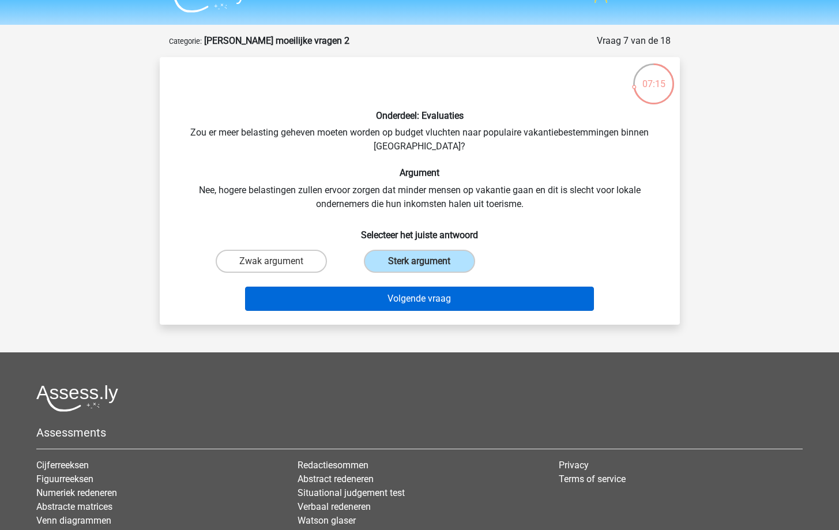
click at [421, 300] on button "Volgende vraag" at bounding box center [419, 299] width 349 height 24
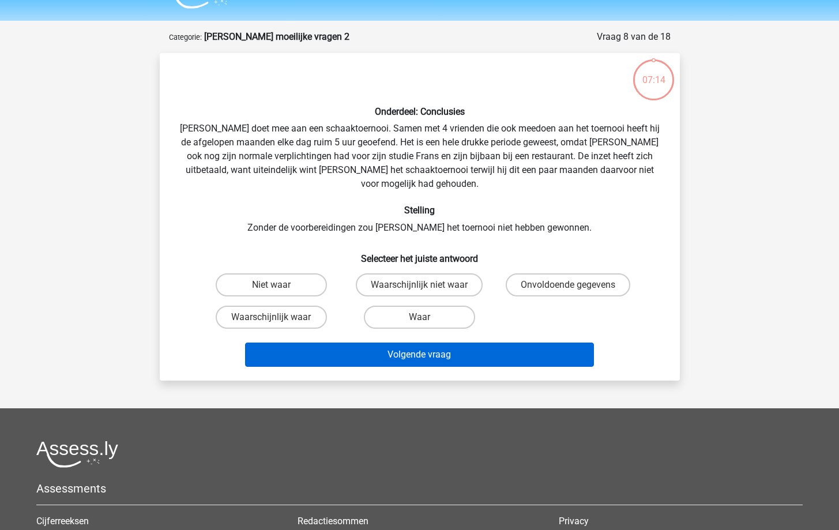
scroll to position [27, 0]
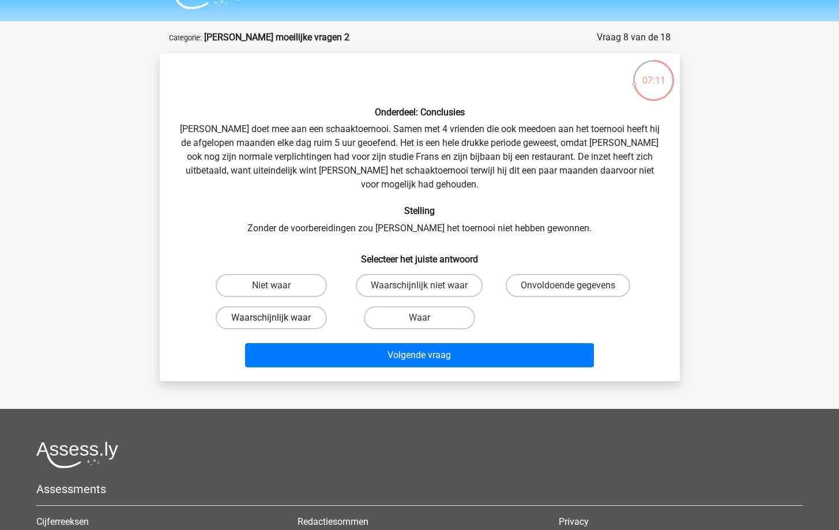
click at [302, 306] on label "Waarschijnlijk waar" at bounding box center [271, 317] width 111 height 23
click at [278, 318] on input "Waarschijnlijk waar" at bounding box center [274, 321] width 7 height 7
radio input "true"
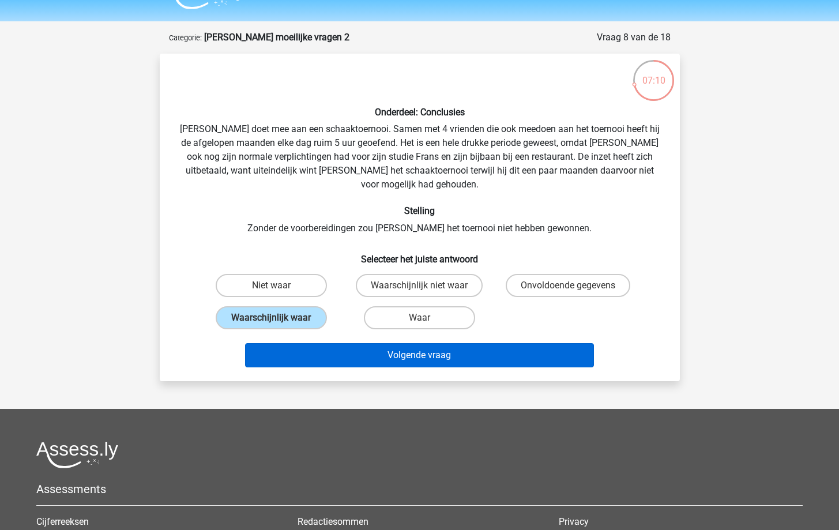
click at [343, 343] on button "Volgende vraag" at bounding box center [419, 355] width 349 height 24
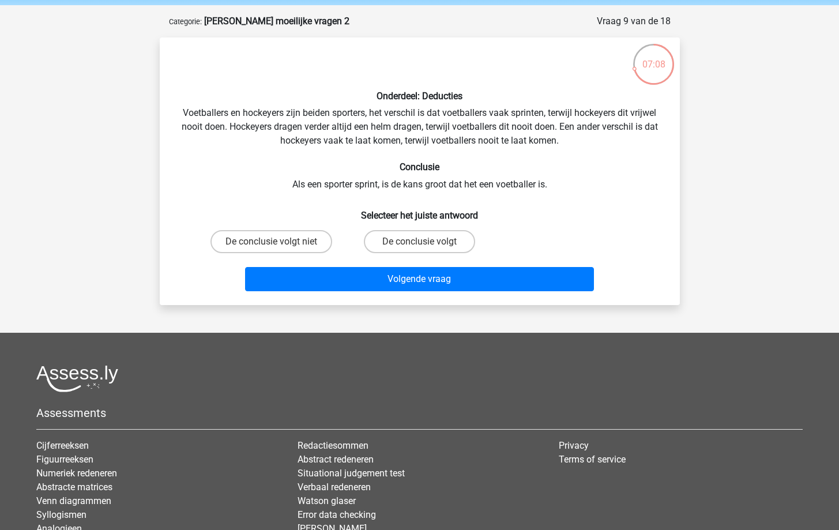
scroll to position [40, 0]
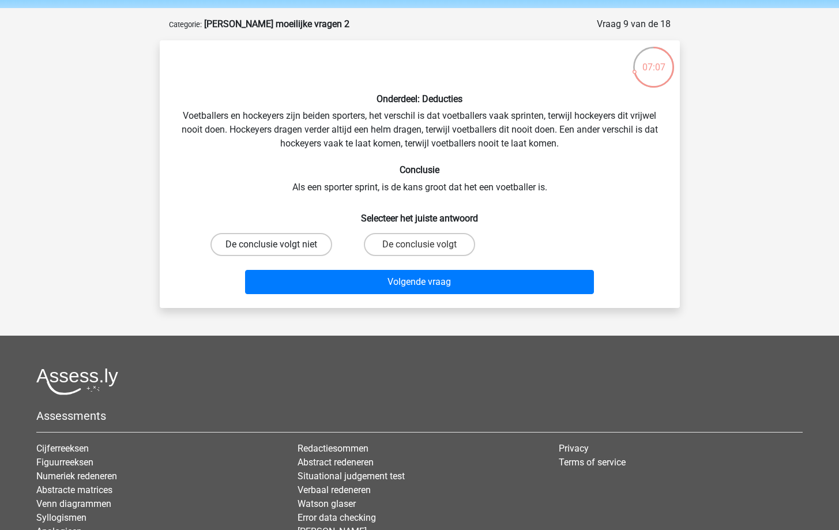
click at [292, 244] on label "De conclusie volgt niet" at bounding box center [271, 244] width 122 height 23
click at [278, 244] on input "De conclusie volgt niet" at bounding box center [274, 247] width 7 height 7
radio input "true"
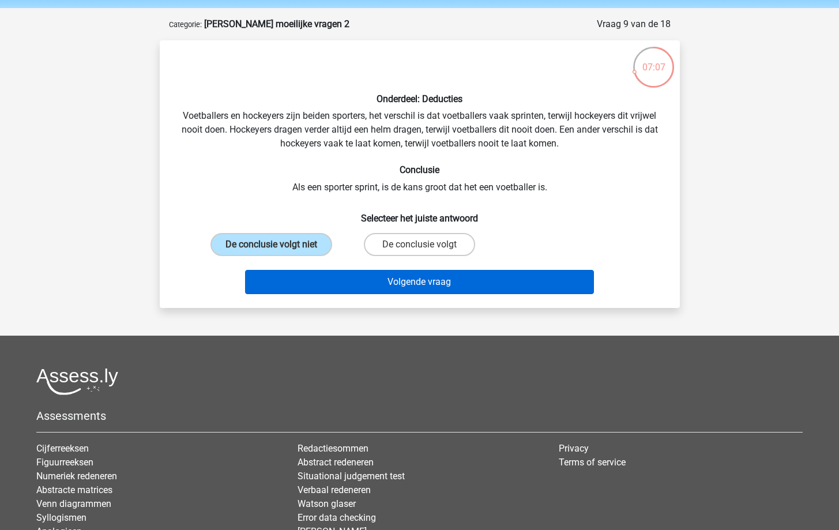
click at [322, 279] on button "Volgende vraag" at bounding box center [419, 282] width 349 height 24
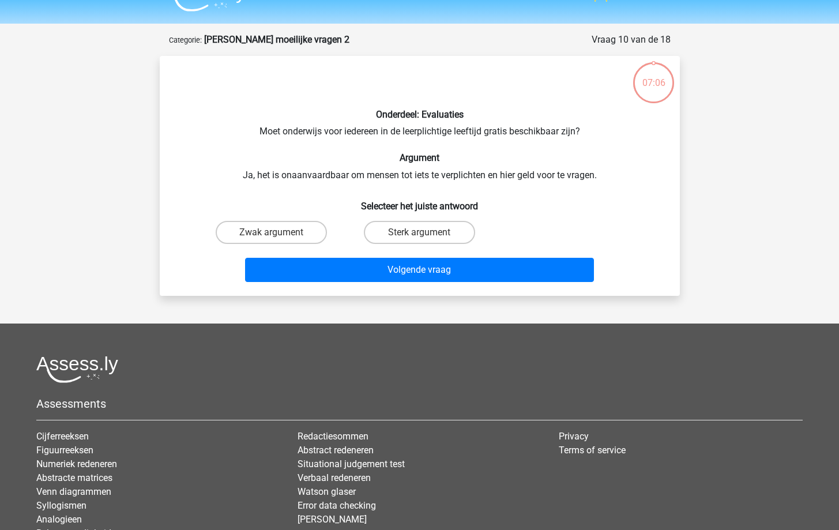
scroll to position [24, 0]
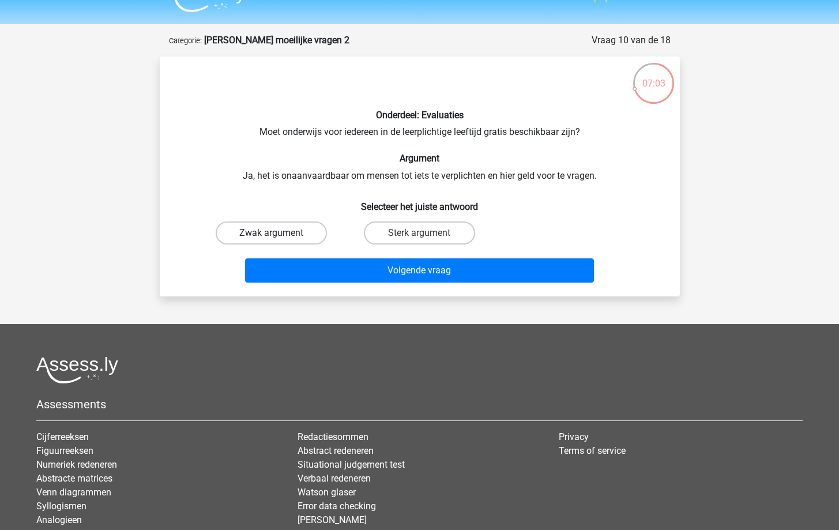
click at [289, 239] on label "Zwak argument" at bounding box center [271, 232] width 111 height 23
click at [278, 239] on input "Zwak argument" at bounding box center [274, 236] width 7 height 7
radio input "true"
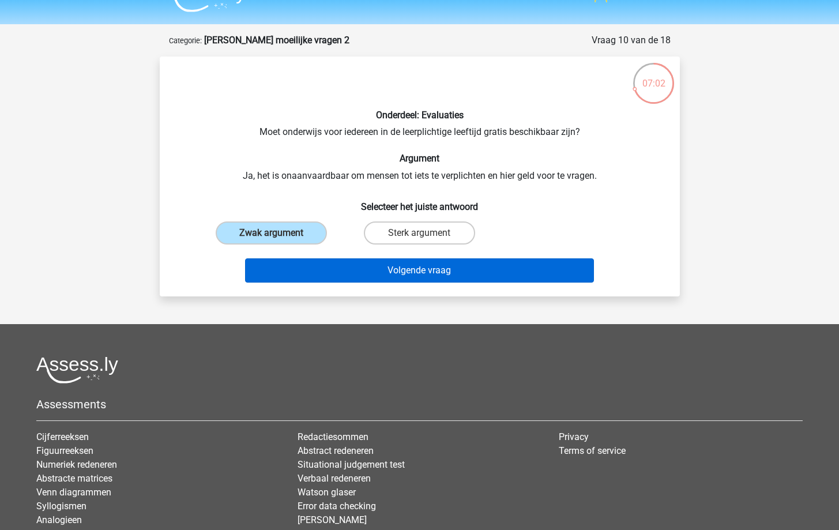
click at [315, 273] on button "Volgende vraag" at bounding box center [419, 270] width 349 height 24
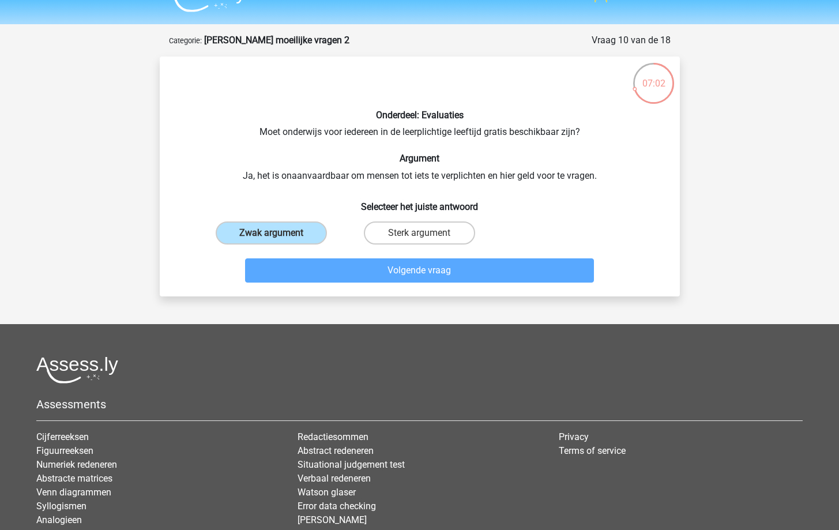
scroll to position [58, 0]
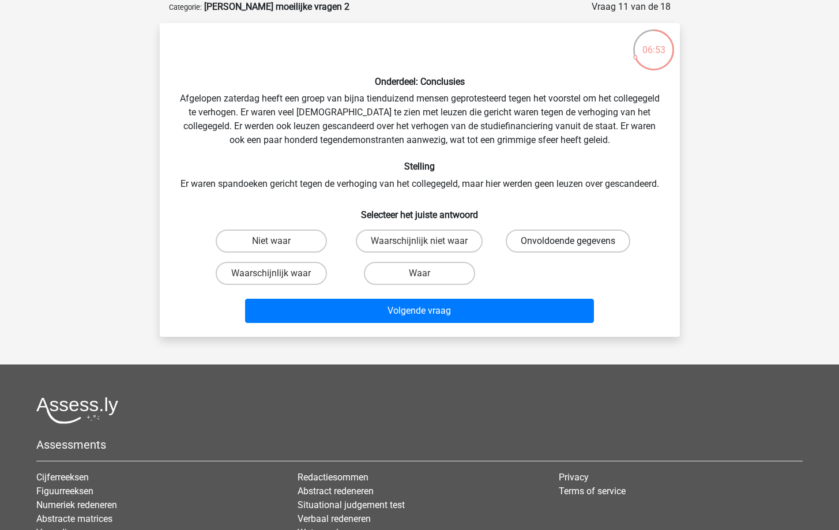
click at [558, 245] on label "Onvoldoende gegevens" at bounding box center [568, 240] width 125 height 23
click at [568, 245] on input "Onvoldoende gegevens" at bounding box center [571, 244] width 7 height 7
radio input "true"
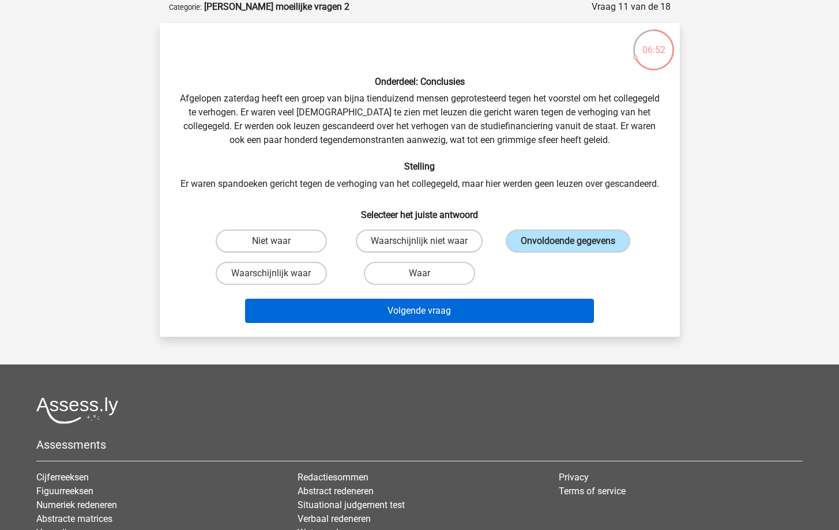
click at [483, 323] on button "Volgende vraag" at bounding box center [419, 311] width 349 height 24
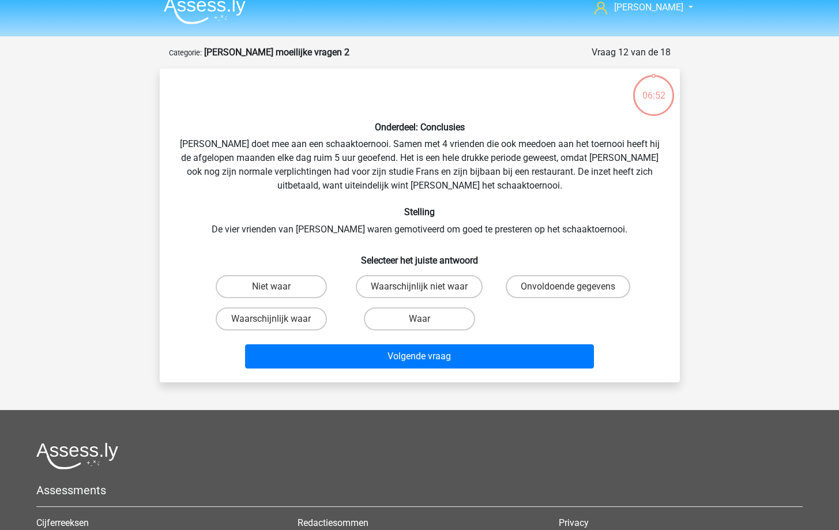
scroll to position [9, 0]
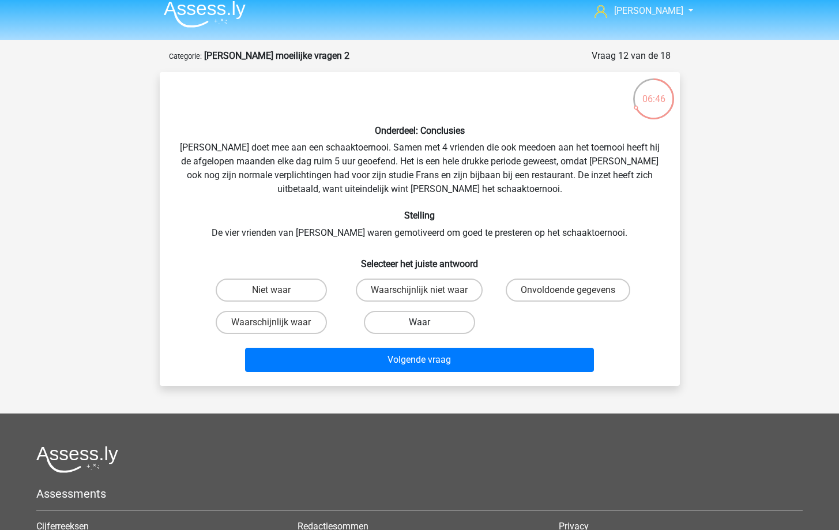
click at [446, 326] on label "Waar" at bounding box center [419, 322] width 111 height 23
click at [427, 326] on input "Waar" at bounding box center [422, 325] width 7 height 7
radio input "true"
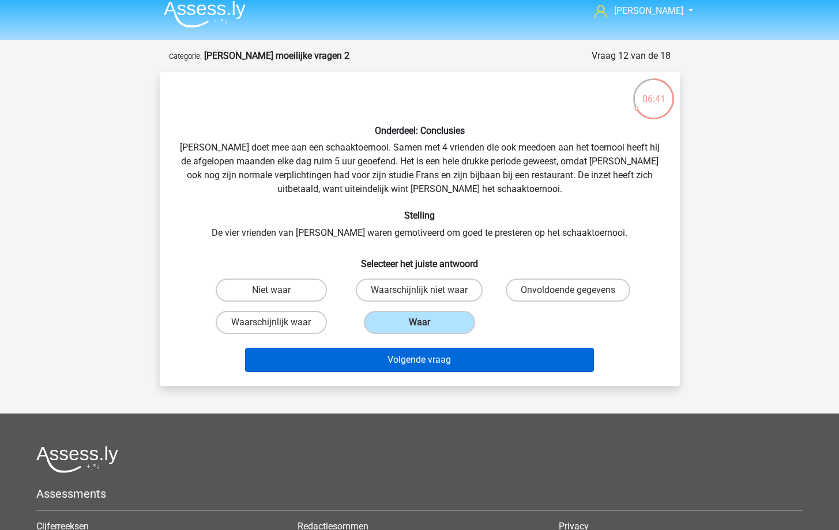
click at [456, 364] on button "Volgende vraag" at bounding box center [419, 360] width 349 height 24
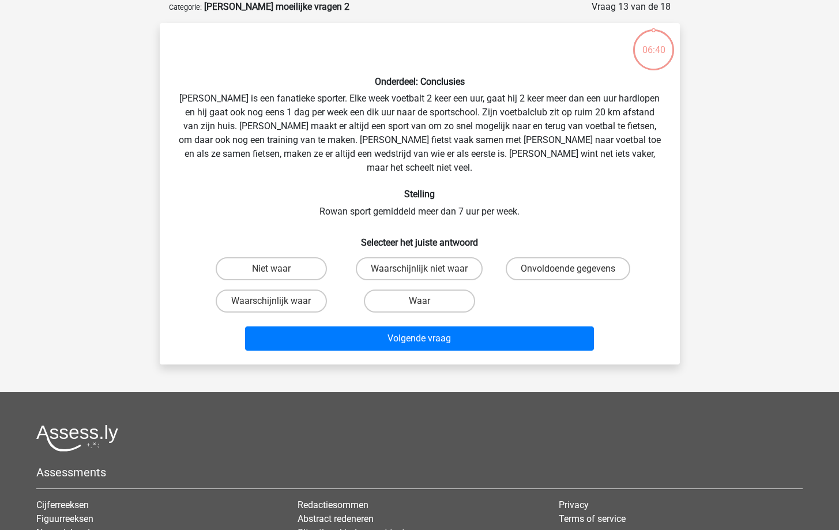
scroll to position [35, 0]
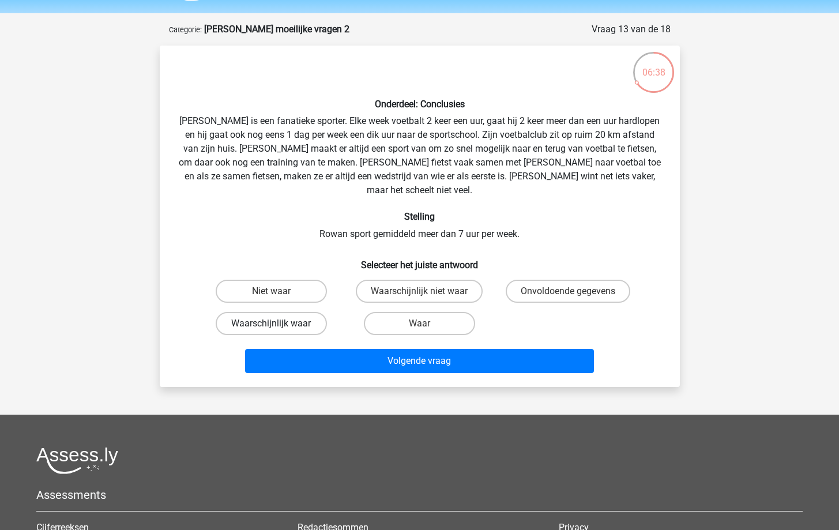
click at [287, 315] on label "Waarschijnlijk waar" at bounding box center [271, 323] width 111 height 23
click at [278, 323] on input "Waarschijnlijk waar" at bounding box center [274, 326] width 7 height 7
radio input "true"
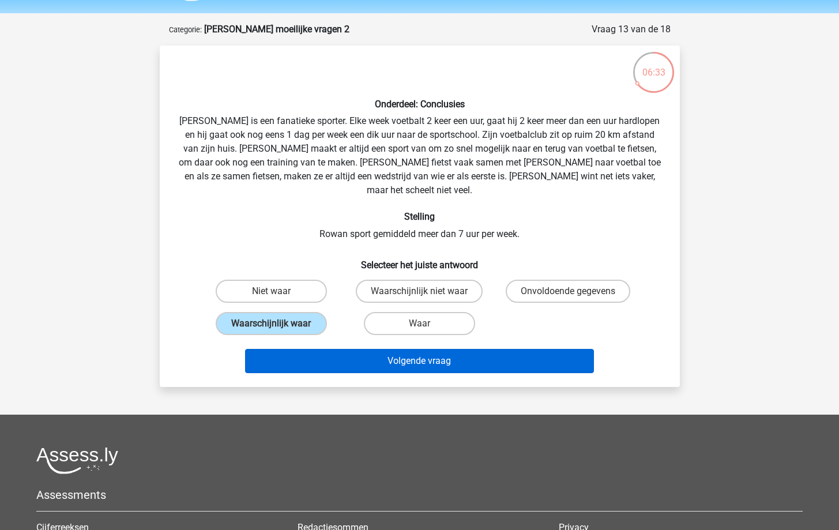
click at [417, 353] on button "Volgende vraag" at bounding box center [419, 361] width 349 height 24
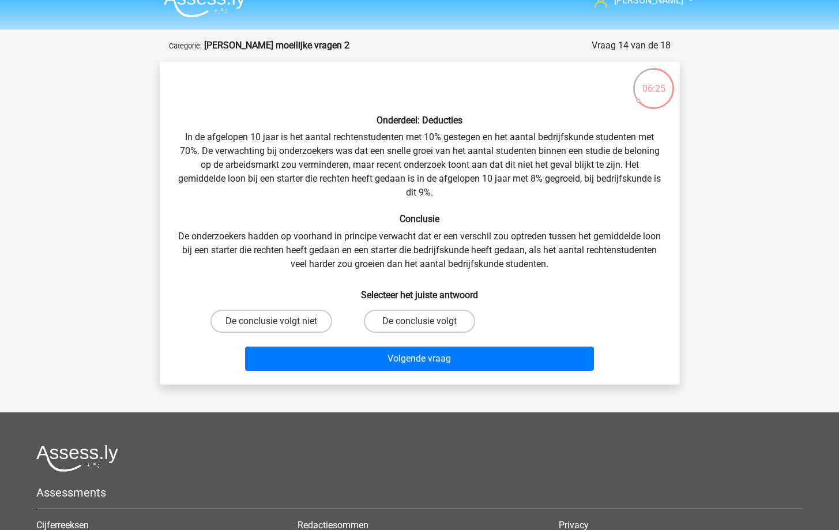
scroll to position [0, 0]
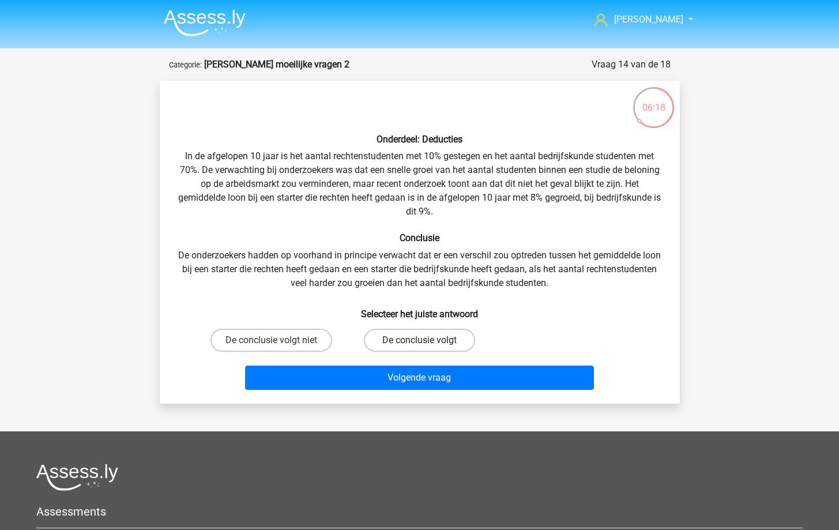
click at [426, 333] on label "De conclusie volgt" at bounding box center [419, 340] width 111 height 23
click at [426, 340] on input "De conclusie volgt" at bounding box center [422, 343] width 7 height 7
radio input "true"
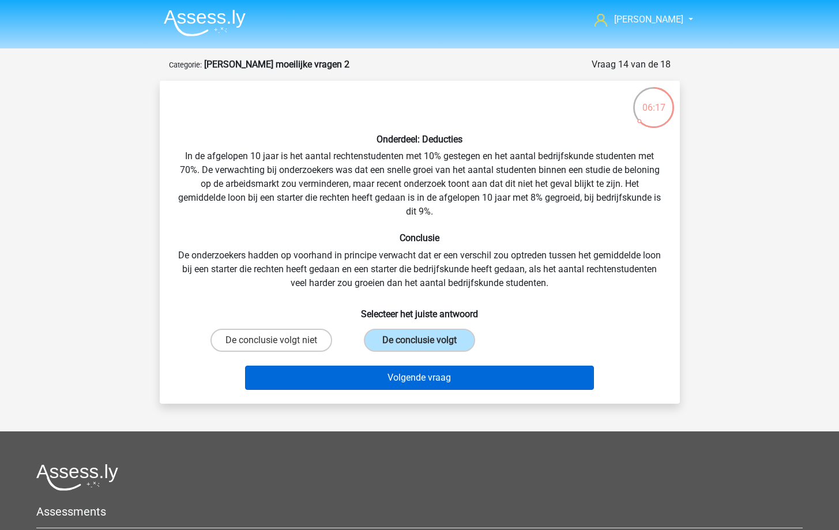
click at [435, 368] on button "Volgende vraag" at bounding box center [419, 378] width 349 height 24
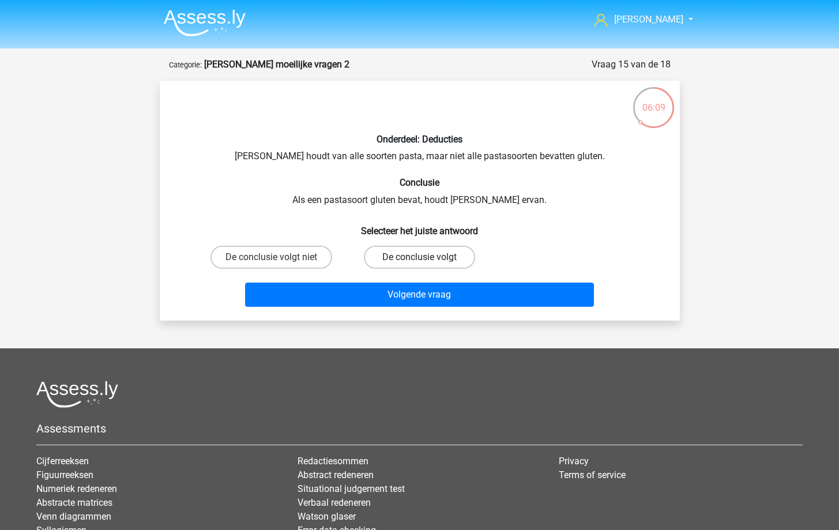
click at [400, 265] on label "De conclusie volgt" at bounding box center [419, 257] width 111 height 23
click at [419, 265] on input "De conclusie volgt" at bounding box center [422, 260] width 7 height 7
radio input "true"
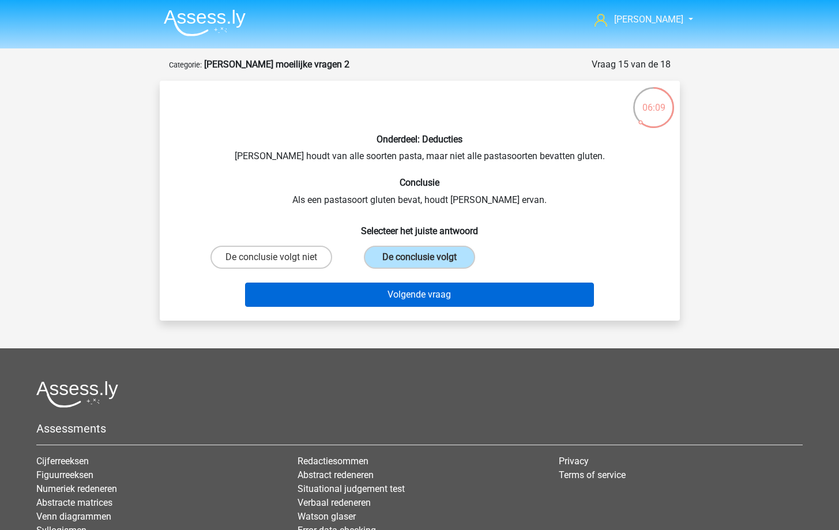
click at [409, 289] on button "Volgende vraag" at bounding box center [419, 295] width 349 height 24
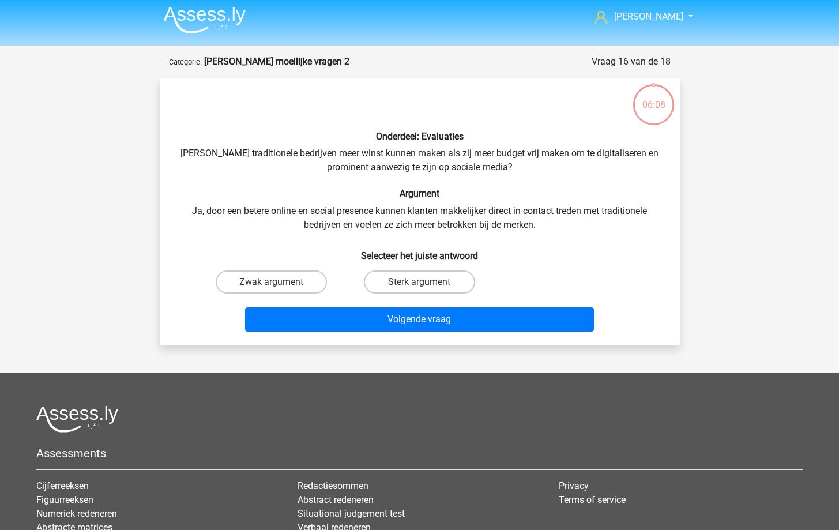
scroll to position [2, 0]
click at [261, 278] on label "Zwak argument" at bounding box center [271, 282] width 111 height 23
click at [271, 283] on input "Zwak argument" at bounding box center [274, 286] width 7 height 7
radio input "true"
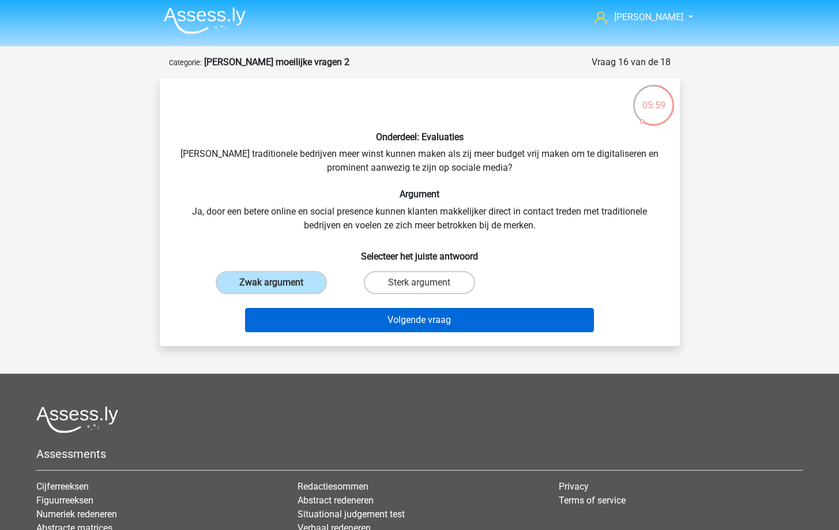
click at [311, 314] on button "Volgende vraag" at bounding box center [419, 320] width 349 height 24
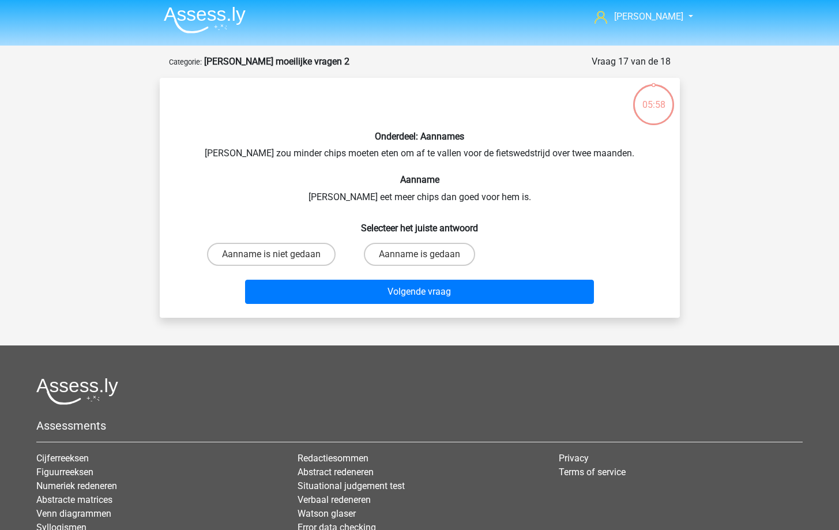
scroll to position [2, 0]
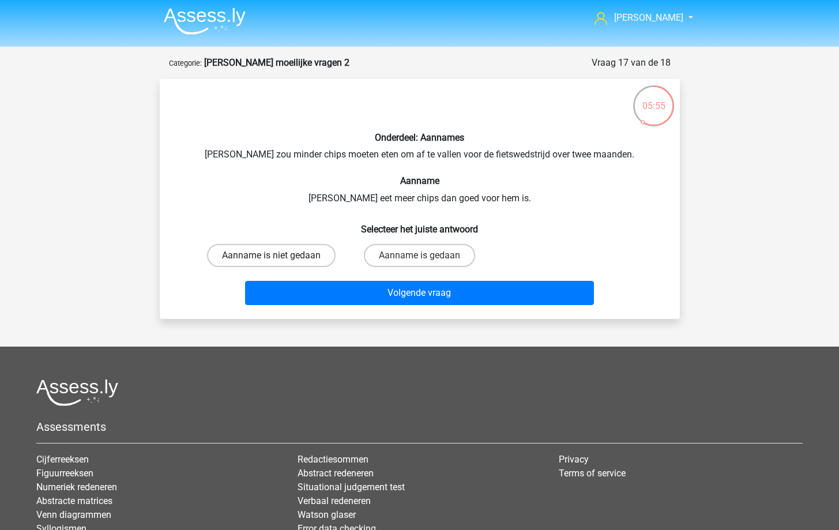
click at [295, 254] on label "Aanname is niet gedaan" at bounding box center [271, 255] width 129 height 23
click at [278, 255] on input "Aanname is niet gedaan" at bounding box center [274, 258] width 7 height 7
radio input "true"
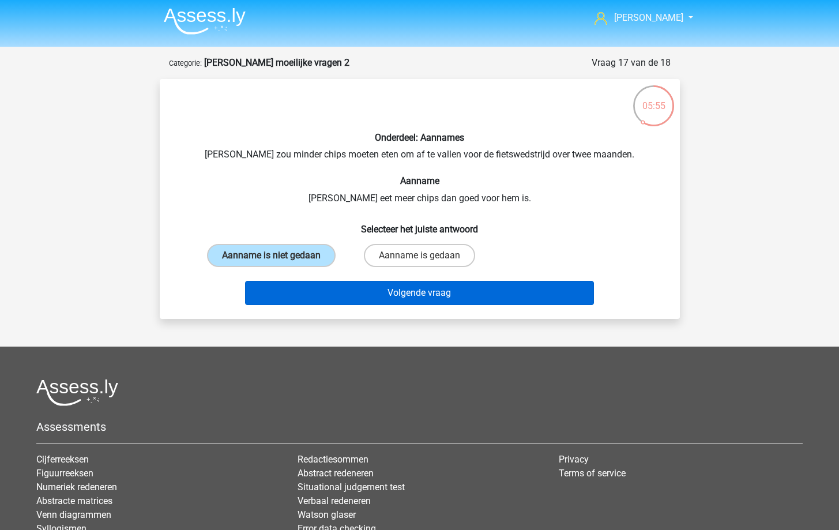
click at [329, 288] on button "Volgende vraag" at bounding box center [419, 293] width 349 height 24
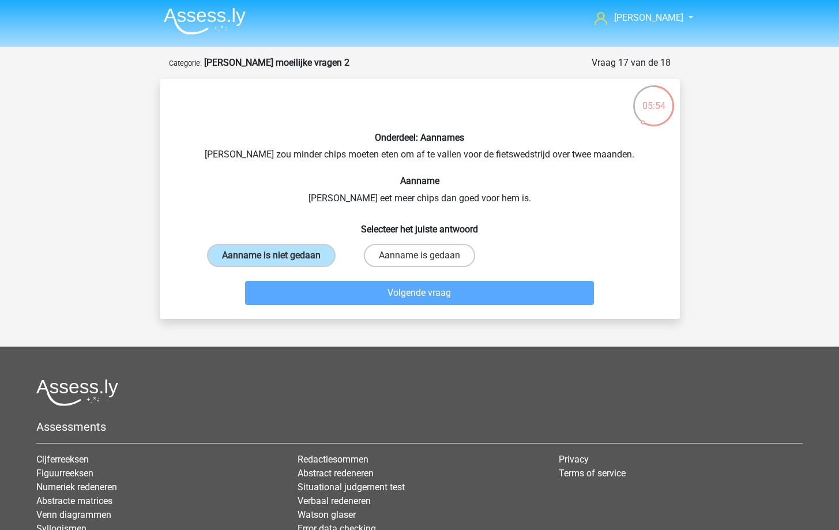
scroll to position [58, 0]
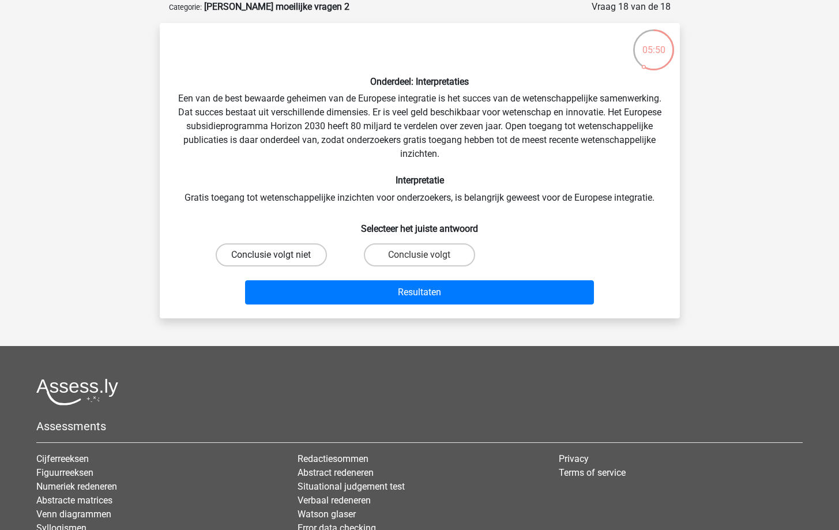
click at [309, 254] on label "Conclusie volgt niet" at bounding box center [271, 254] width 111 height 23
click at [278, 255] on input "Conclusie volgt niet" at bounding box center [274, 258] width 7 height 7
radio input "true"
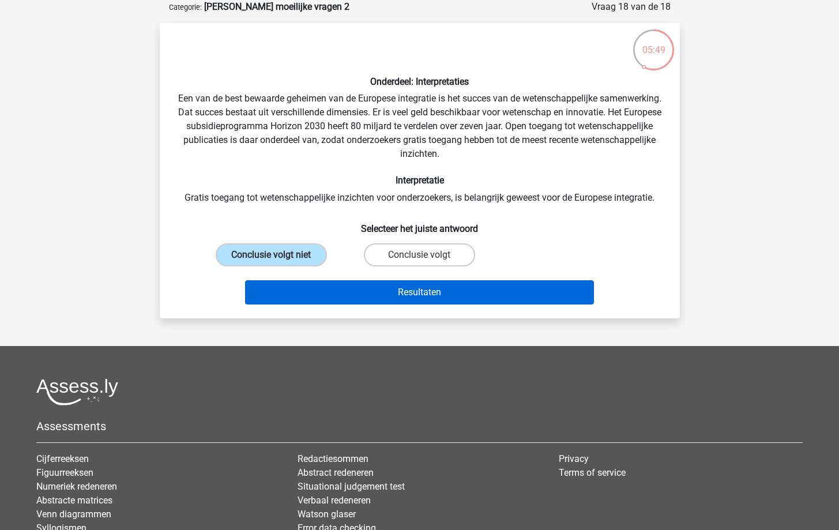
click at [354, 296] on button "Resultaten" at bounding box center [419, 292] width 349 height 24
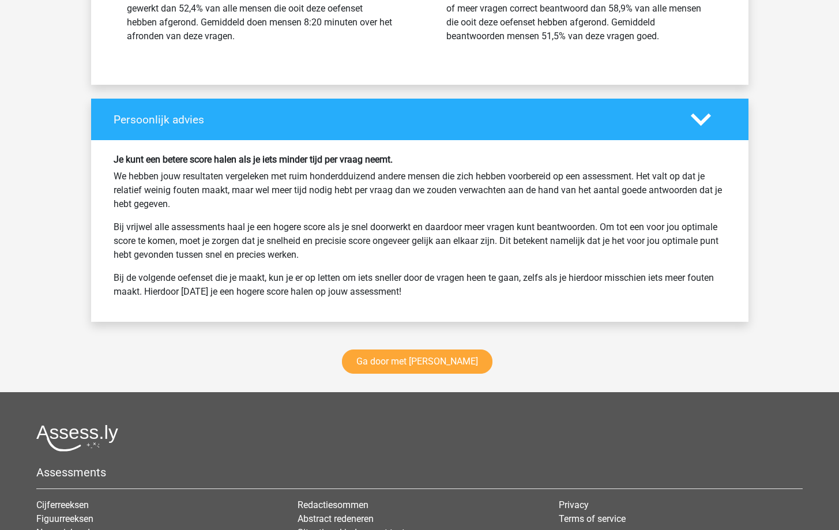
scroll to position [1680, 0]
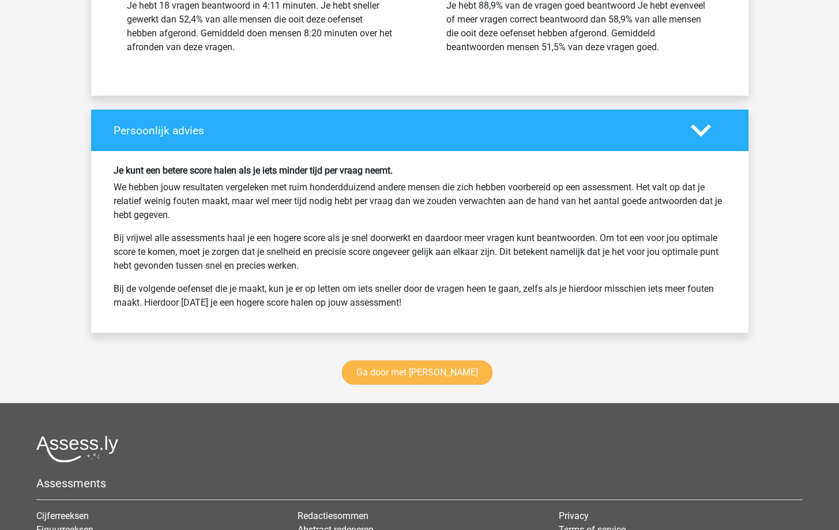
click at [406, 365] on link "Ga door met [PERSON_NAME]" at bounding box center [417, 372] width 150 height 24
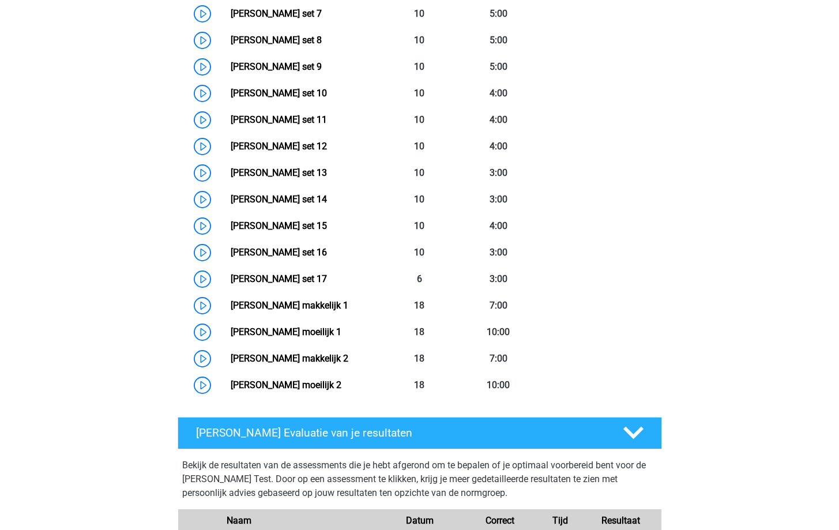
scroll to position [746, 0]
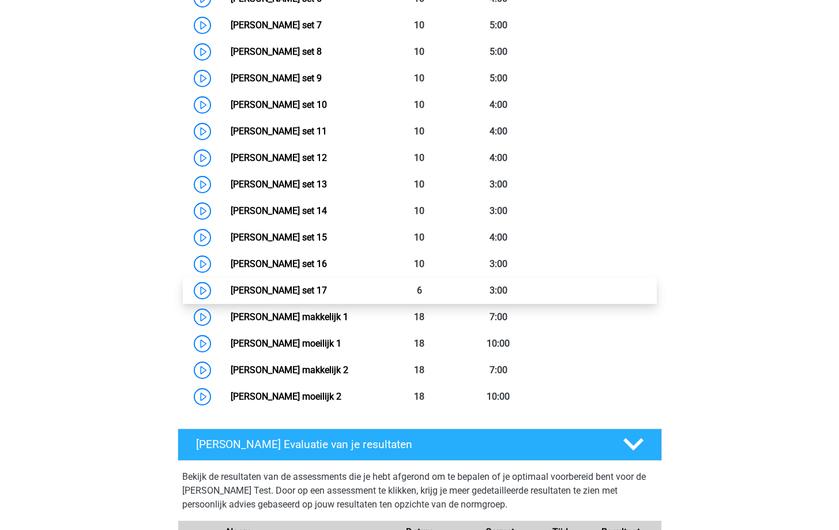
click at [261, 291] on link "[PERSON_NAME] set 17" at bounding box center [279, 290] width 96 height 11
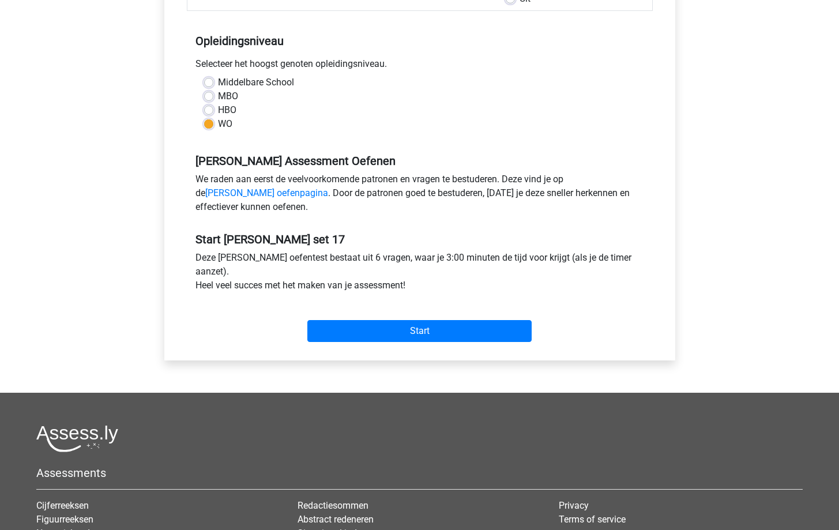
scroll to position [216, 0]
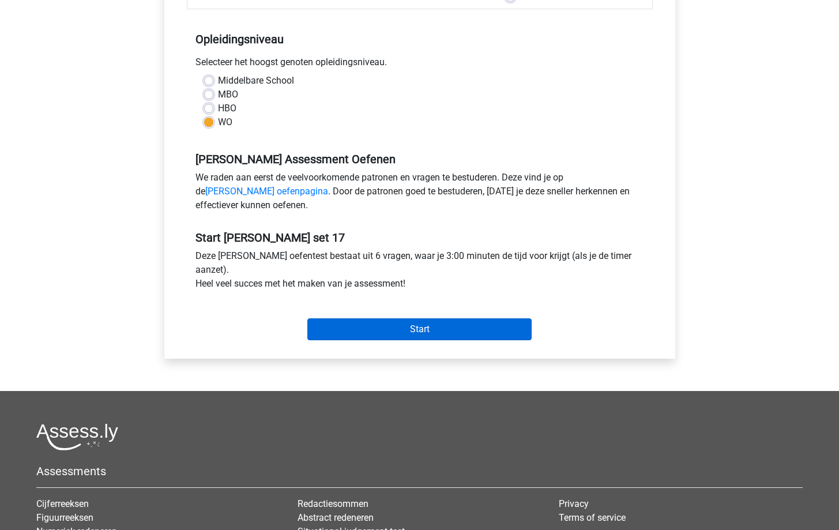
click at [383, 327] on input "Start" at bounding box center [419, 329] width 224 height 22
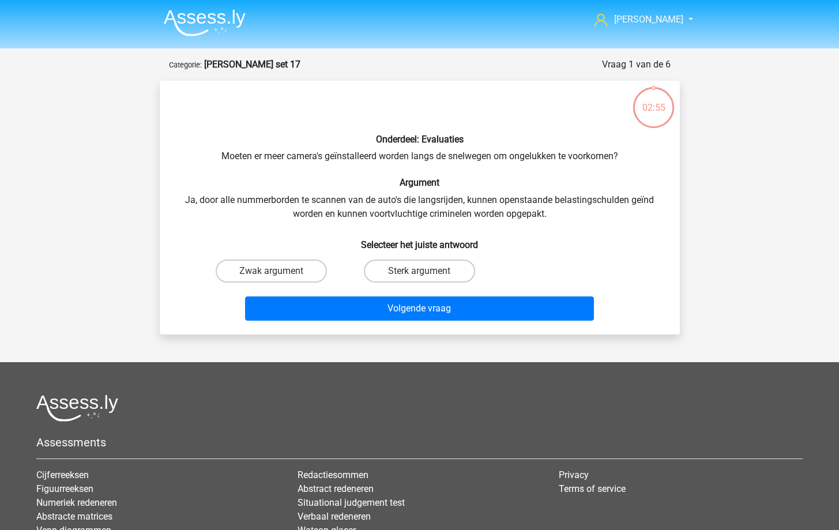
click at [273, 271] on input "Zwak argument" at bounding box center [274, 274] width 7 height 7
radio input "true"
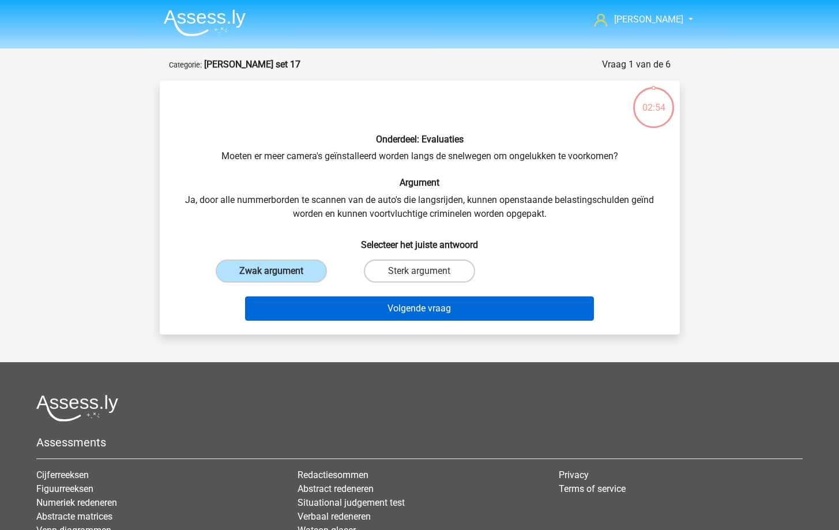
click at [325, 318] on button "Volgende vraag" at bounding box center [419, 308] width 349 height 24
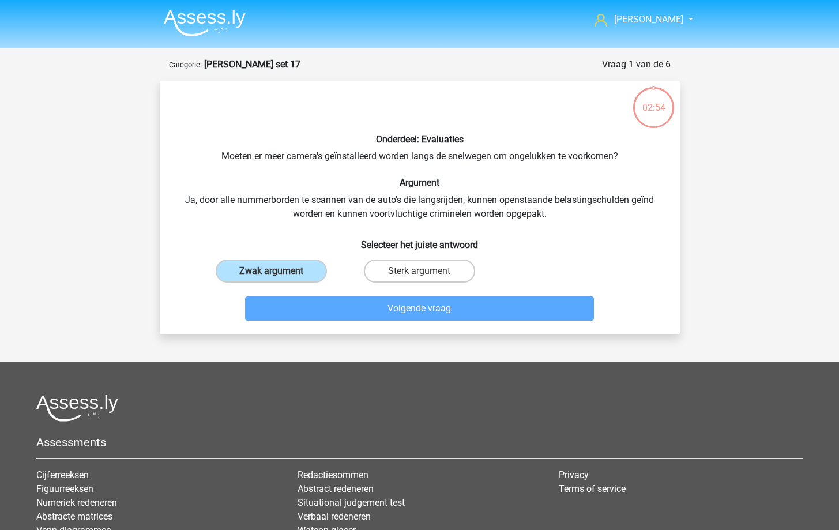
scroll to position [58, 0]
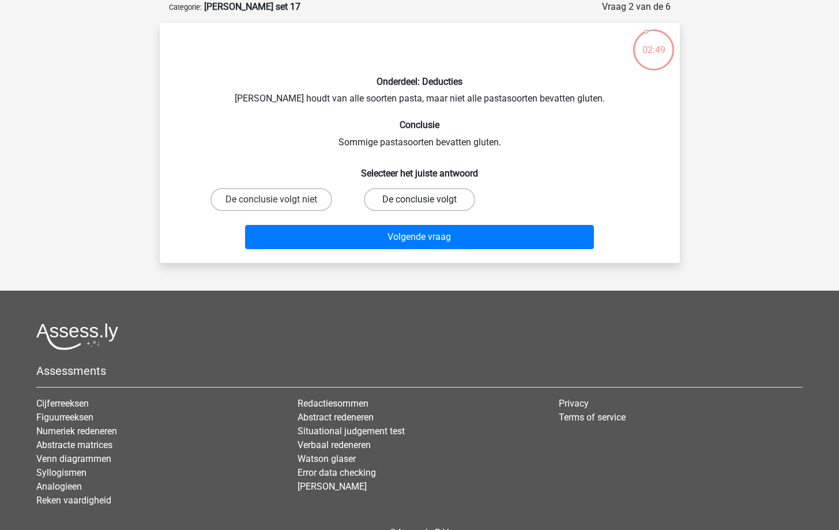
click at [407, 198] on label "De conclusie volgt" at bounding box center [419, 199] width 111 height 23
click at [419, 199] on input "De conclusie volgt" at bounding box center [422, 202] width 7 height 7
radio input "true"
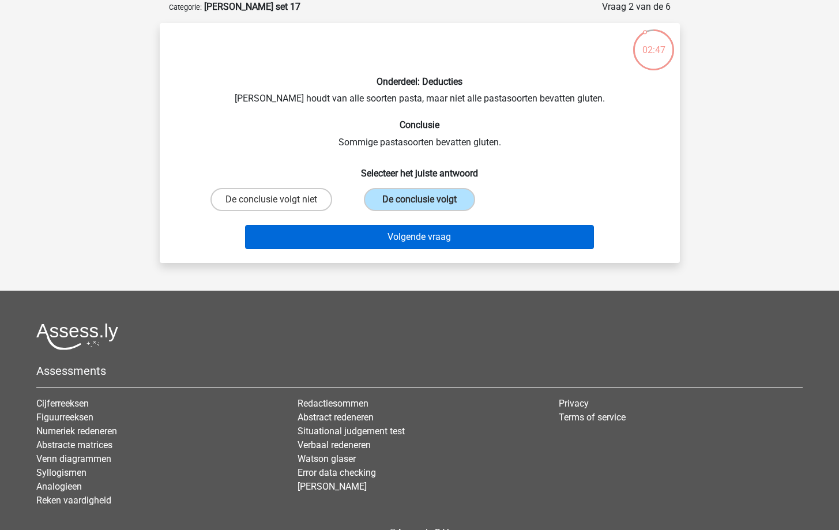
click at [418, 240] on button "Volgende vraag" at bounding box center [419, 237] width 349 height 24
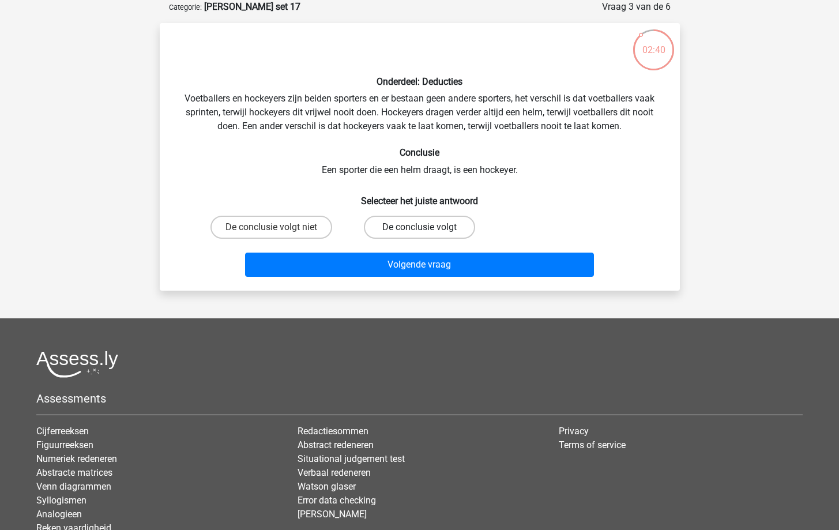
click at [457, 228] on label "De conclusie volgt" at bounding box center [419, 227] width 111 height 23
click at [427, 228] on input "De conclusie volgt" at bounding box center [422, 230] width 7 height 7
radio input "true"
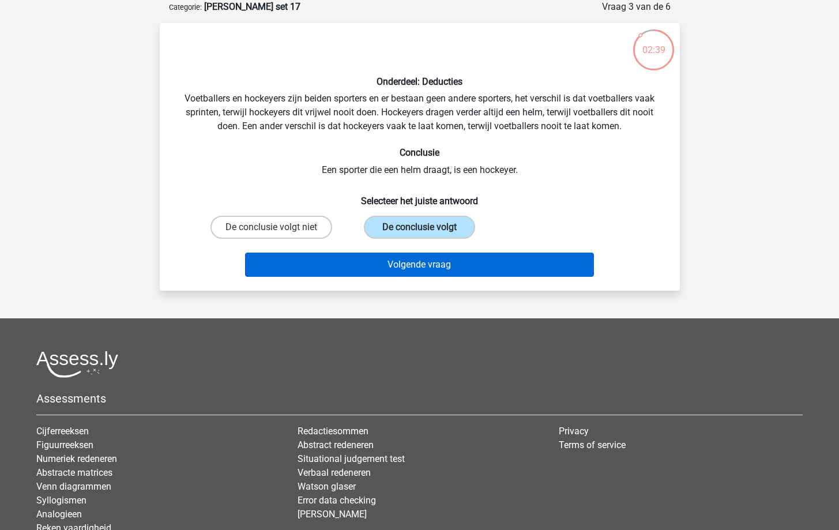
click at [442, 255] on button "Volgende vraag" at bounding box center [419, 265] width 349 height 24
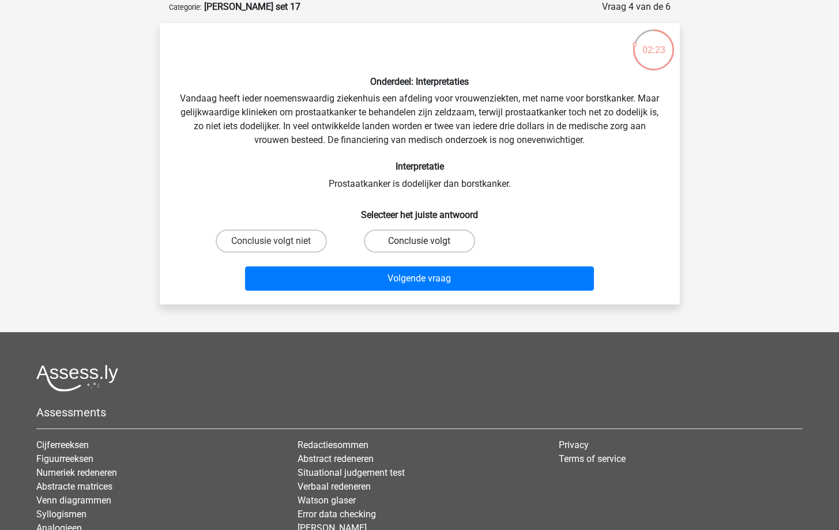
click at [437, 246] on label "Conclusie volgt" at bounding box center [419, 240] width 111 height 23
click at [427, 246] on input "Conclusie volgt" at bounding box center [422, 244] width 7 height 7
radio input "true"
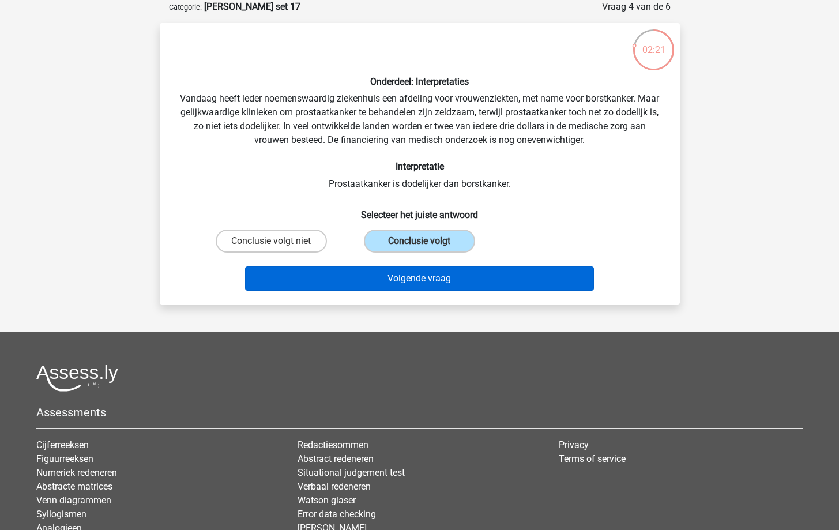
click at [444, 287] on button "Volgende vraag" at bounding box center [419, 278] width 349 height 24
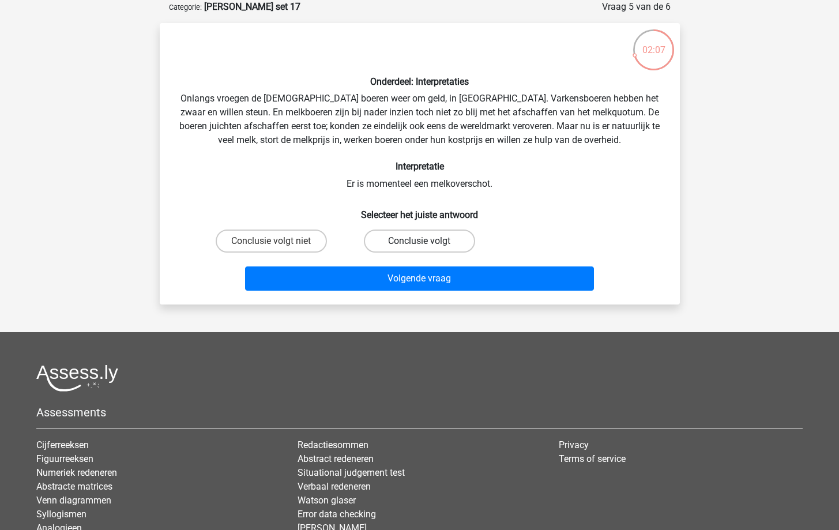
click at [404, 231] on label "Conclusie volgt" at bounding box center [419, 240] width 111 height 23
click at [419, 241] on input "Conclusie volgt" at bounding box center [422, 244] width 7 height 7
radio input "true"
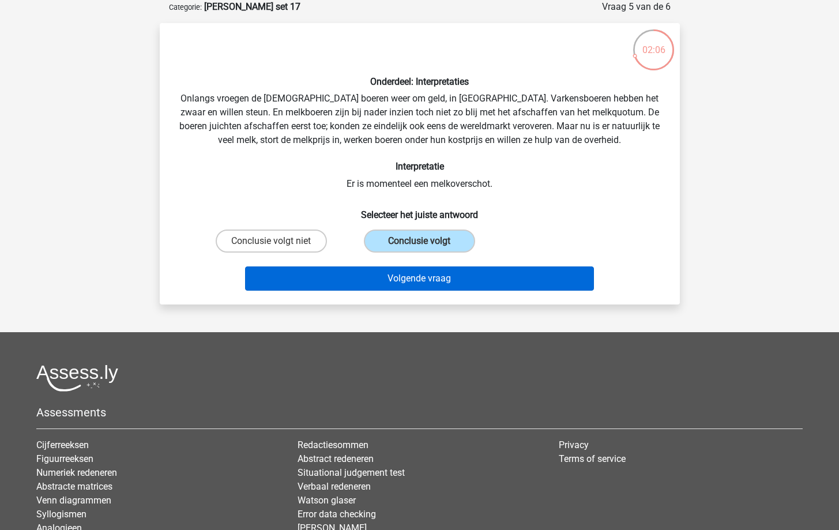
click at [402, 268] on button "Volgende vraag" at bounding box center [419, 278] width 349 height 24
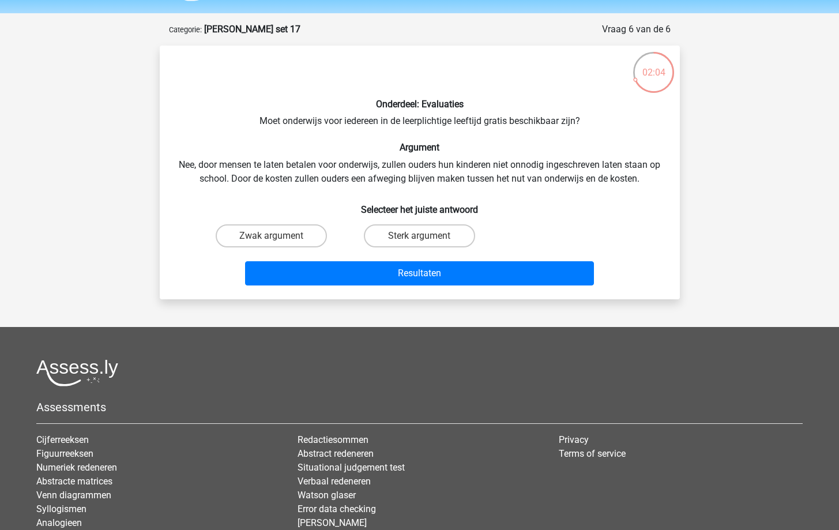
scroll to position [32, 0]
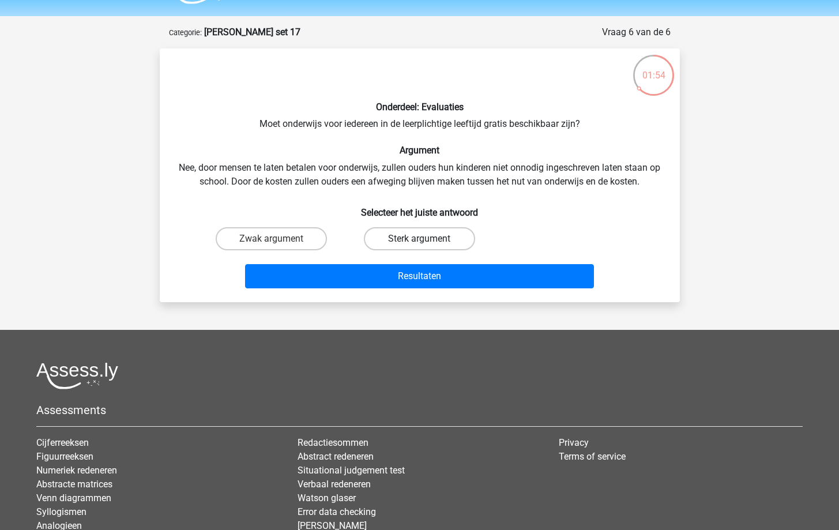
click at [398, 235] on label "Sterk argument" at bounding box center [419, 238] width 111 height 23
click at [419, 239] on input "Sterk argument" at bounding box center [422, 242] width 7 height 7
radio input "true"
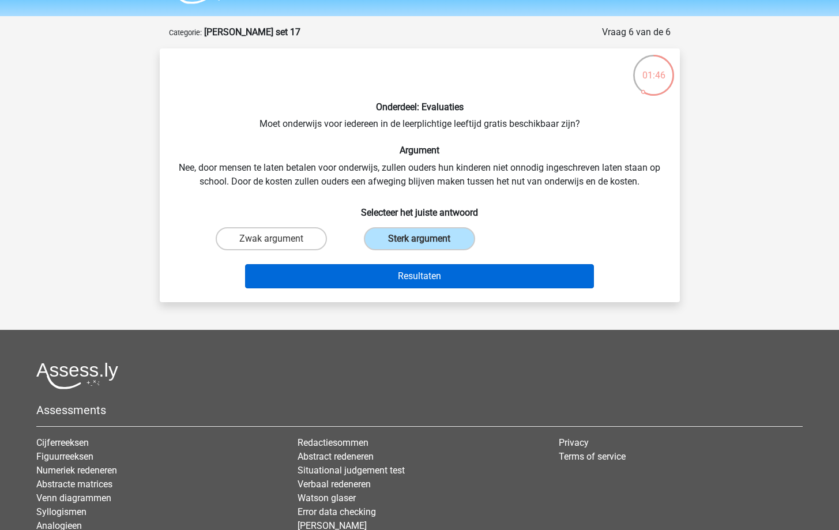
click at [403, 276] on button "Resultaten" at bounding box center [419, 276] width 349 height 24
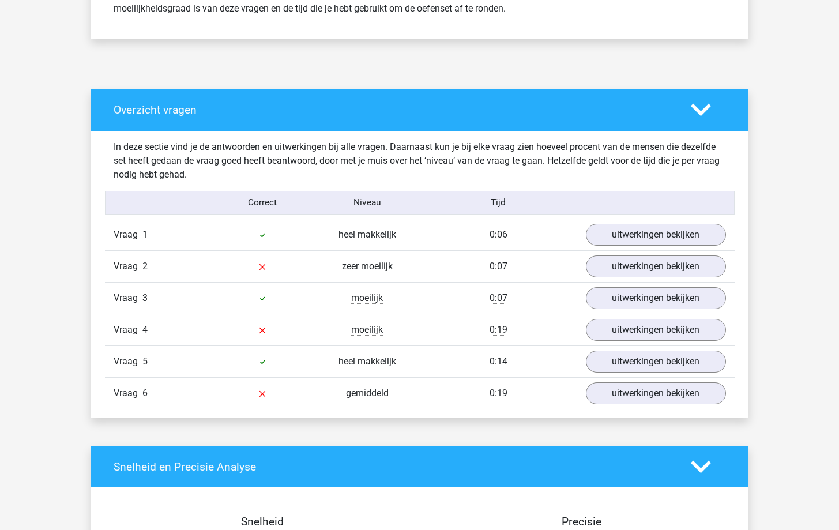
scroll to position [596, 0]
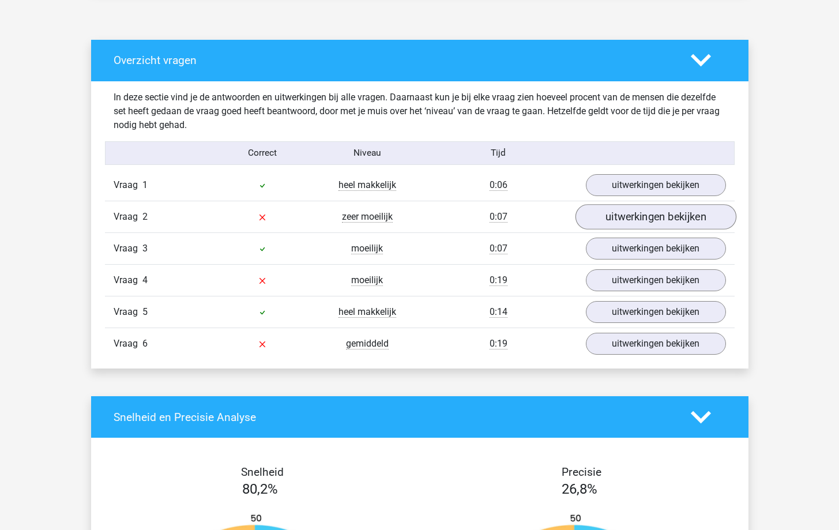
click at [614, 214] on link "uitwerkingen bekijken" at bounding box center [655, 216] width 161 height 25
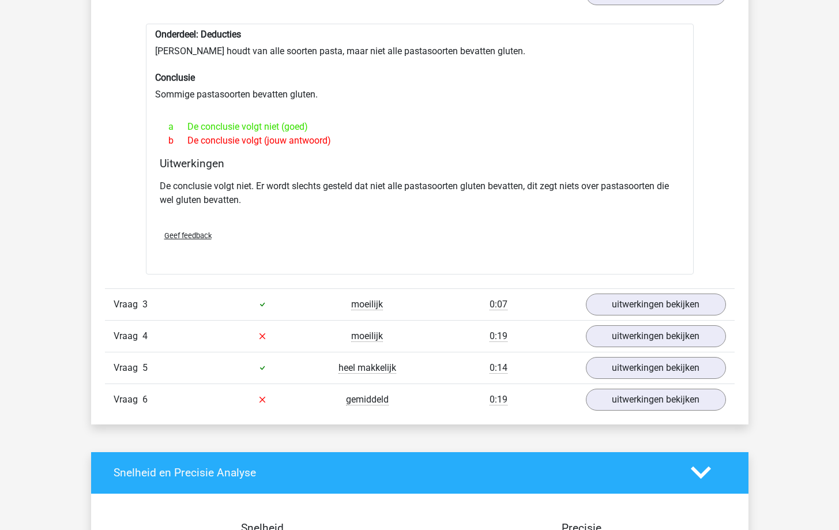
scroll to position [843, 0]
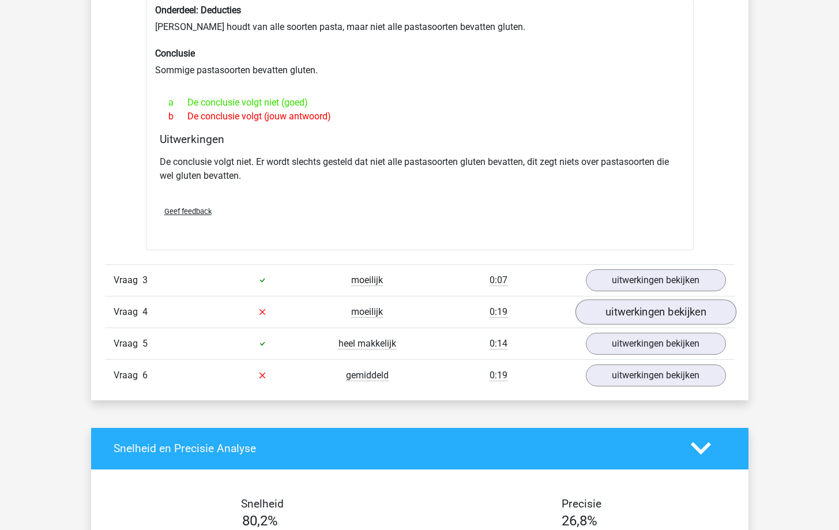
click at [638, 321] on link "uitwerkingen bekijken" at bounding box center [655, 311] width 161 height 25
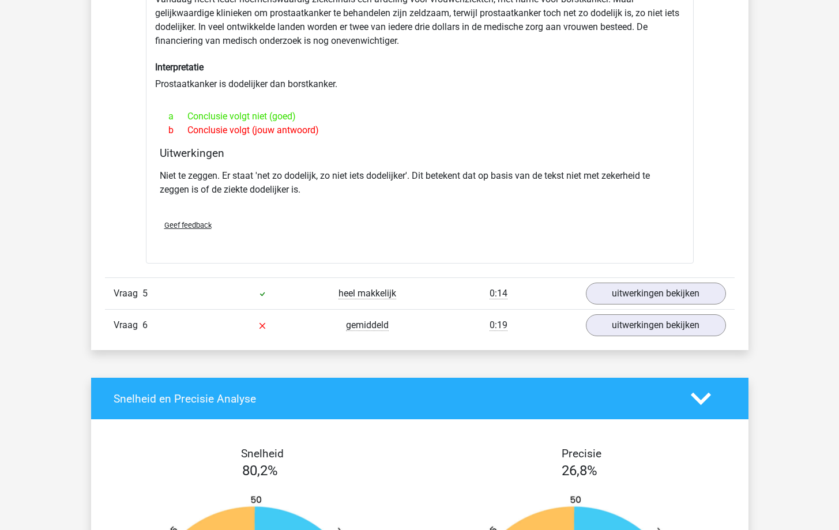
scroll to position [1236, 0]
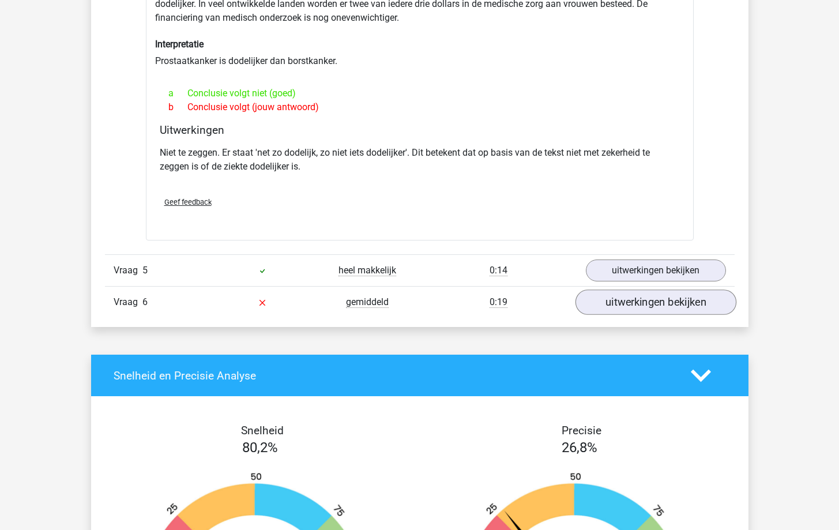
click at [631, 306] on link "uitwerkingen bekijken" at bounding box center [655, 301] width 161 height 25
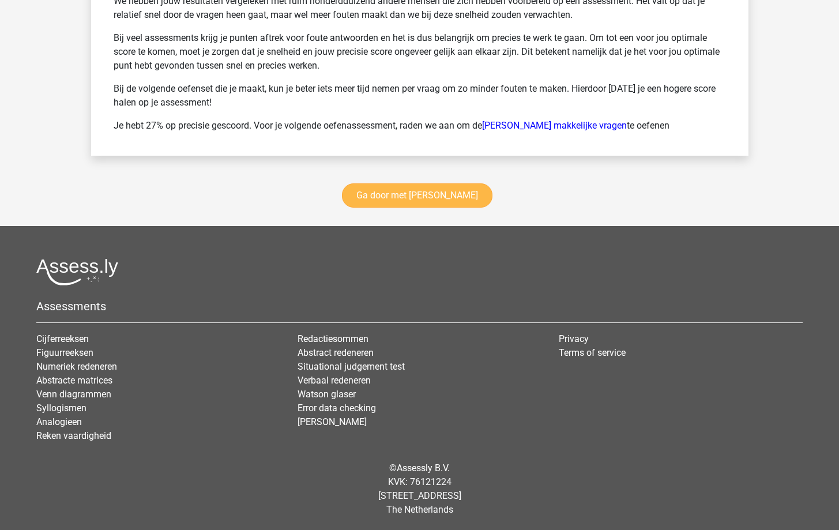
scroll to position [2360, 0]
click at [438, 190] on link "Ga door met watson glaser" at bounding box center [417, 196] width 150 height 24
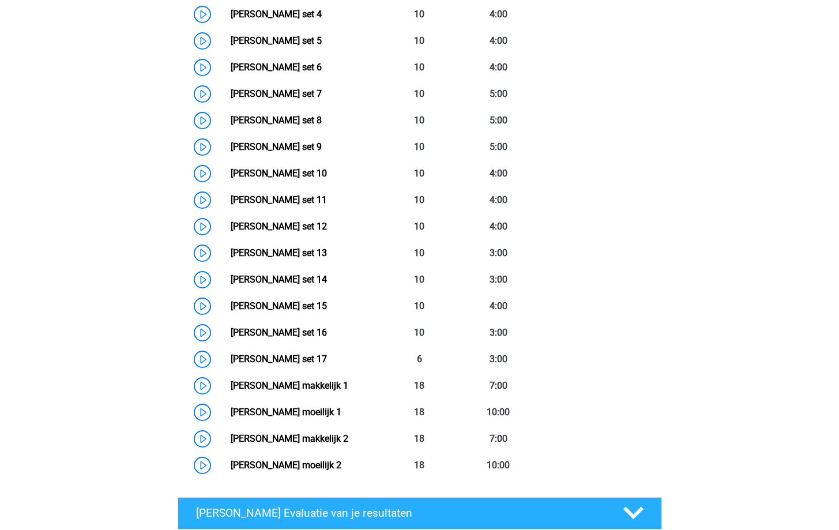
scroll to position [673, 0]
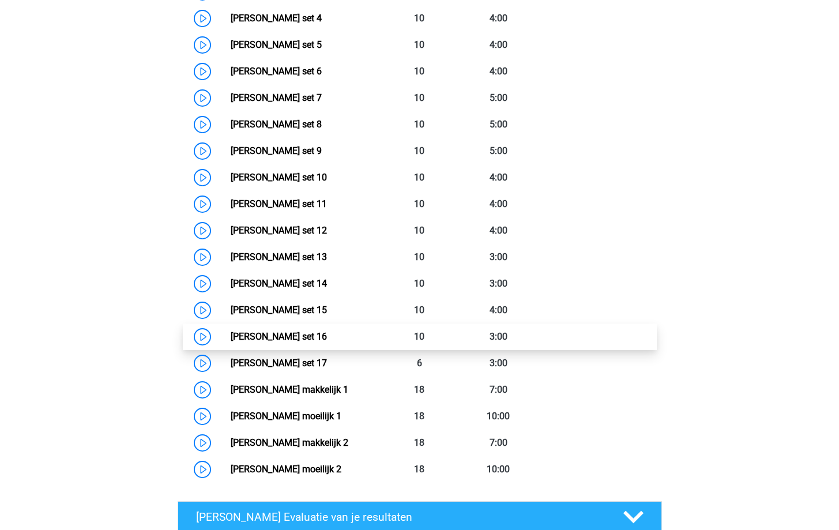
click at [309, 336] on link "[PERSON_NAME] set 16" at bounding box center [279, 336] width 96 height 11
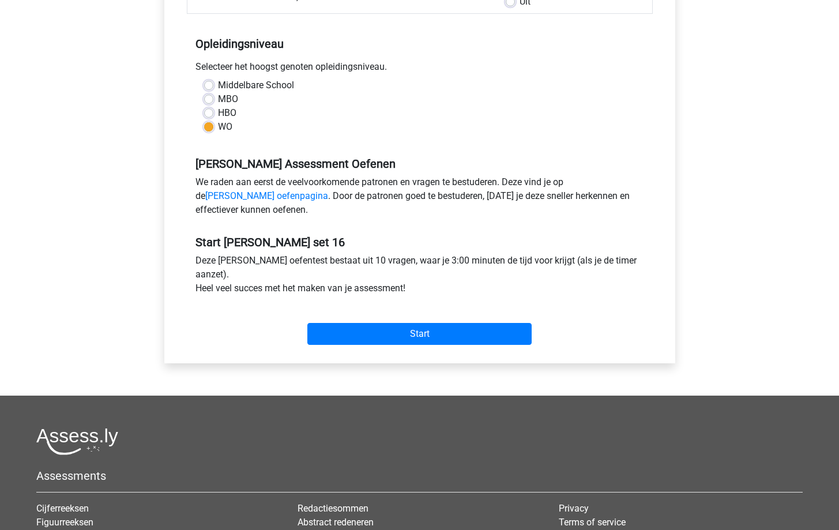
scroll to position [220, 0]
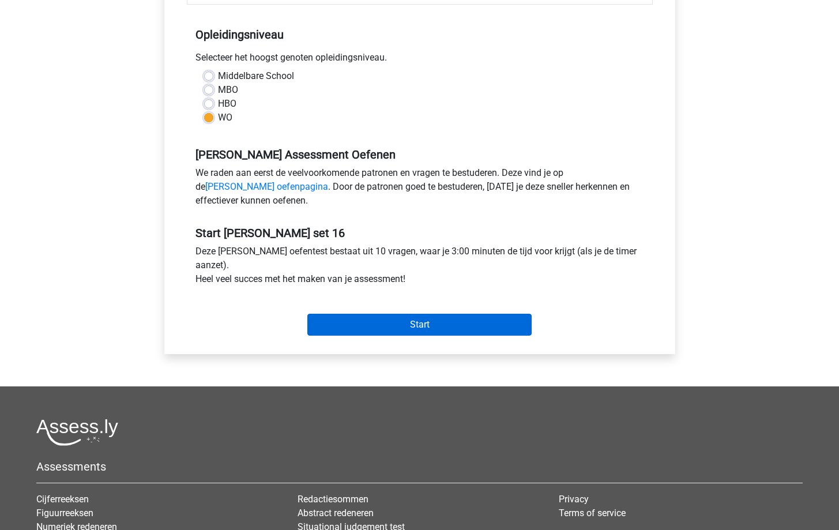
click at [343, 332] on input "Start" at bounding box center [419, 325] width 224 height 22
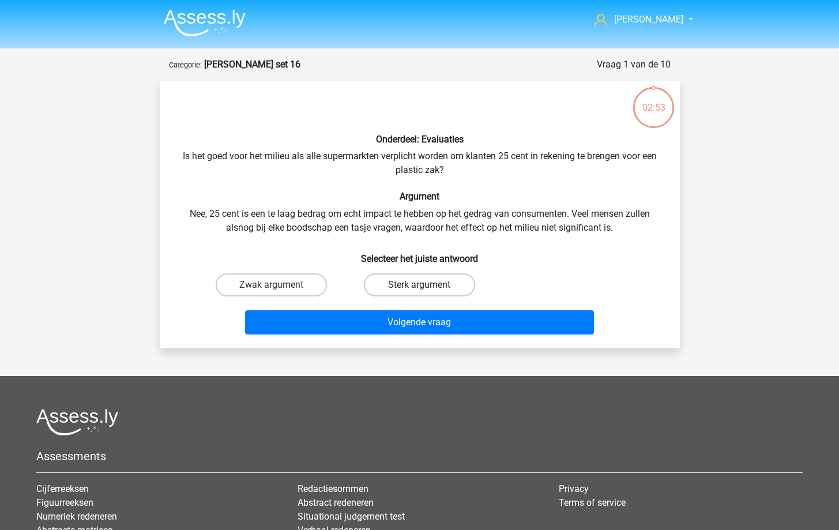
click at [426, 280] on label "Sterk argument" at bounding box center [419, 284] width 111 height 23
click at [426, 285] on input "Sterk argument" at bounding box center [422, 288] width 7 height 7
radio input "true"
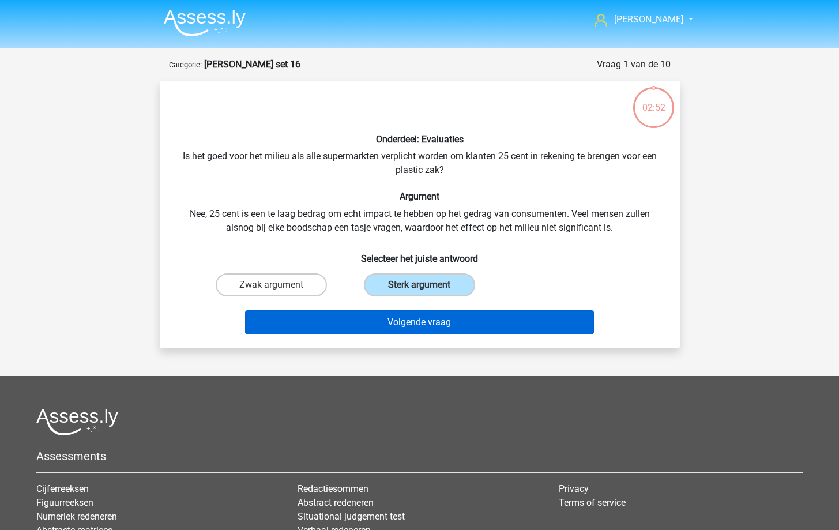
click at [435, 326] on button "Volgende vraag" at bounding box center [419, 322] width 349 height 24
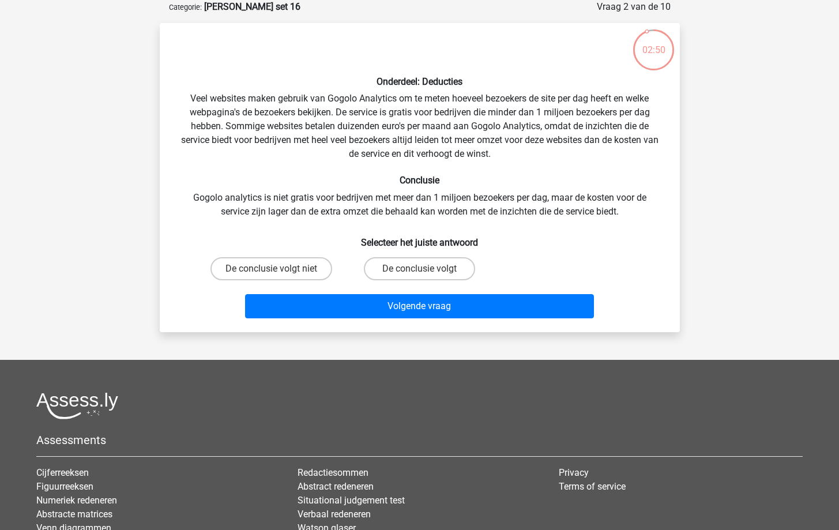
scroll to position [48, 0]
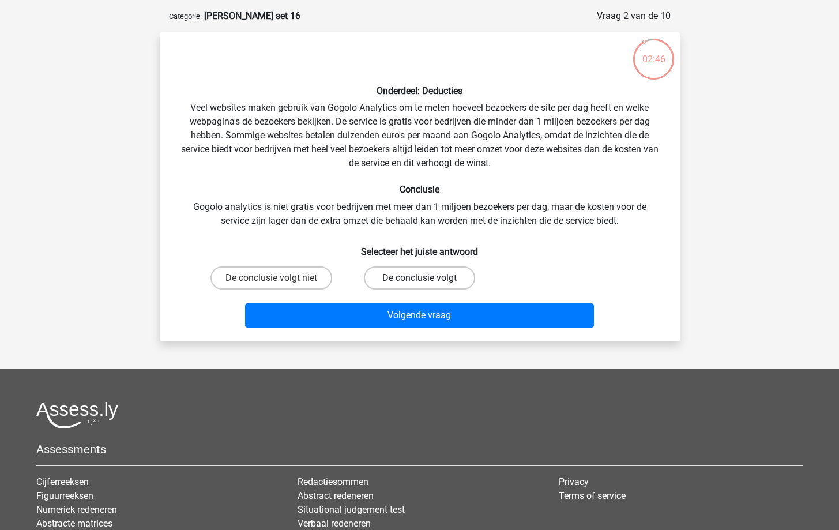
click at [441, 278] on label "De conclusie volgt" at bounding box center [419, 277] width 111 height 23
click at [427, 278] on input "De conclusie volgt" at bounding box center [422, 281] width 7 height 7
radio input "true"
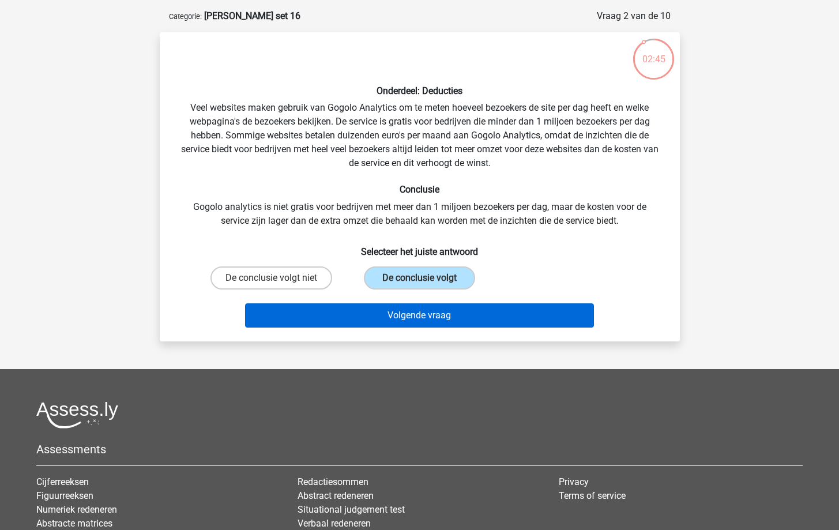
click at [438, 309] on button "Volgende vraag" at bounding box center [419, 315] width 349 height 24
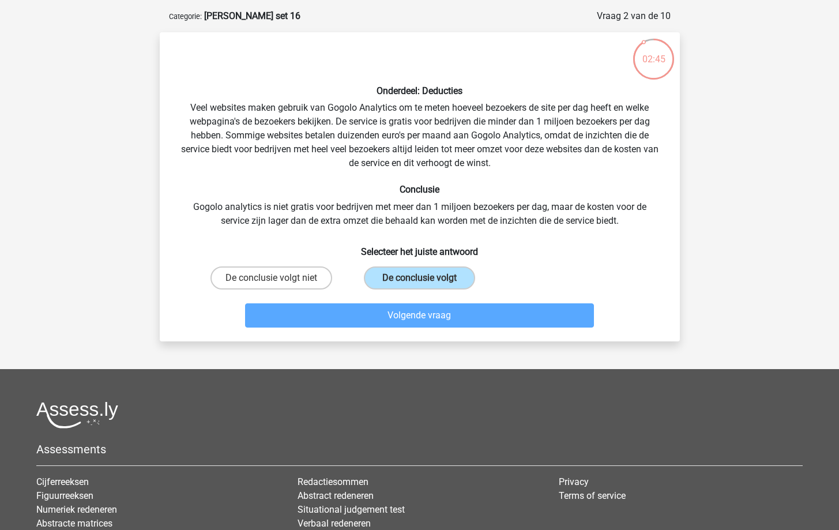
scroll to position [58, 0]
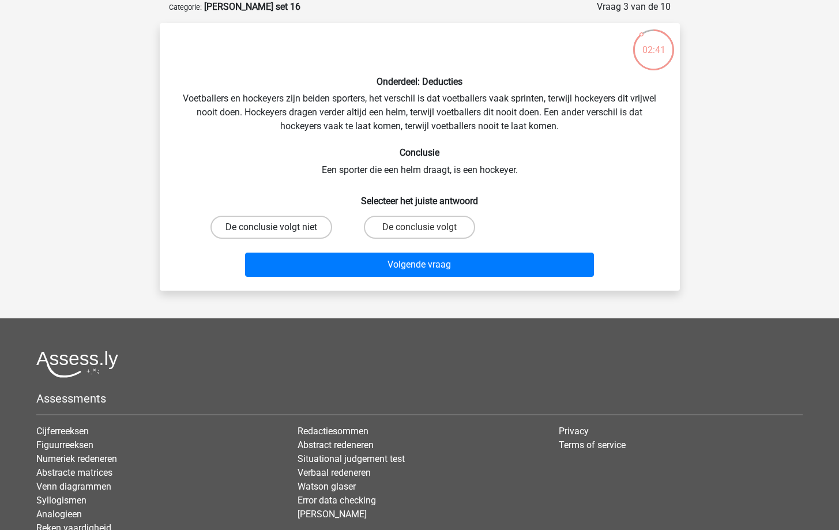
click at [289, 227] on label "De conclusie volgt niet" at bounding box center [271, 227] width 122 height 23
click at [278, 227] on input "De conclusie volgt niet" at bounding box center [274, 230] width 7 height 7
radio input "true"
click at [361, 278] on div "Volgende vraag" at bounding box center [419, 267] width 445 height 29
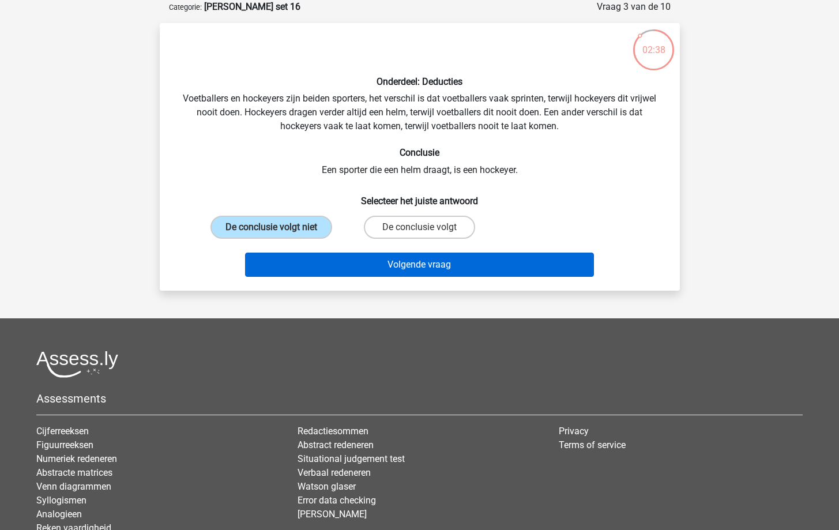
click at [361, 271] on button "Volgende vraag" at bounding box center [419, 265] width 349 height 24
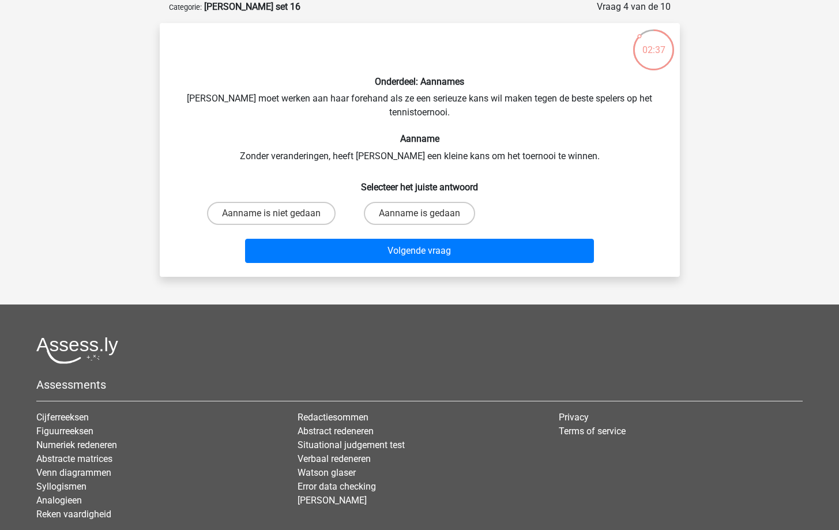
scroll to position [42, 0]
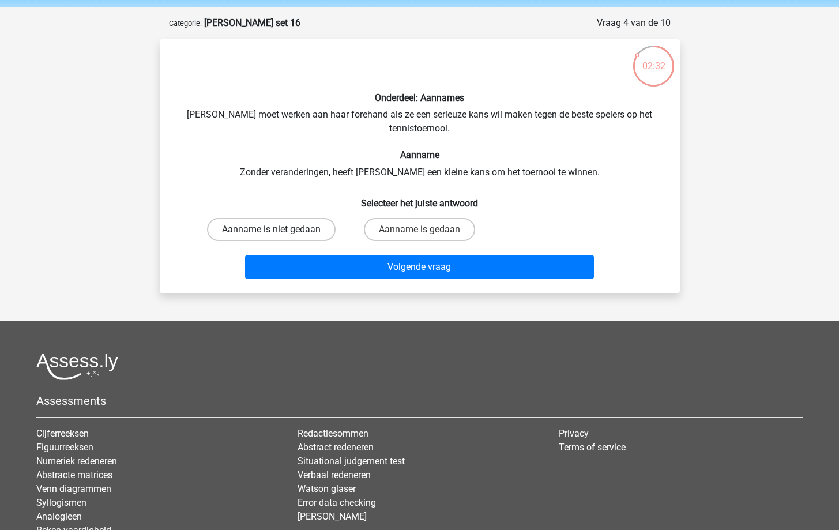
click at [300, 235] on label "Aanname is niet gedaan" at bounding box center [271, 229] width 129 height 23
click at [278, 235] on input "Aanname is niet gedaan" at bounding box center [274, 232] width 7 height 7
radio input "true"
click at [364, 284] on div "Onderdeel: Aannames [PERSON_NAME] moet werken aan haar forehand als ze een seri…" at bounding box center [420, 166] width 520 height 254
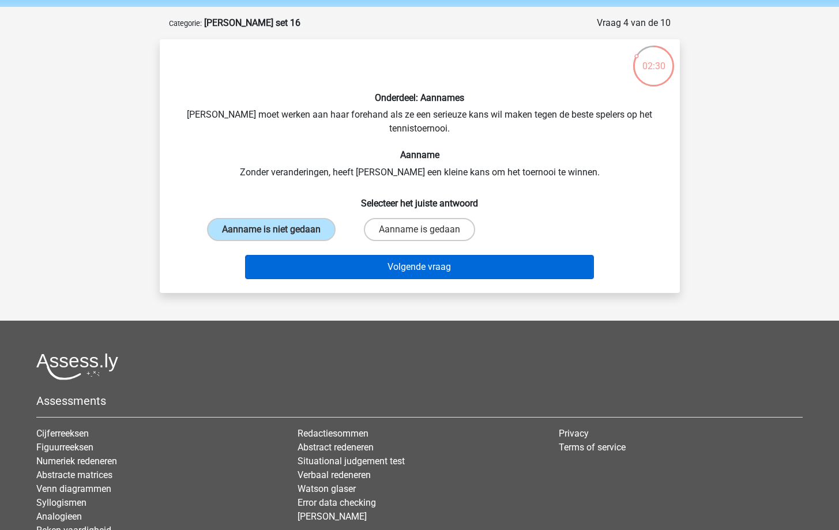
click at [362, 277] on button "Volgende vraag" at bounding box center [419, 267] width 349 height 24
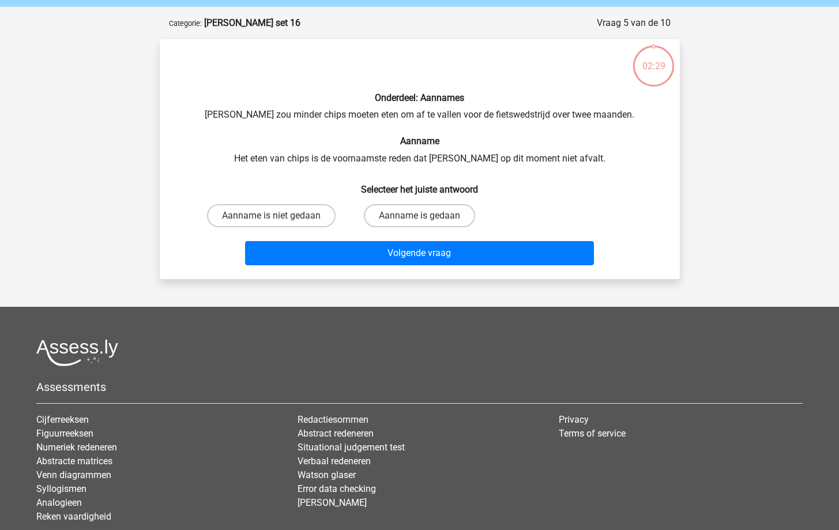
scroll to position [58, 0]
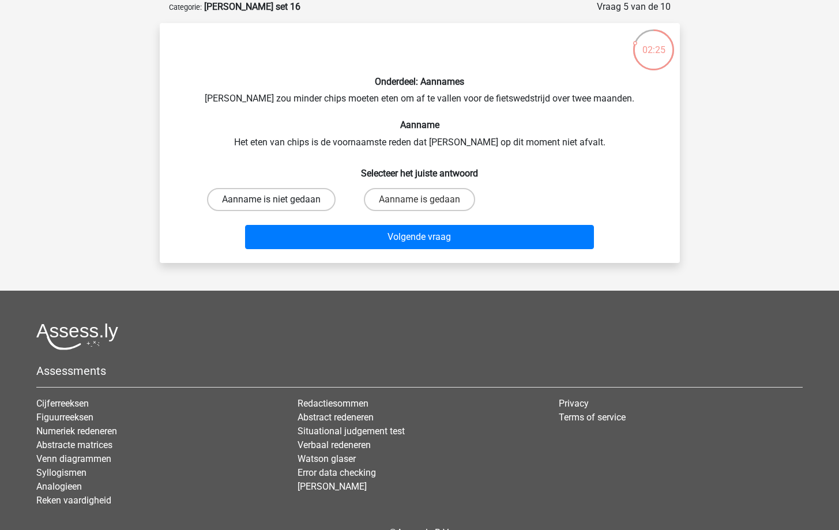
click at [295, 198] on label "Aanname is niet gedaan" at bounding box center [271, 199] width 129 height 23
click at [278, 199] on input "Aanname is niet gedaan" at bounding box center [274, 202] width 7 height 7
radio input "true"
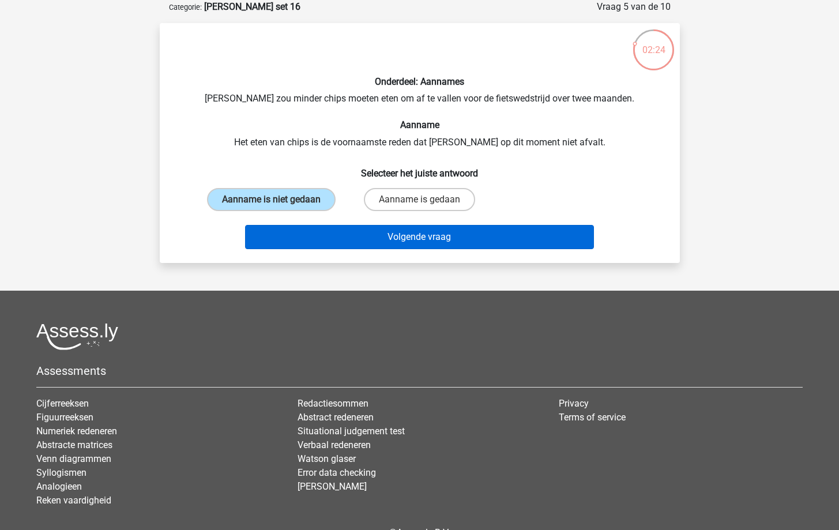
click at [366, 247] on button "Volgende vraag" at bounding box center [419, 237] width 349 height 24
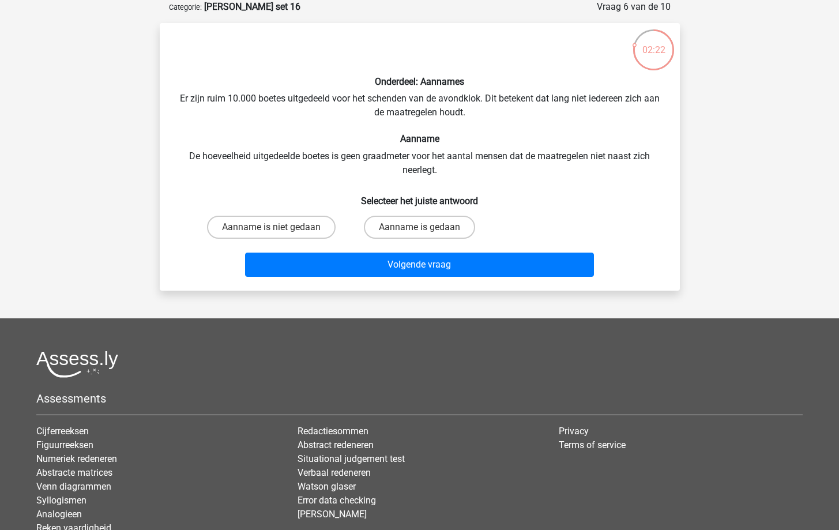
scroll to position [49, 0]
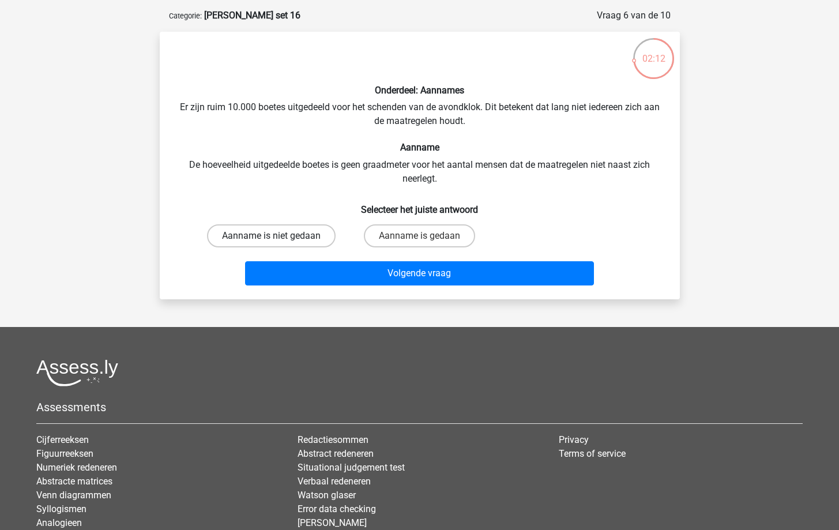
click at [292, 236] on label "Aanname is niet gedaan" at bounding box center [271, 235] width 129 height 23
click at [278, 236] on input "Aanname is niet gedaan" at bounding box center [274, 239] width 7 height 7
radio input "true"
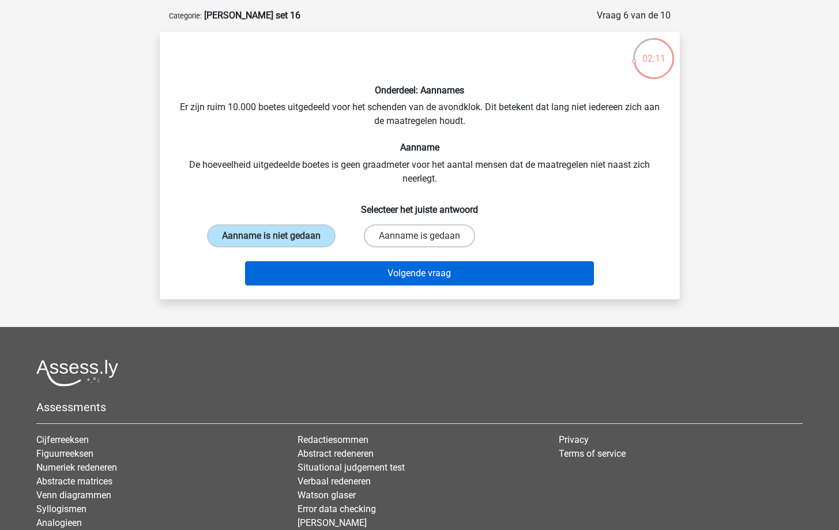
click at [338, 274] on button "Volgende vraag" at bounding box center [419, 273] width 349 height 24
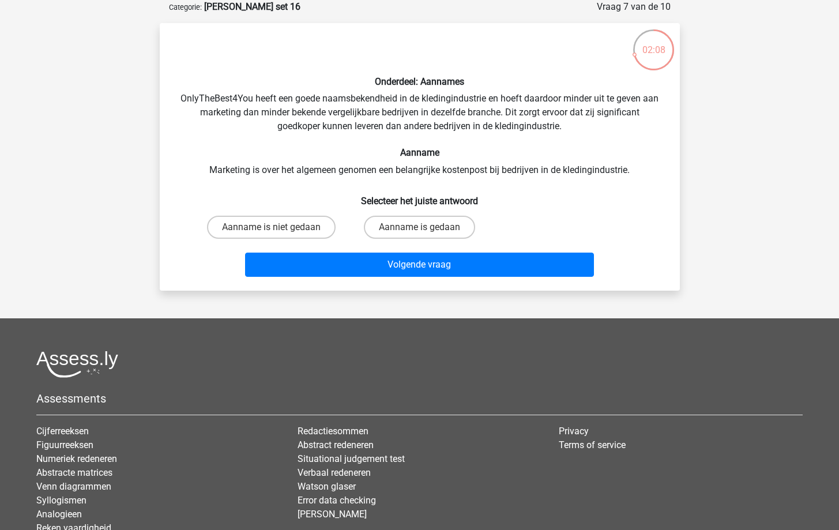
scroll to position [41, 0]
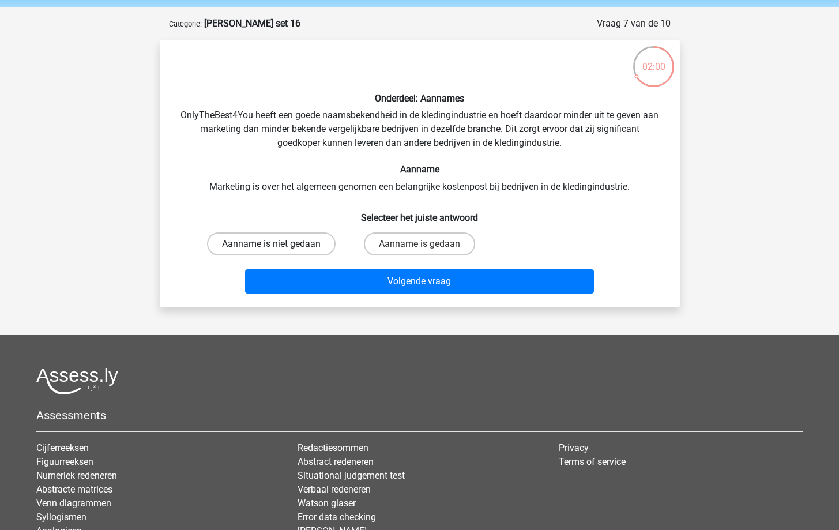
click at [285, 242] on label "Aanname is niet gedaan" at bounding box center [271, 243] width 129 height 23
click at [278, 244] on input "Aanname is niet gedaan" at bounding box center [274, 247] width 7 height 7
radio input "true"
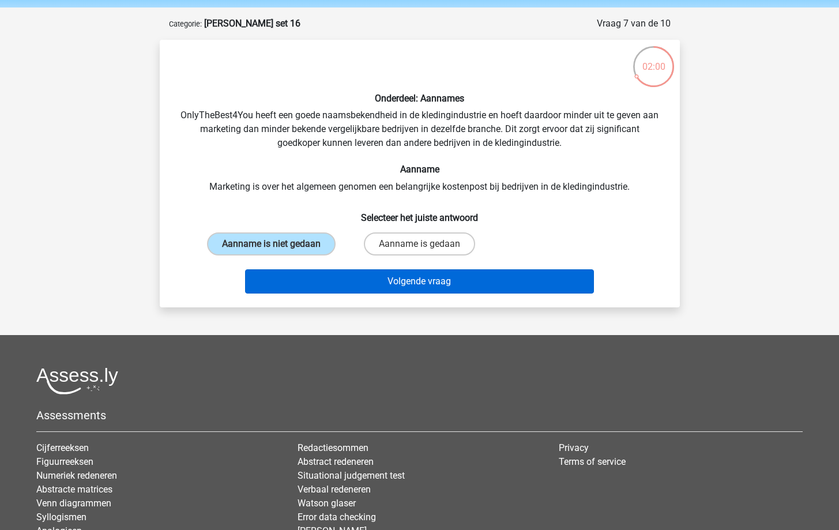
click at [352, 291] on button "Volgende vraag" at bounding box center [419, 281] width 349 height 24
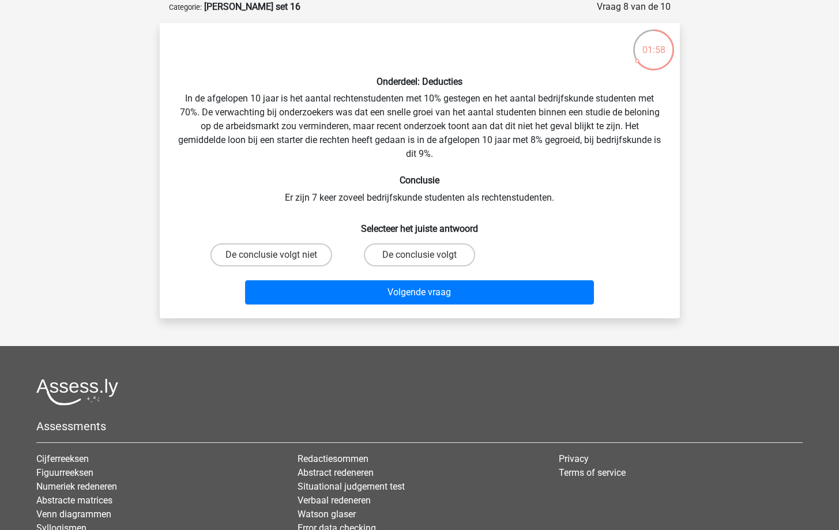
scroll to position [39, 0]
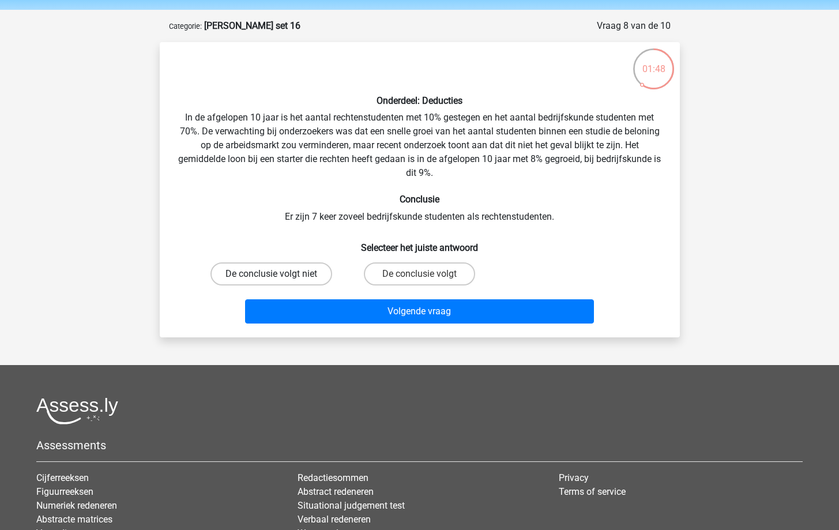
click at [295, 277] on label "De conclusie volgt niet" at bounding box center [271, 273] width 122 height 23
click at [278, 277] on input "De conclusie volgt niet" at bounding box center [274, 277] width 7 height 7
radio input "true"
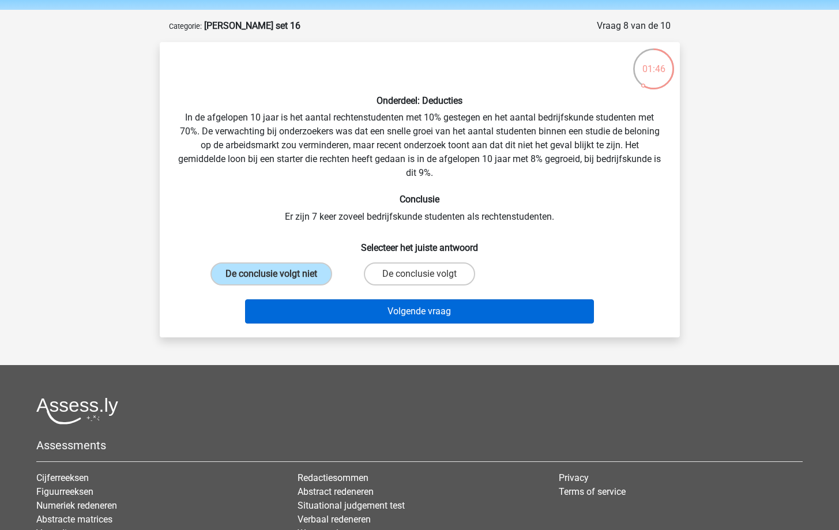
click at [348, 315] on button "Volgende vraag" at bounding box center [419, 311] width 349 height 24
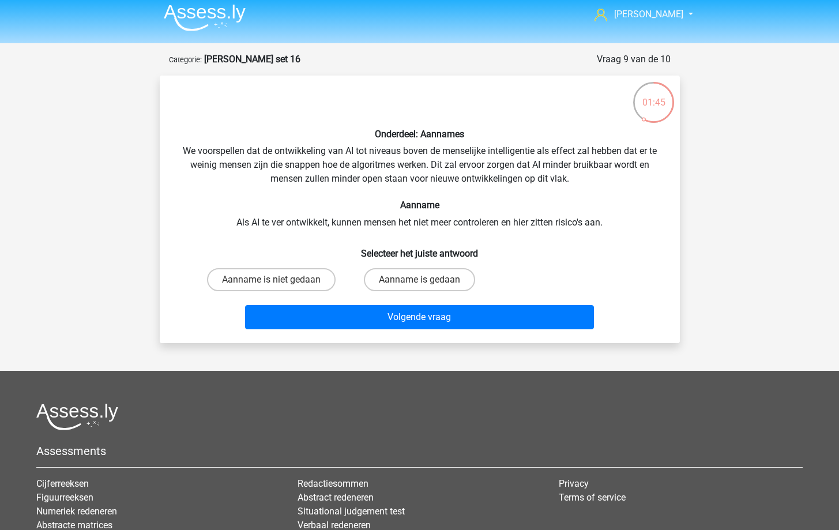
scroll to position [3, 0]
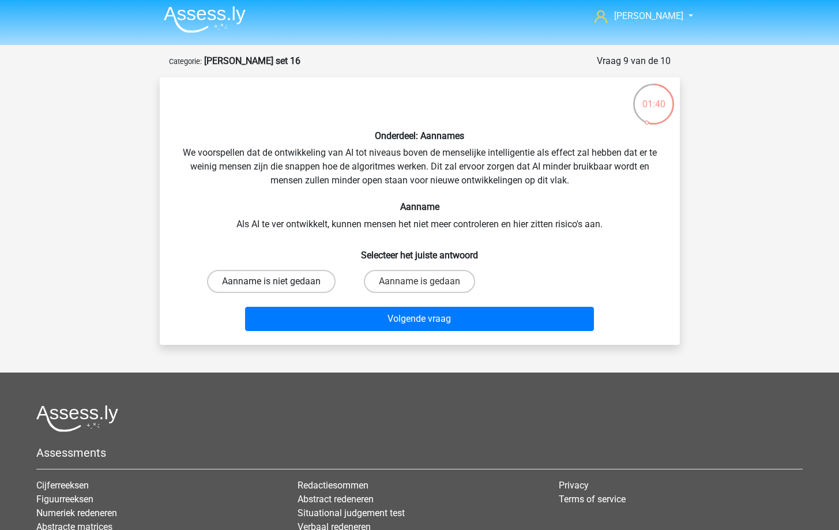
click at [316, 283] on label "Aanname is niet gedaan" at bounding box center [271, 281] width 129 height 23
click at [278, 283] on input "Aanname is niet gedaan" at bounding box center [274, 284] width 7 height 7
radio input "true"
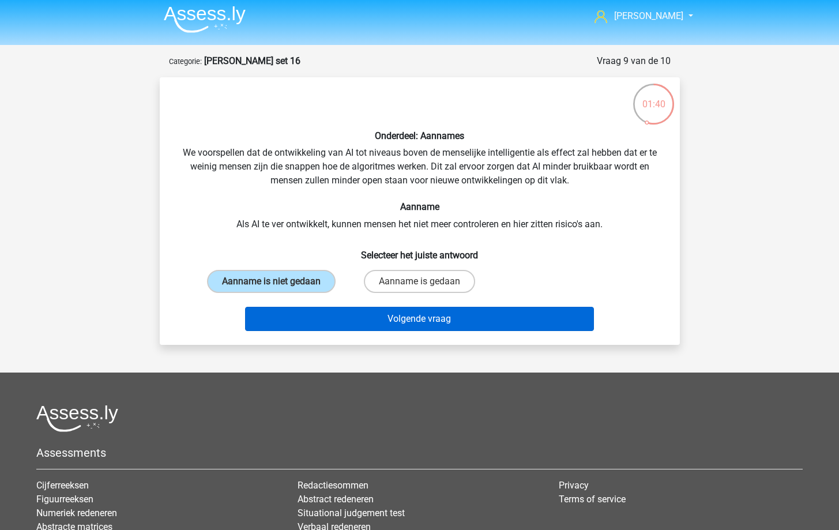
click at [355, 322] on button "Volgende vraag" at bounding box center [419, 319] width 349 height 24
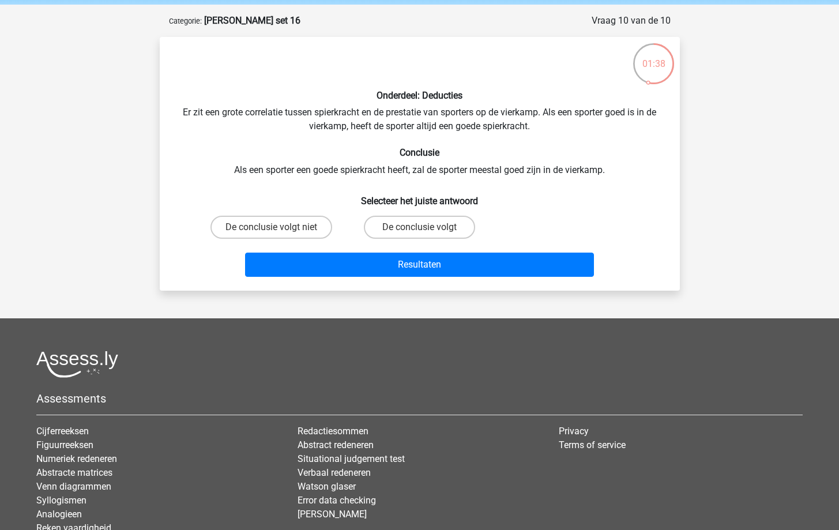
scroll to position [41, 0]
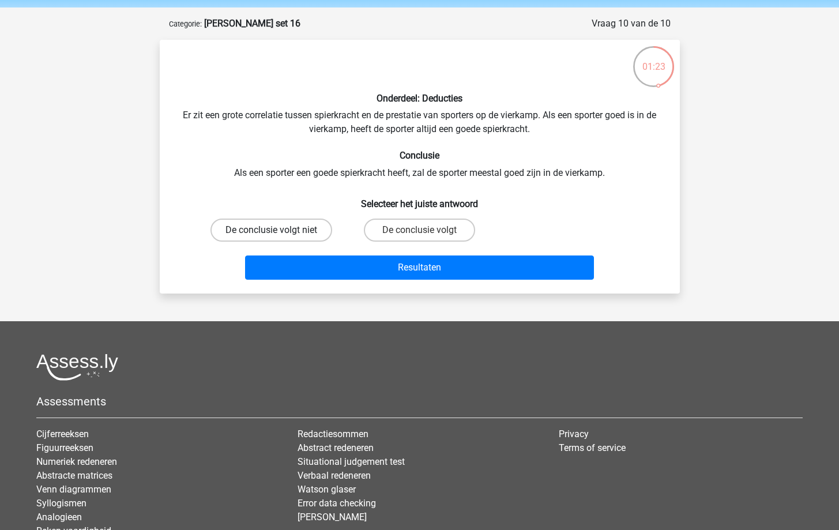
click at [300, 224] on label "De conclusie volgt niet" at bounding box center [271, 230] width 122 height 23
click at [278, 230] on input "De conclusie volgt niet" at bounding box center [274, 233] width 7 height 7
radio input "true"
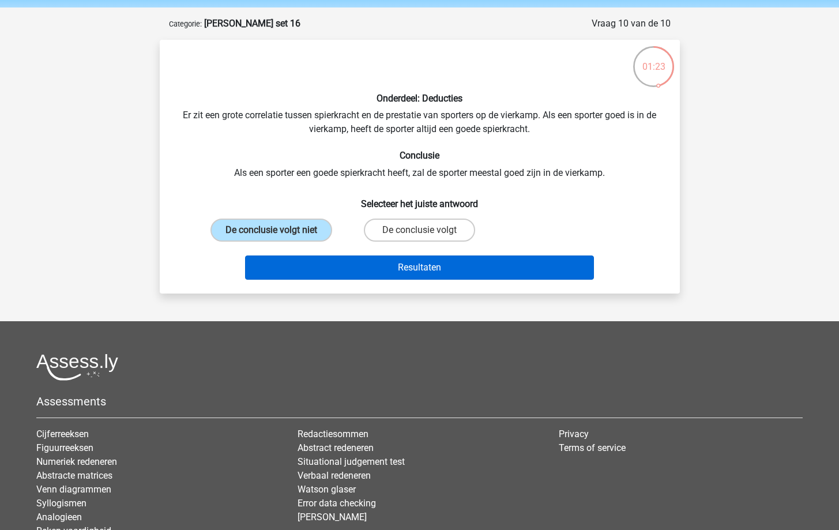
click at [338, 266] on button "Resultaten" at bounding box center [419, 267] width 349 height 24
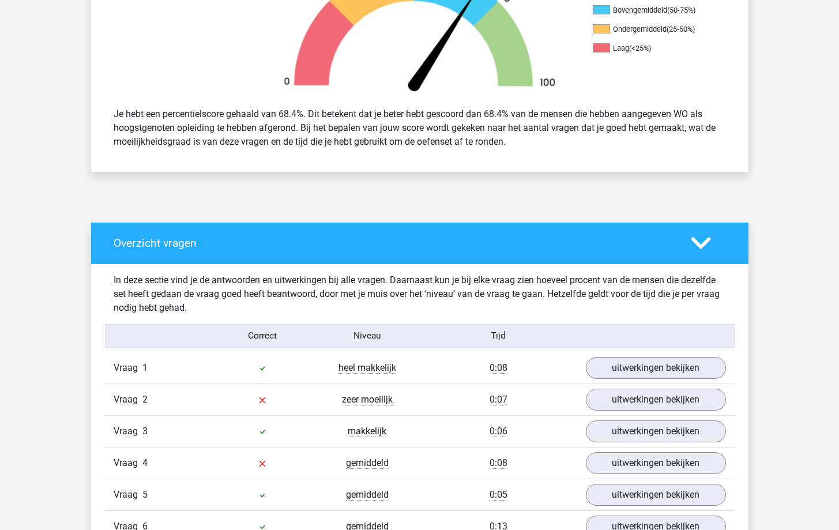
scroll to position [579, 0]
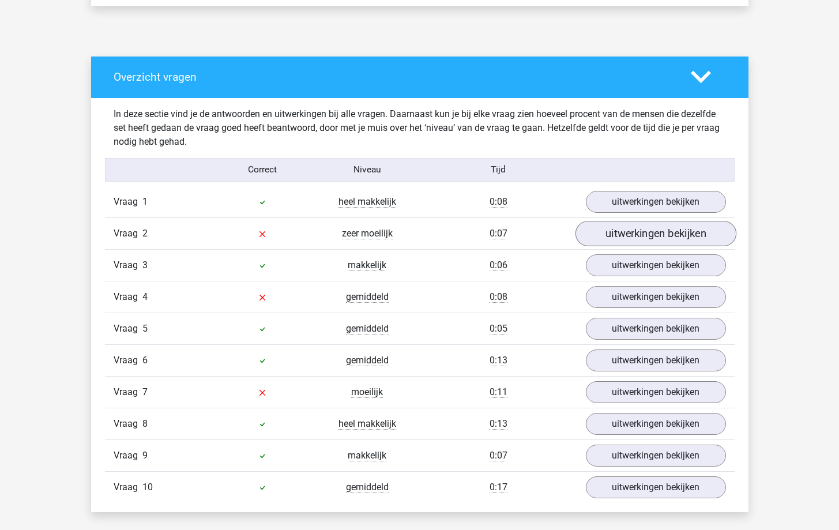
click at [638, 232] on link "uitwerkingen bekijken" at bounding box center [655, 233] width 161 height 25
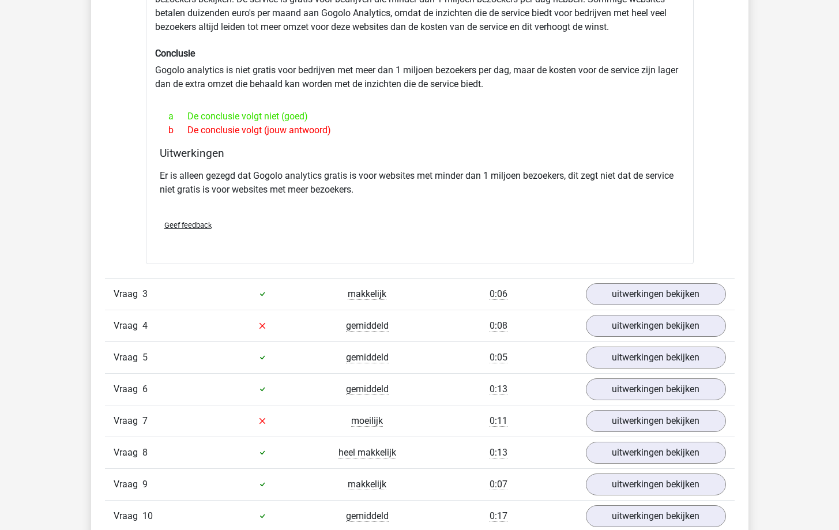
scroll to position [886, 0]
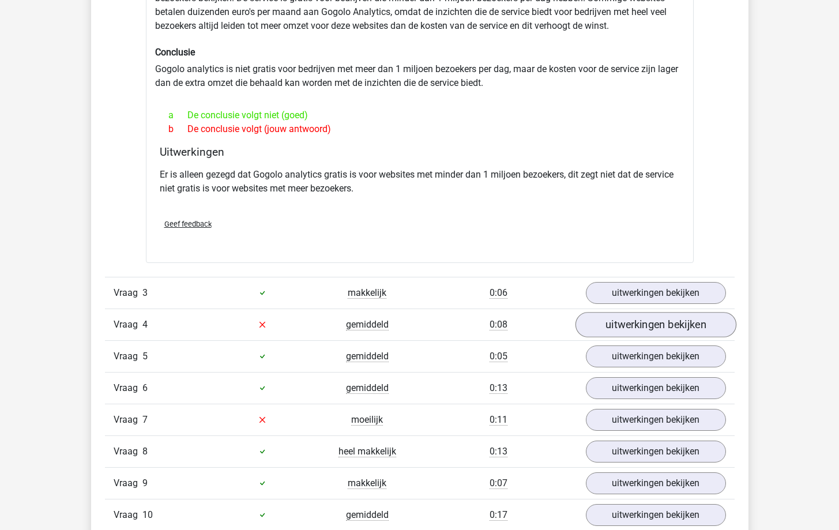
click at [641, 330] on link "uitwerkingen bekijken" at bounding box center [655, 324] width 161 height 25
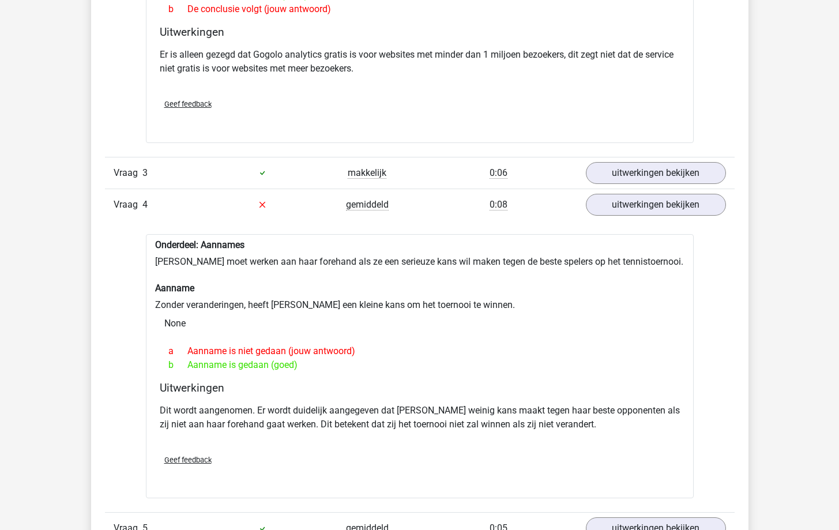
scroll to position [1010, 0]
